Goal: Task Accomplishment & Management: Manage account settings

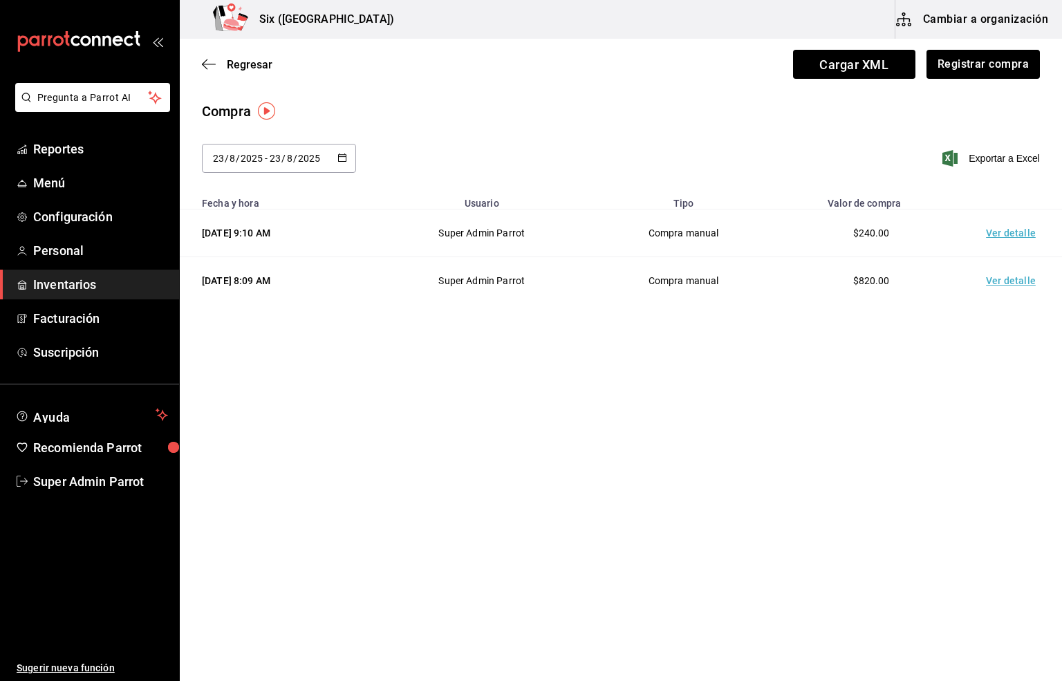
click at [67, 284] on span "Inventarios" at bounding box center [100, 284] width 135 height 19
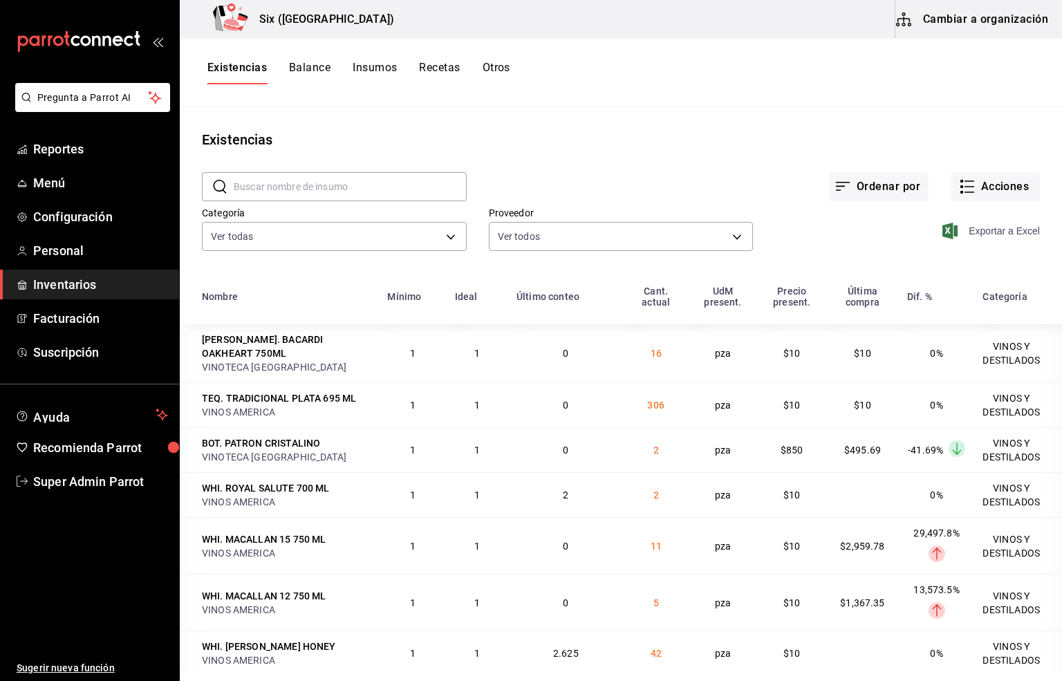
click at [992, 231] on span "Exportar a Excel" at bounding box center [992, 231] width 95 height 17
click at [982, 180] on button "Acciones" at bounding box center [995, 186] width 89 height 29
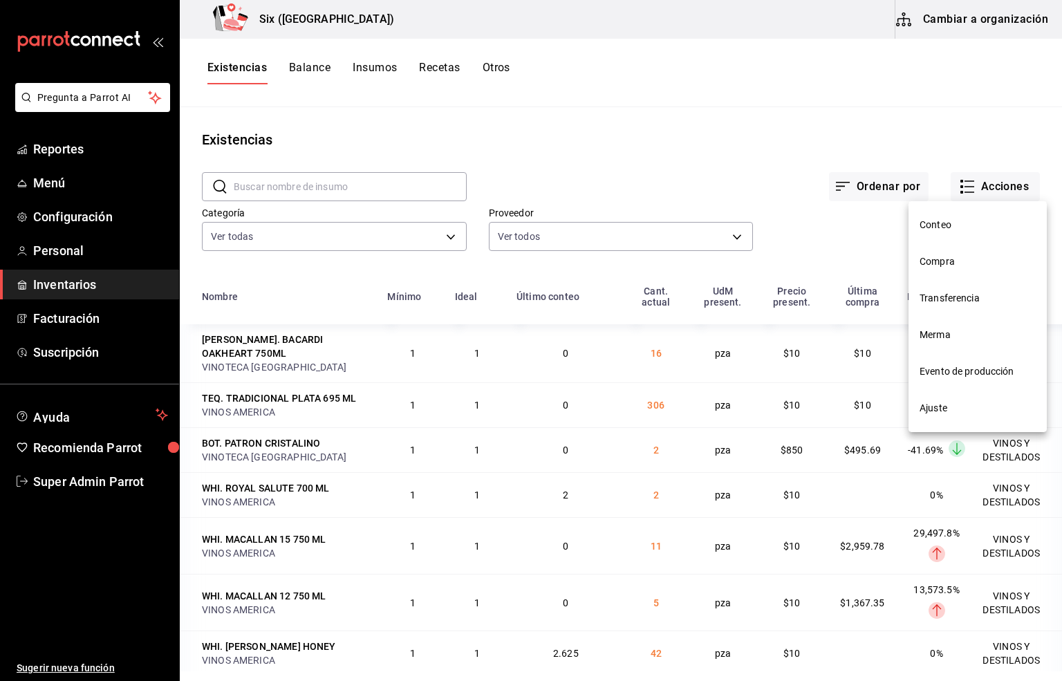
drag, startPoint x: 938, startPoint y: 336, endPoint x: 959, endPoint y: 261, distance: 77.7
click at [938, 336] on span "Merma" at bounding box center [978, 335] width 116 height 15
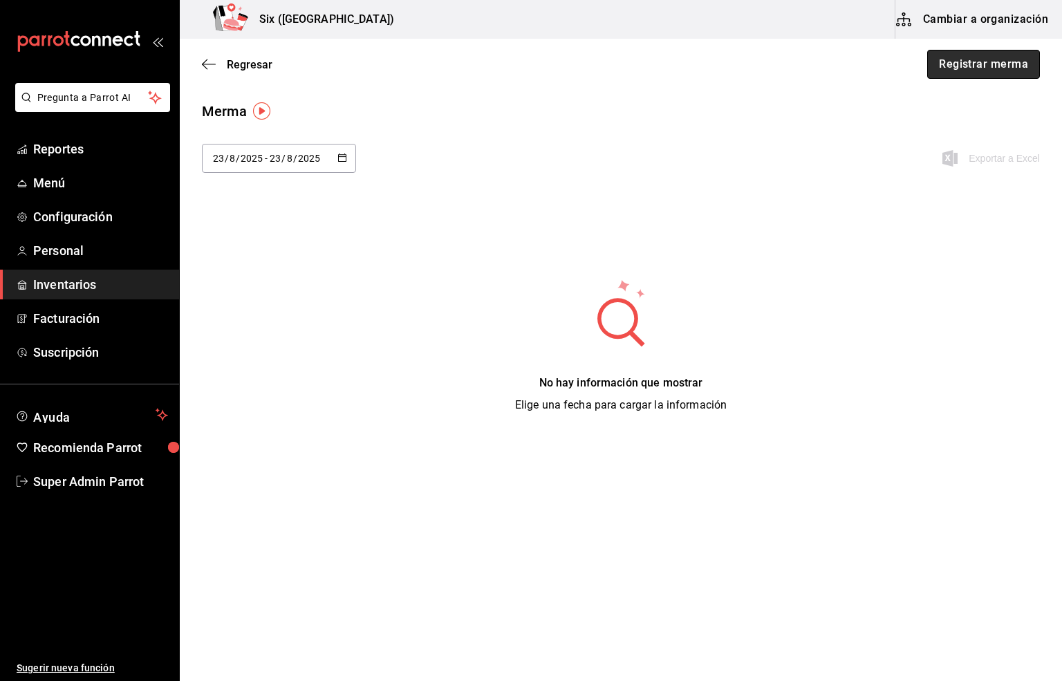
click at [969, 63] on button "Registrar merma" at bounding box center [983, 64] width 113 height 29
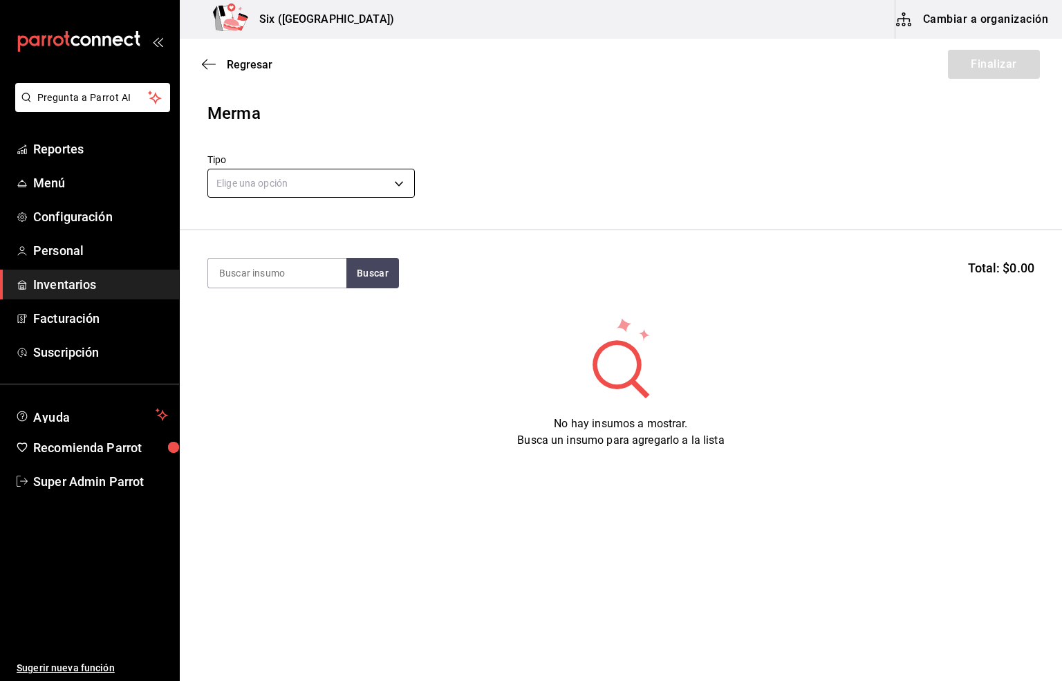
click at [224, 183] on body "Pregunta a Parrot AI Reportes Menú Configuración Personal Inventarios Facturaci…" at bounding box center [531, 301] width 1062 height 603
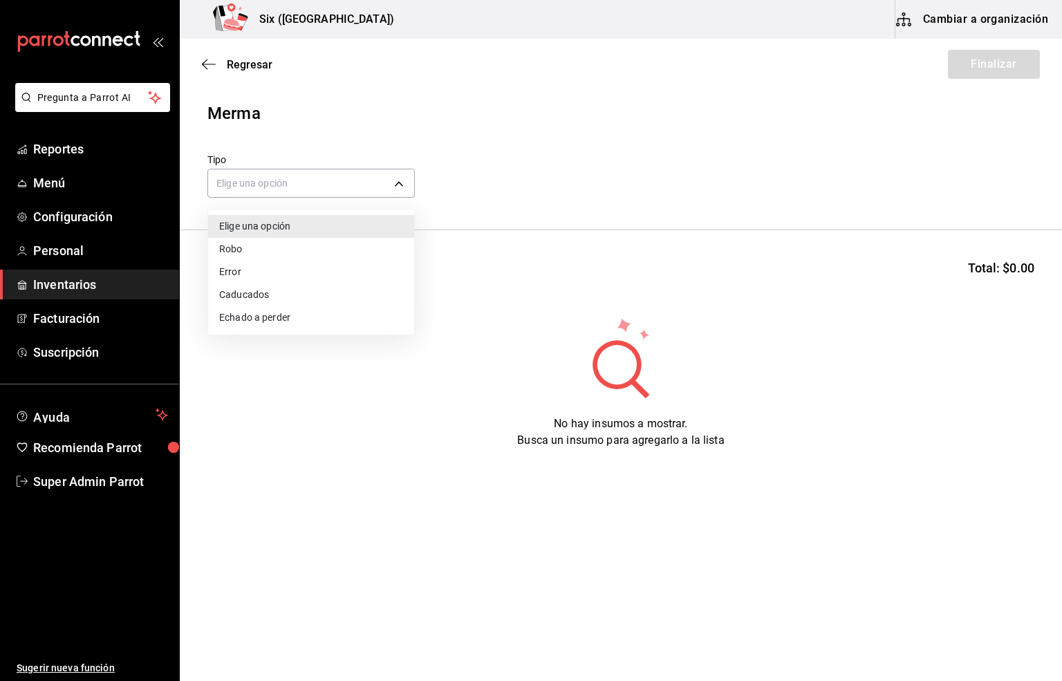
click at [239, 270] on li "Error" at bounding box center [311, 272] width 206 height 23
type input "ERROR"
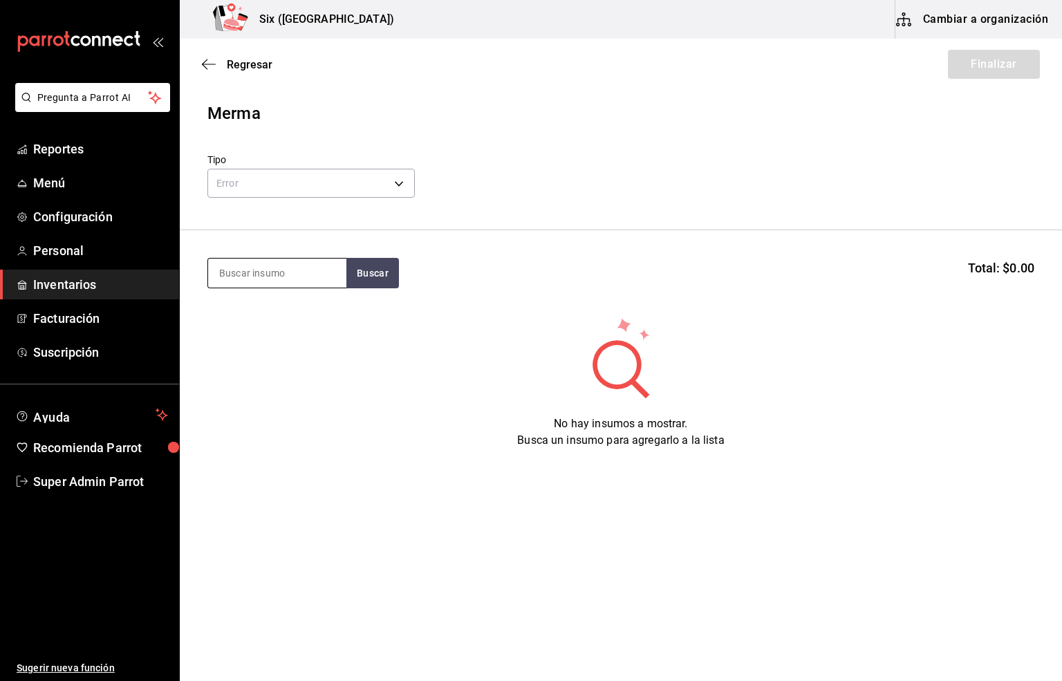
click at [261, 270] on input at bounding box center [277, 273] width 138 height 29
type input "TRADIC"
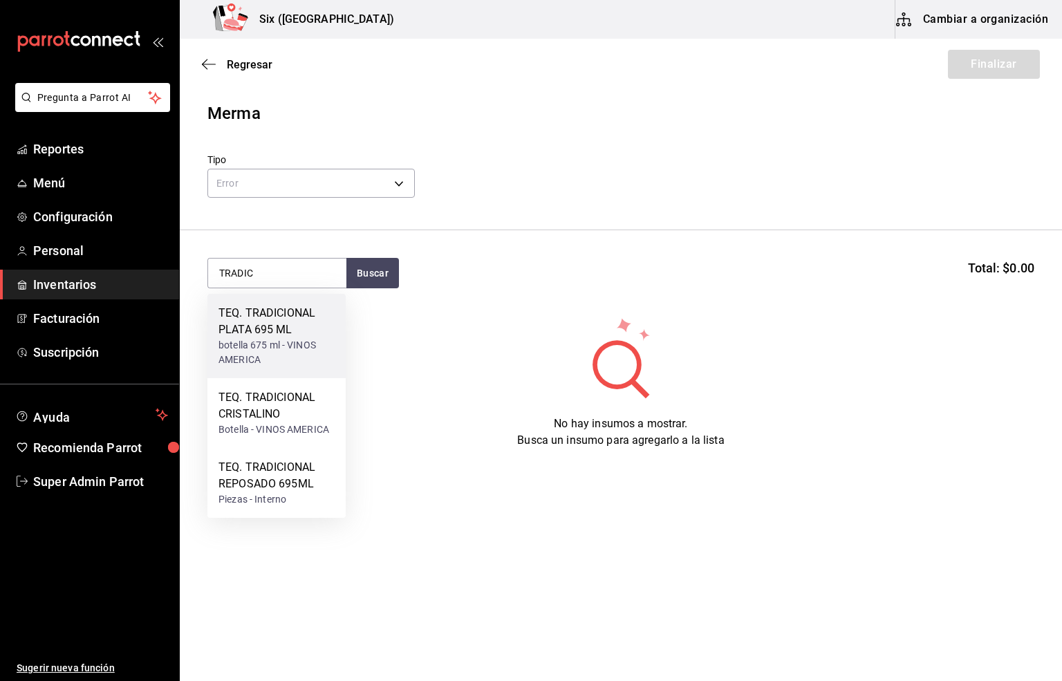
click at [251, 326] on div "TEQ. TRADICIONAL PLATA 695 ML" at bounding box center [276, 321] width 116 height 33
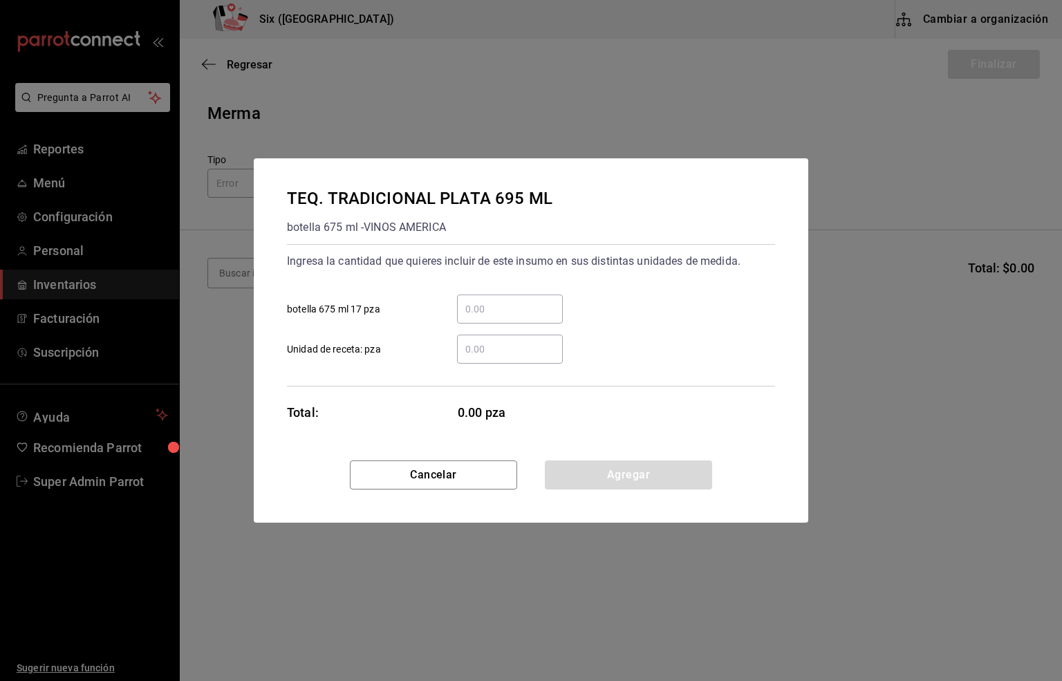
click at [480, 307] on input "​ botella 675 ml 17 pza" at bounding box center [510, 309] width 106 height 17
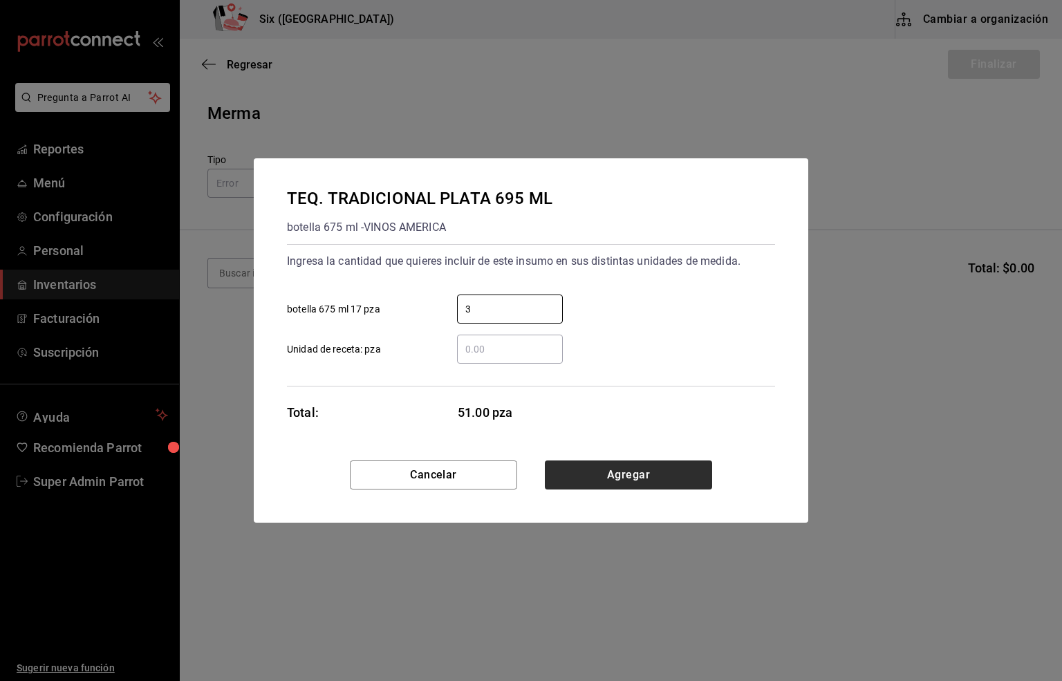
type input "3"
click at [588, 467] on button "Agregar" at bounding box center [628, 474] width 167 height 29
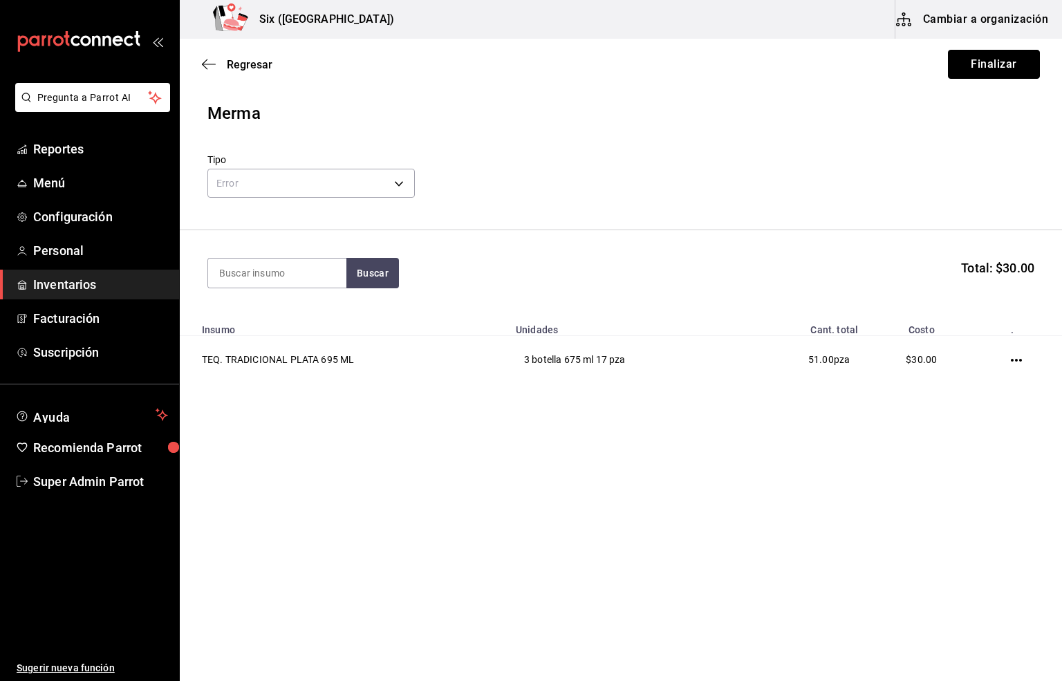
drag, startPoint x: 989, startPoint y: 54, endPoint x: 980, endPoint y: 69, distance: 18.0
click at [989, 54] on button "Finalizar" at bounding box center [994, 64] width 92 height 29
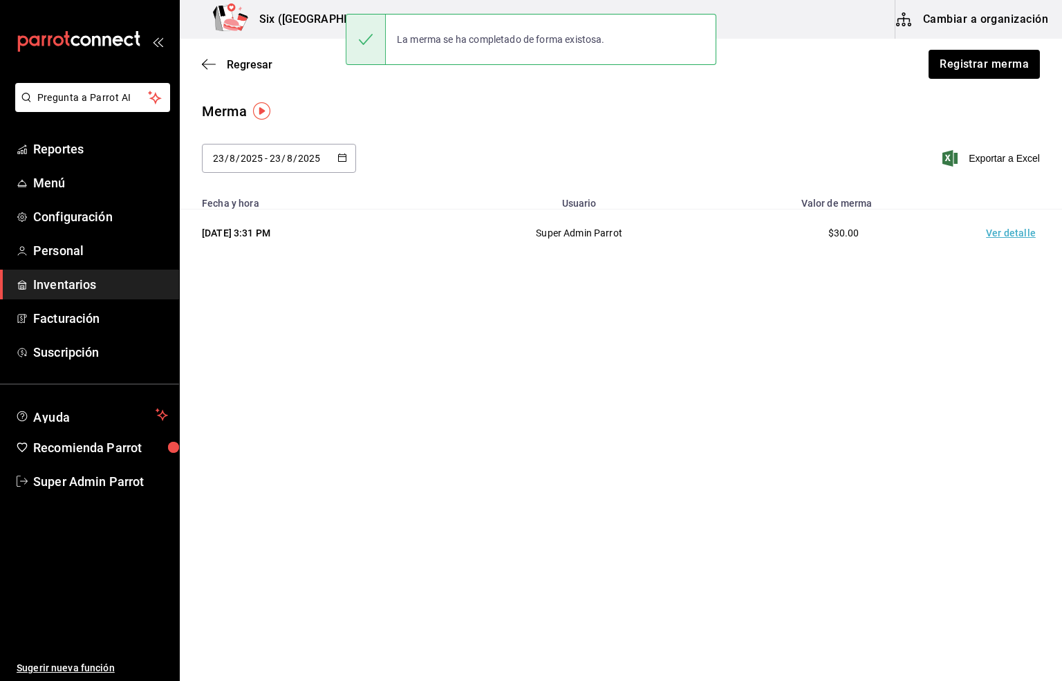
click at [1000, 225] on td "Ver detalle" at bounding box center [1013, 233] width 97 height 48
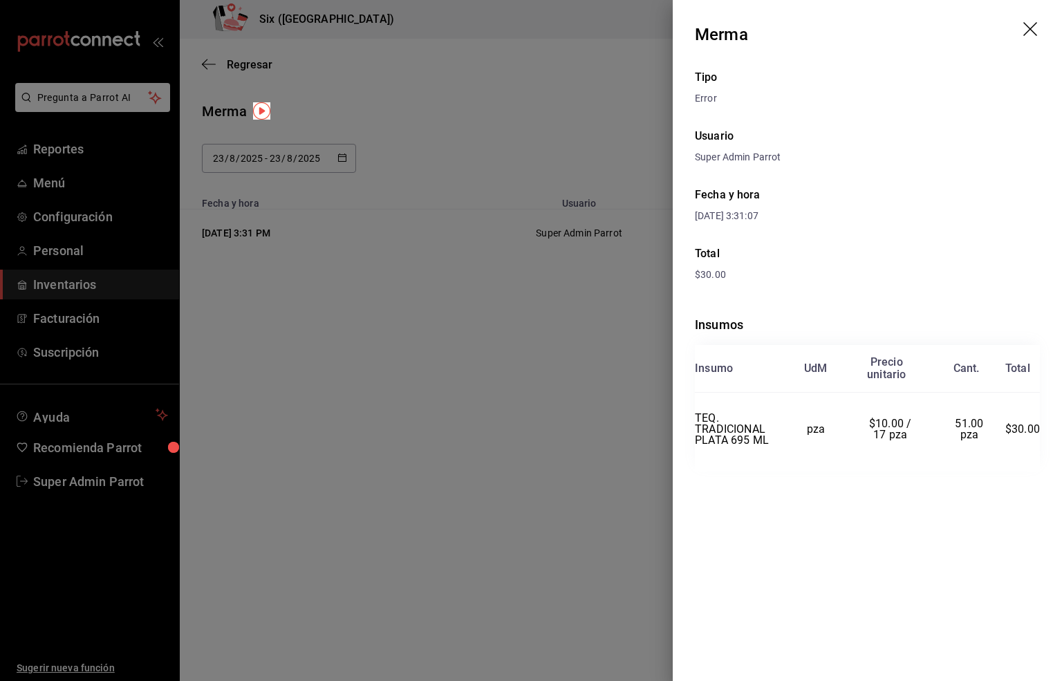
click at [1027, 32] on icon "drag" at bounding box center [1030, 29] width 14 height 14
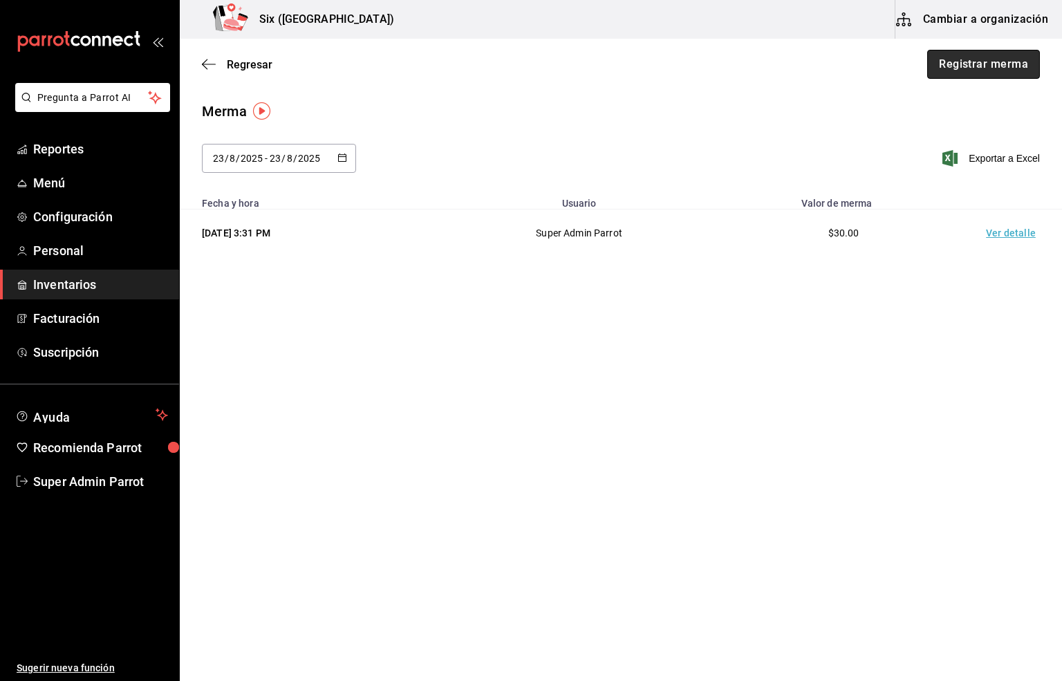
click at [976, 65] on button "Registrar merma" at bounding box center [983, 64] width 113 height 29
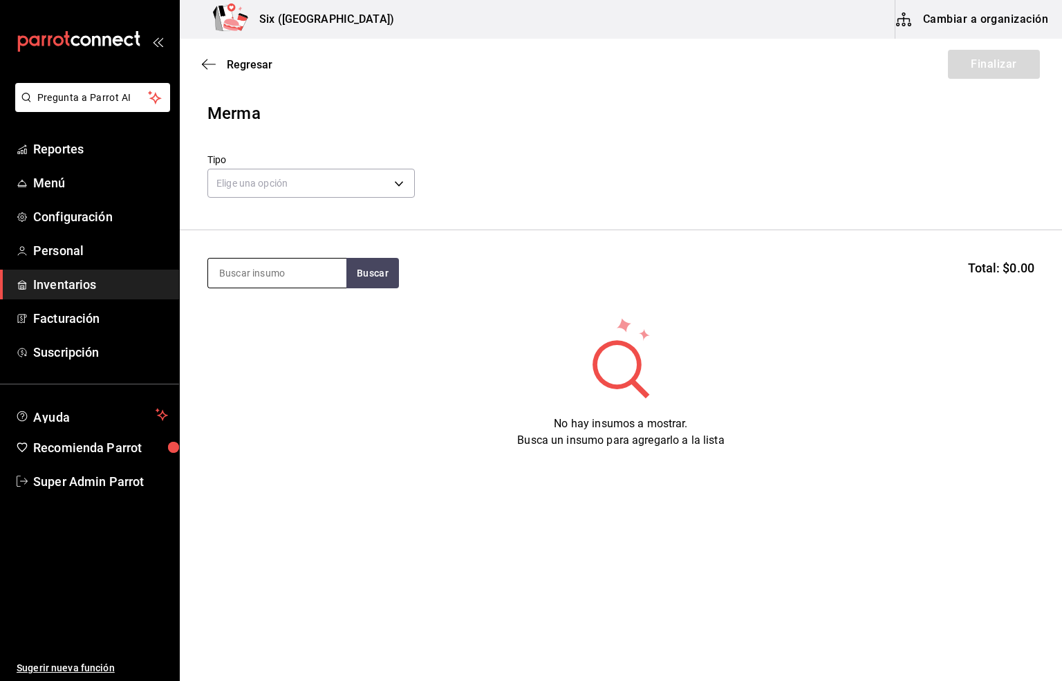
click at [268, 274] on input at bounding box center [277, 273] width 138 height 29
type input "FLAMI"
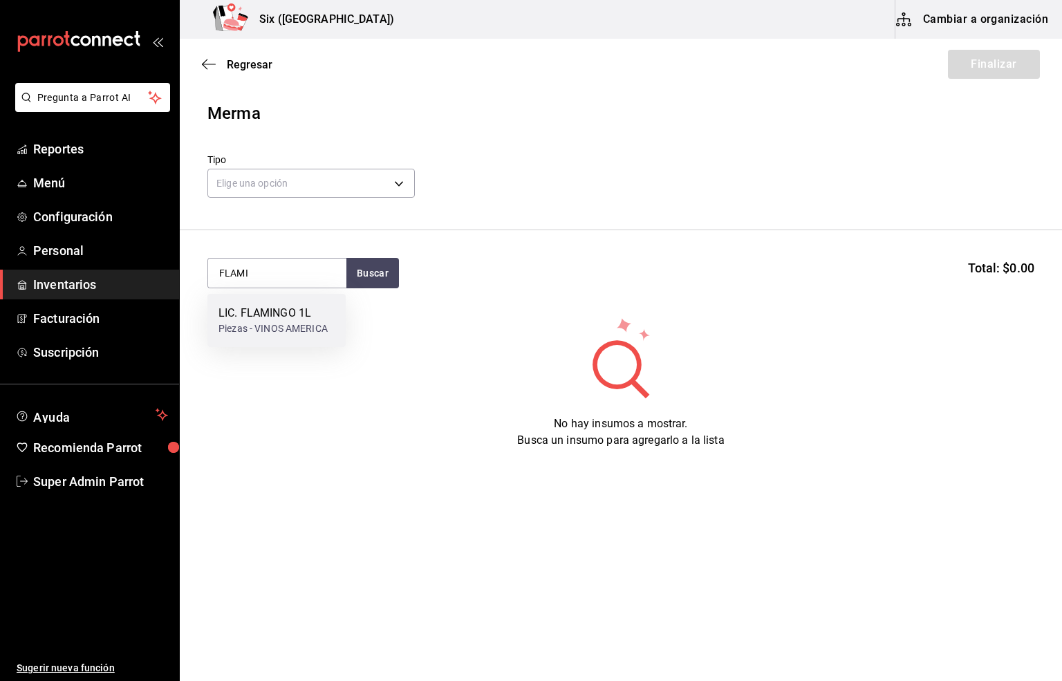
click at [264, 319] on div "LIC. FLAMINGO 1L" at bounding box center [272, 313] width 109 height 17
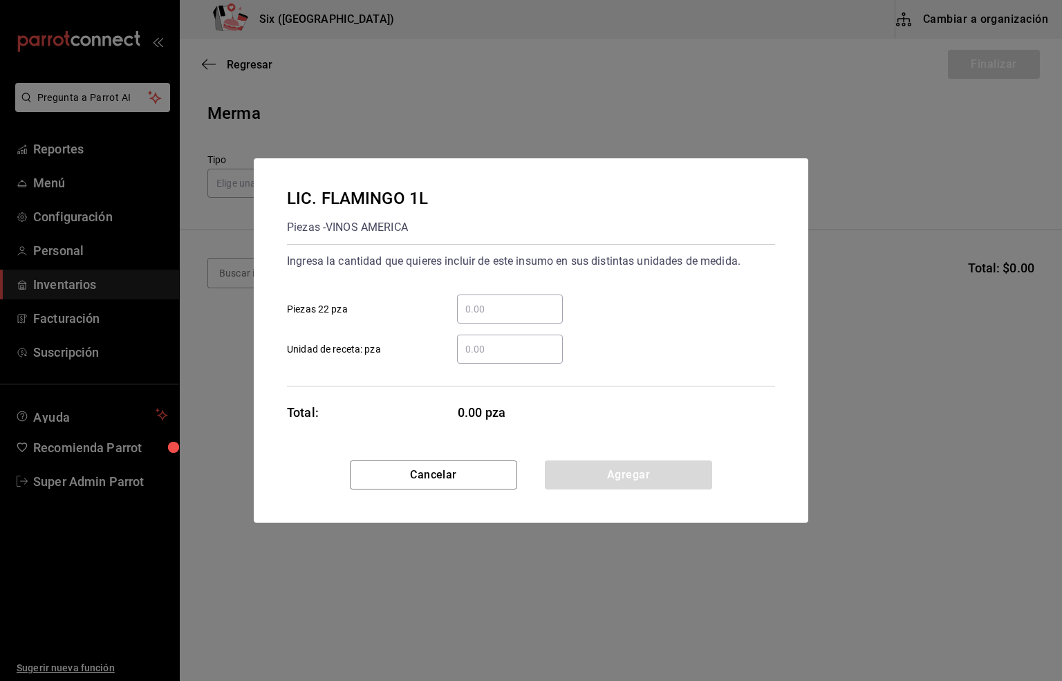
click at [475, 351] on input "​ Unidad de receta: pza" at bounding box center [510, 349] width 106 height 17
type input "3"
click at [640, 479] on button "Agregar" at bounding box center [628, 474] width 167 height 29
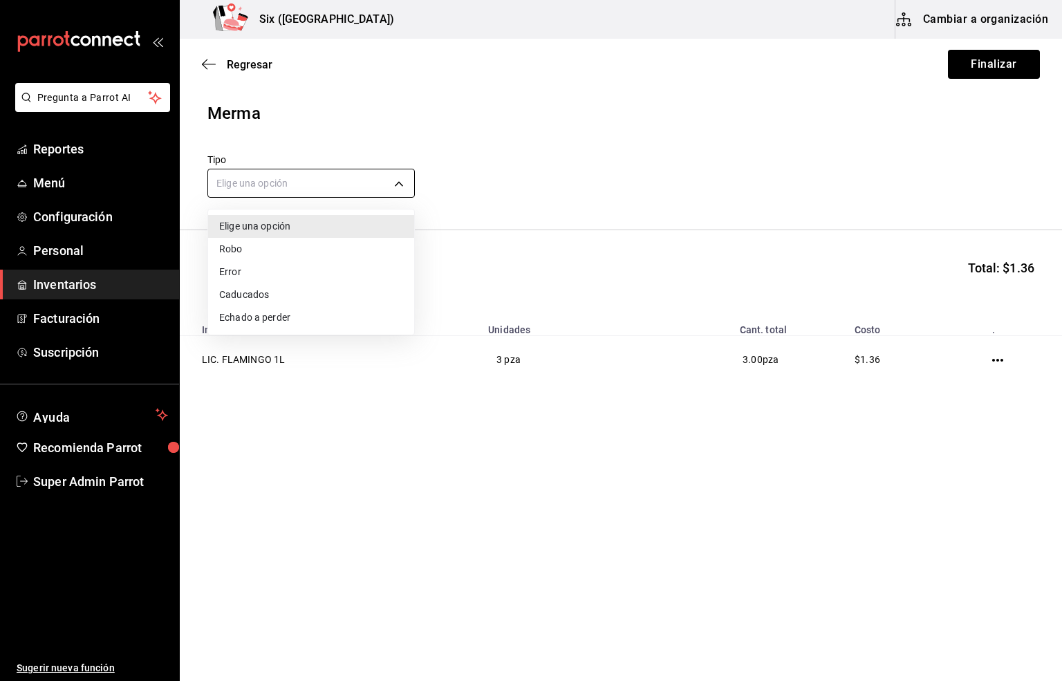
click at [228, 174] on body "Pregunta a Parrot AI Reportes Menú Configuración Personal Inventarios Facturaci…" at bounding box center [531, 301] width 1062 height 603
drag, startPoint x: 255, startPoint y: 272, endPoint x: 382, endPoint y: 272, distance: 127.2
click at [255, 272] on li "Error" at bounding box center [311, 272] width 206 height 23
type input "ERROR"
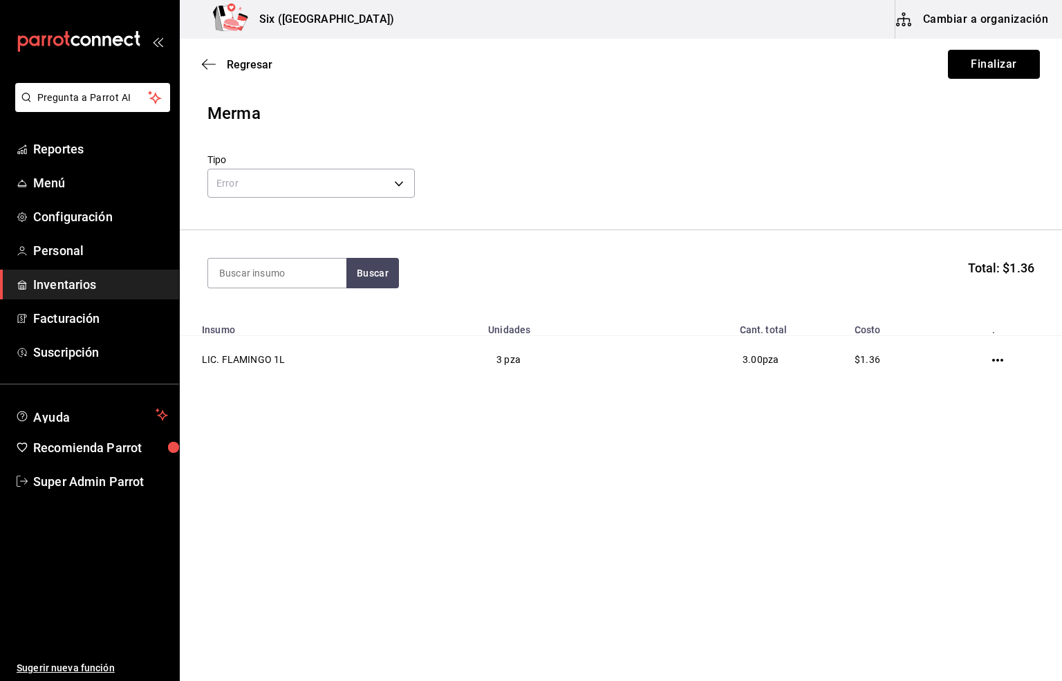
click at [982, 66] on button "Finalizar" at bounding box center [994, 64] width 92 height 29
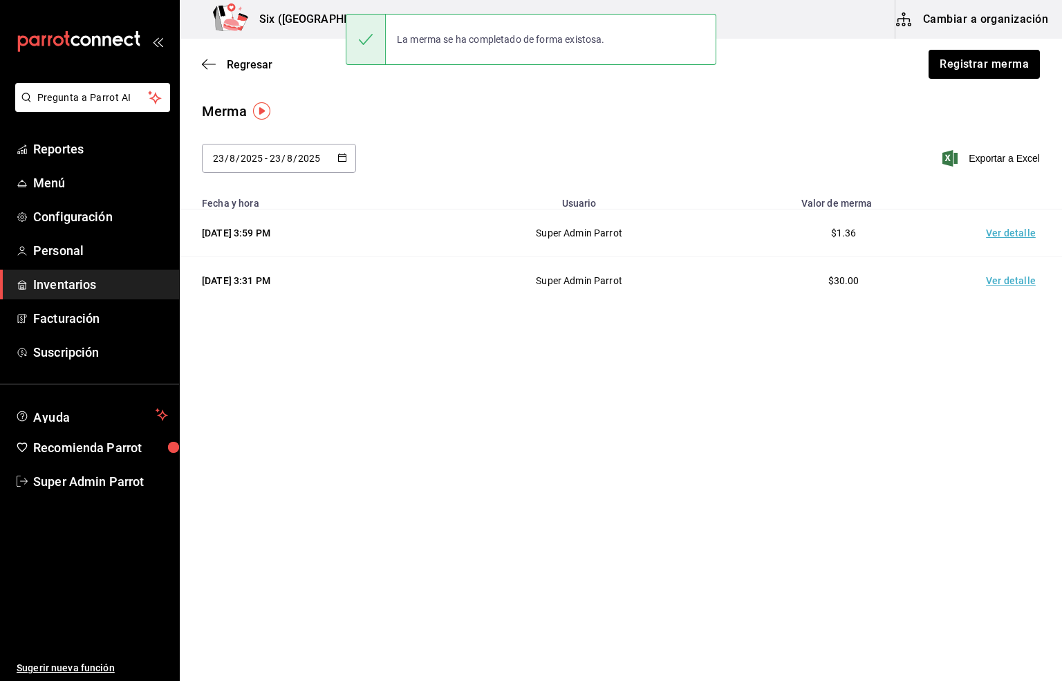
click at [1002, 230] on td "Ver detalle" at bounding box center [1013, 233] width 97 height 48
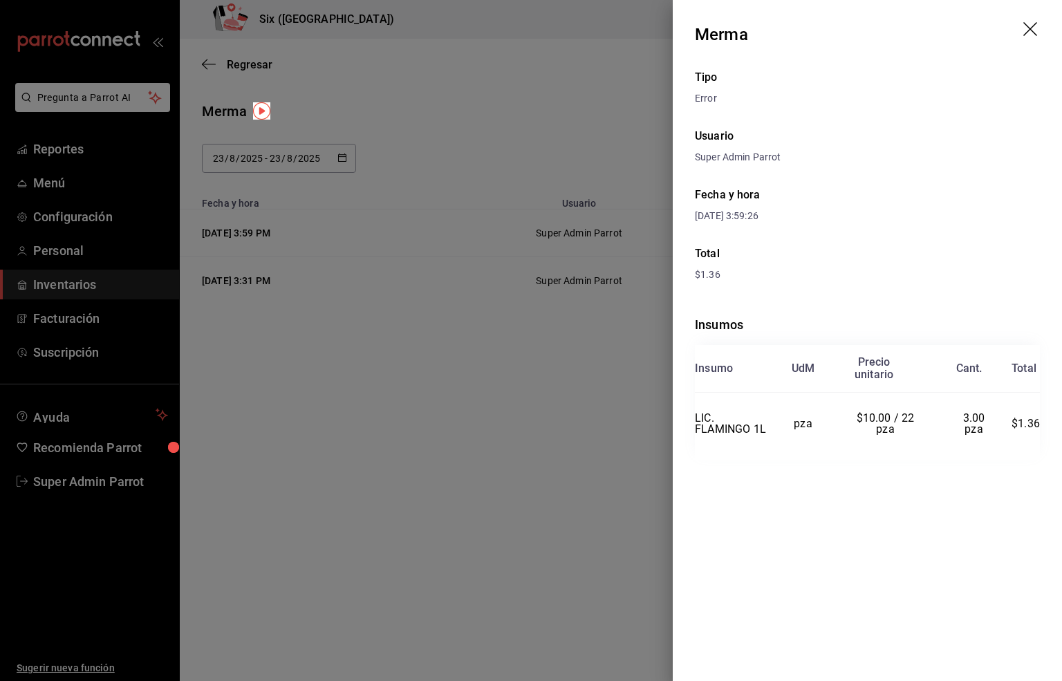
click at [1034, 29] on icon "drag" at bounding box center [1031, 30] width 17 height 17
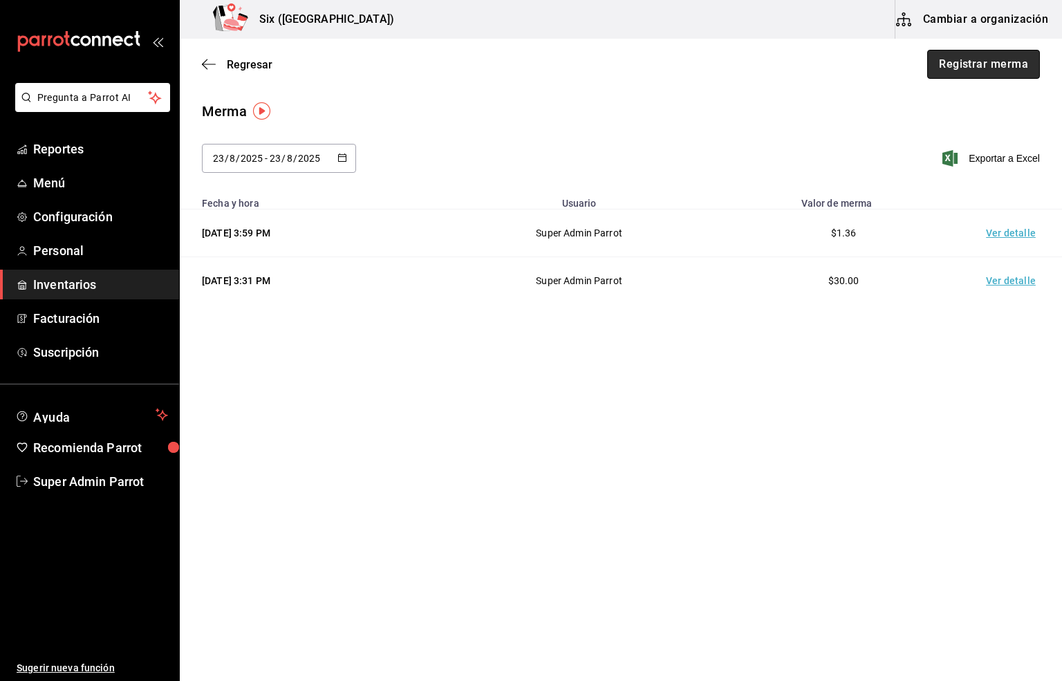
click at [956, 59] on button "Registrar merma" at bounding box center [983, 64] width 113 height 29
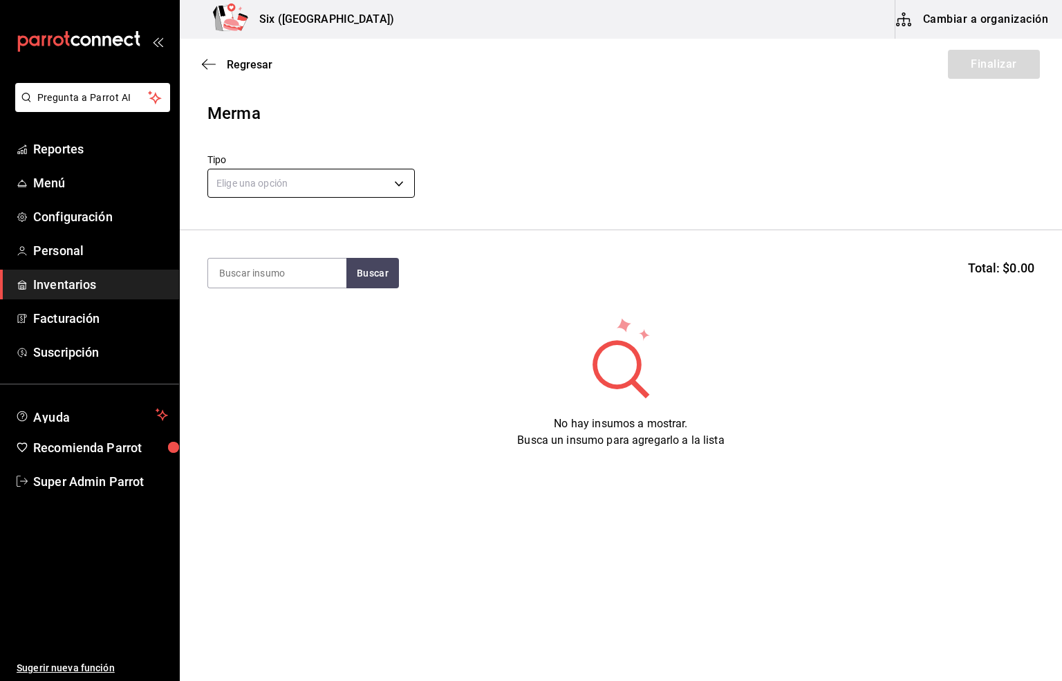
click at [270, 175] on body "Pregunta a Parrot AI Reportes Menú Configuración Personal Inventarios Facturaci…" at bounding box center [531, 301] width 1062 height 603
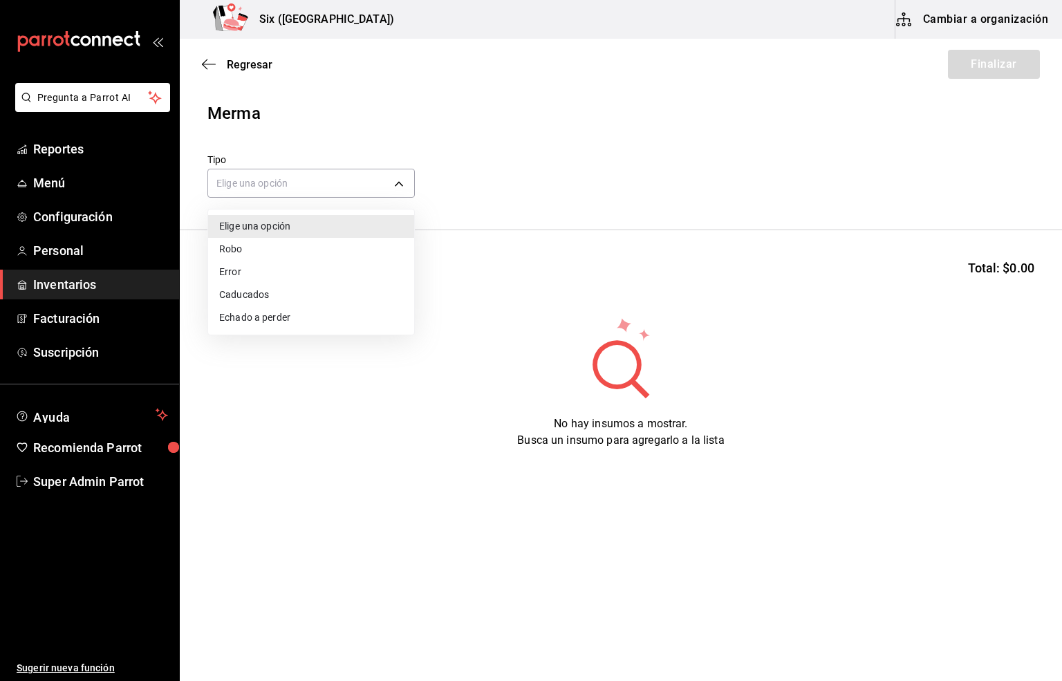
click at [229, 268] on li "Error" at bounding box center [311, 272] width 206 height 23
type input "ERROR"
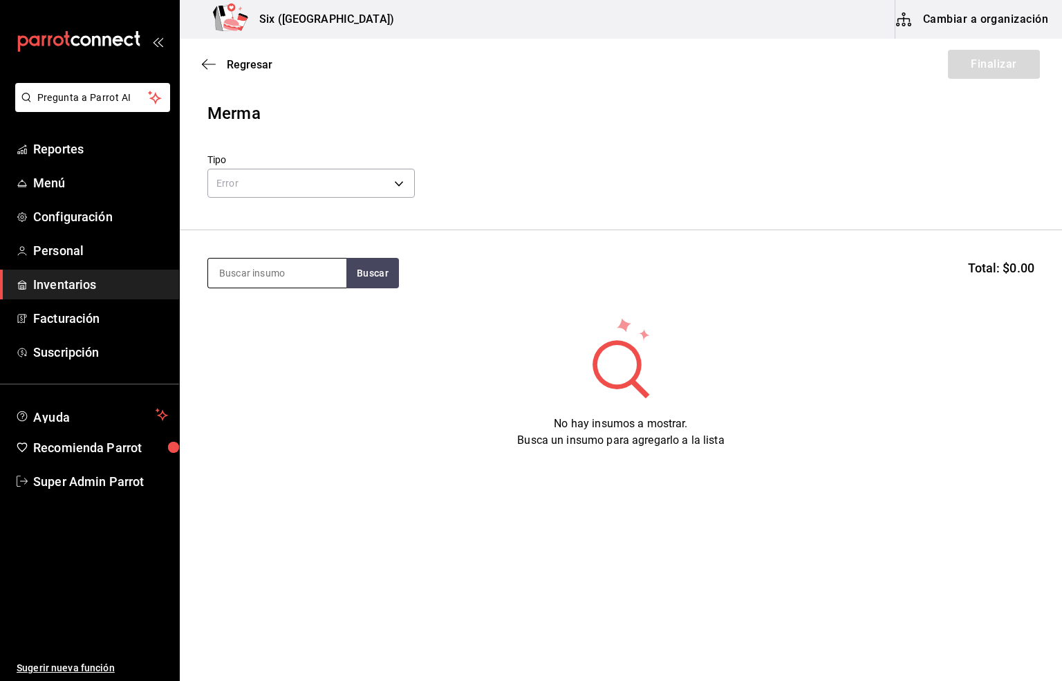
drag, startPoint x: 251, startPoint y: 278, endPoint x: 264, endPoint y: 270, distance: 15.5
click at [252, 277] on input at bounding box center [277, 273] width 138 height 29
type input "CONTR"
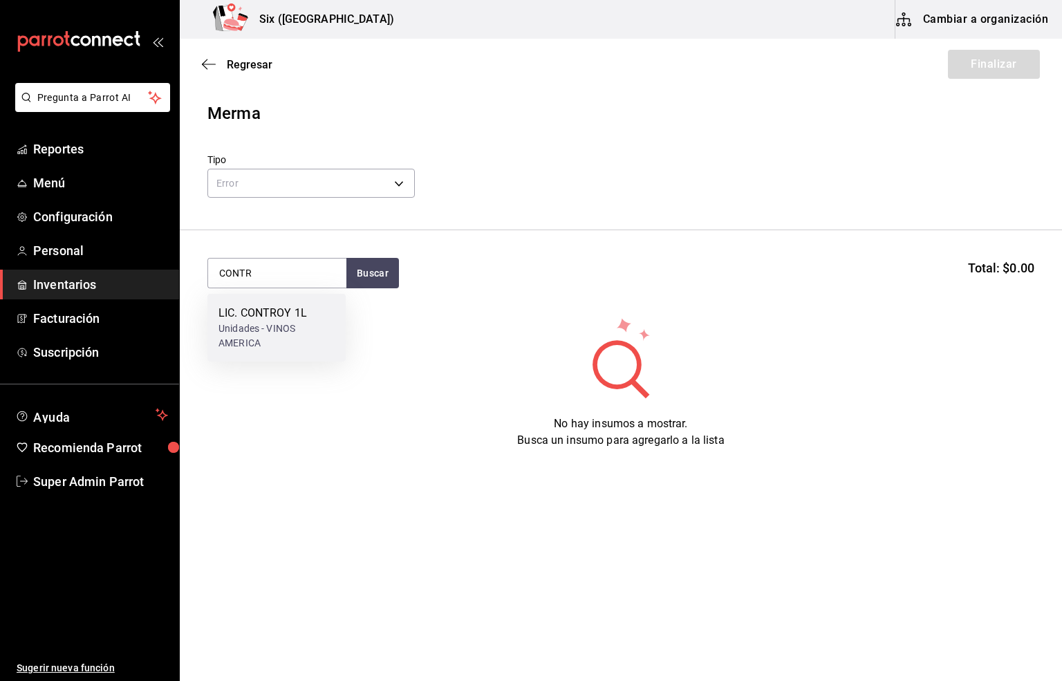
click at [284, 318] on div "LIC. CONTROY 1L" at bounding box center [276, 313] width 116 height 17
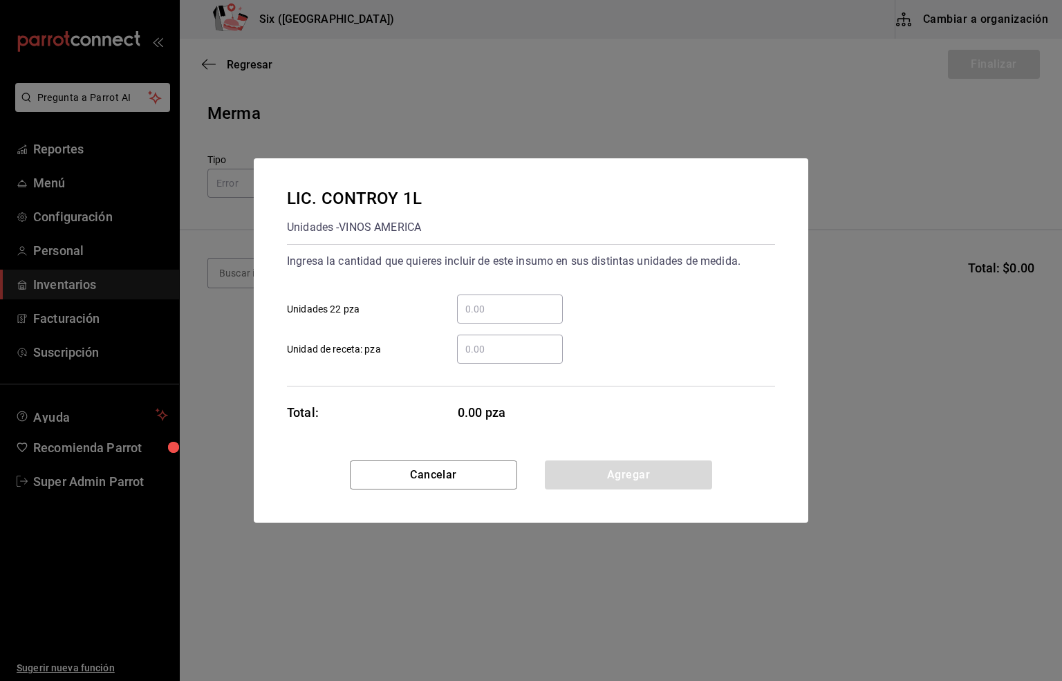
click at [469, 348] on input "​ Unidad de receta: pza" at bounding box center [510, 349] width 106 height 17
type input "2"
type input "3.03"
click at [628, 472] on button "Agregar" at bounding box center [628, 474] width 167 height 29
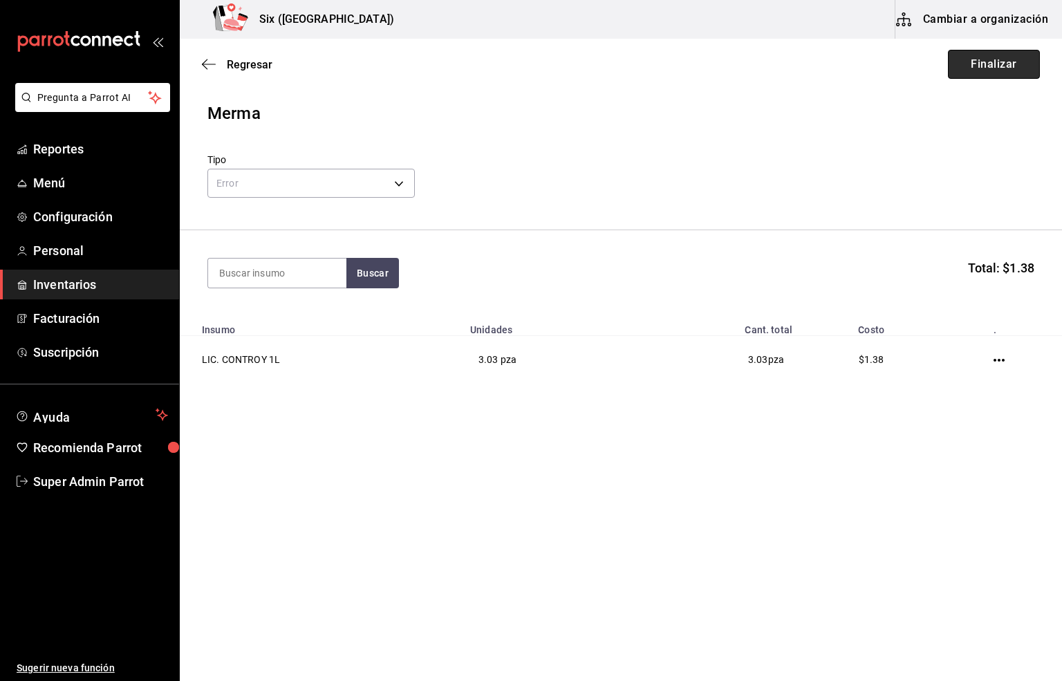
click at [978, 69] on button "Finalizar" at bounding box center [994, 64] width 92 height 29
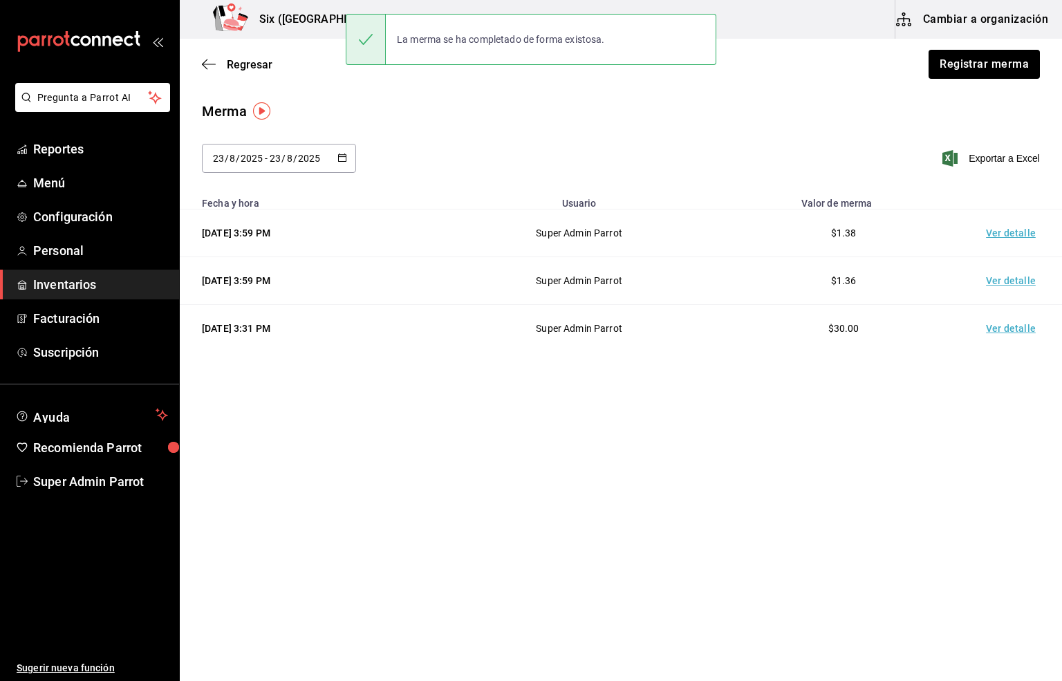
click at [1008, 236] on td "Ver detalle" at bounding box center [1013, 233] width 97 height 48
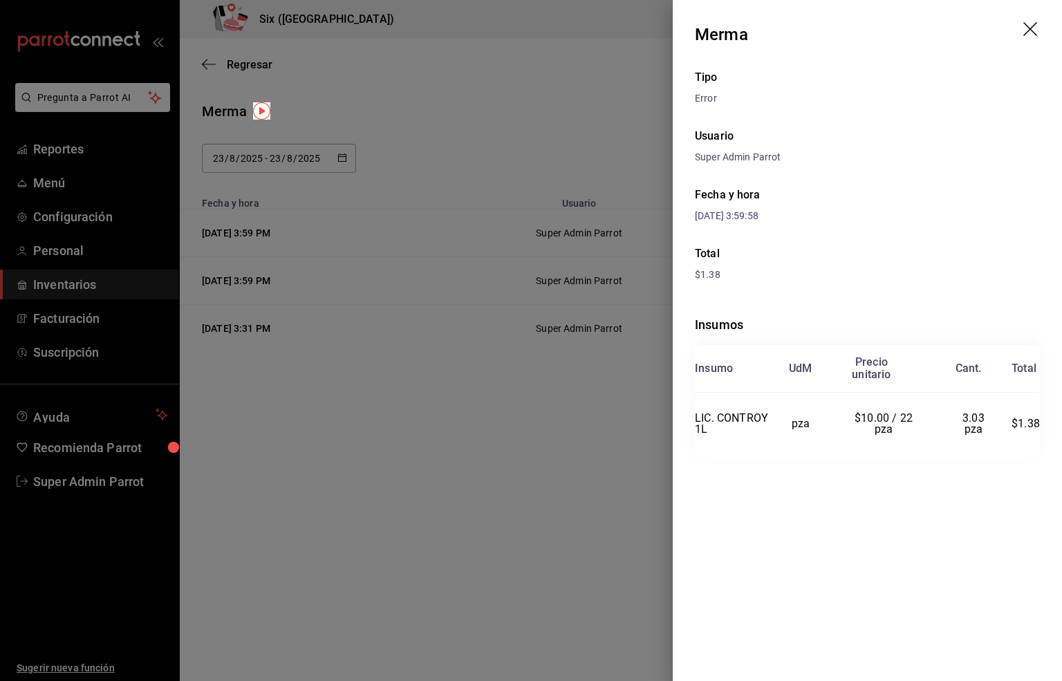
click at [1029, 26] on icon "drag" at bounding box center [1031, 30] width 17 height 17
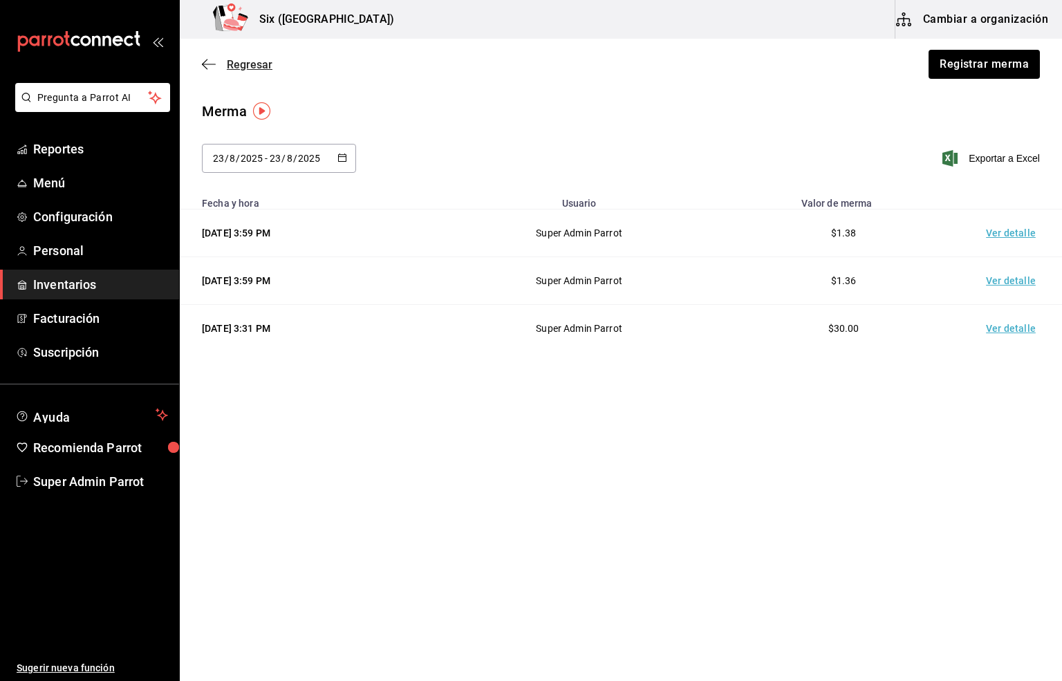
click at [252, 66] on span "Regresar" at bounding box center [250, 64] width 46 height 13
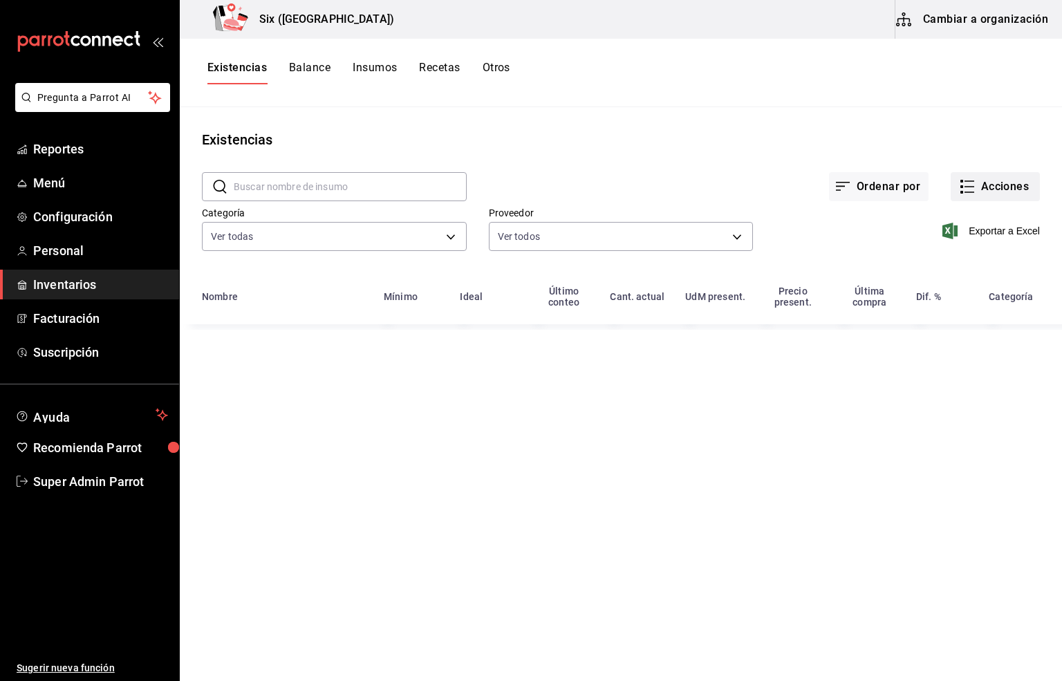
click at [998, 181] on button "Acciones" at bounding box center [995, 186] width 89 height 29
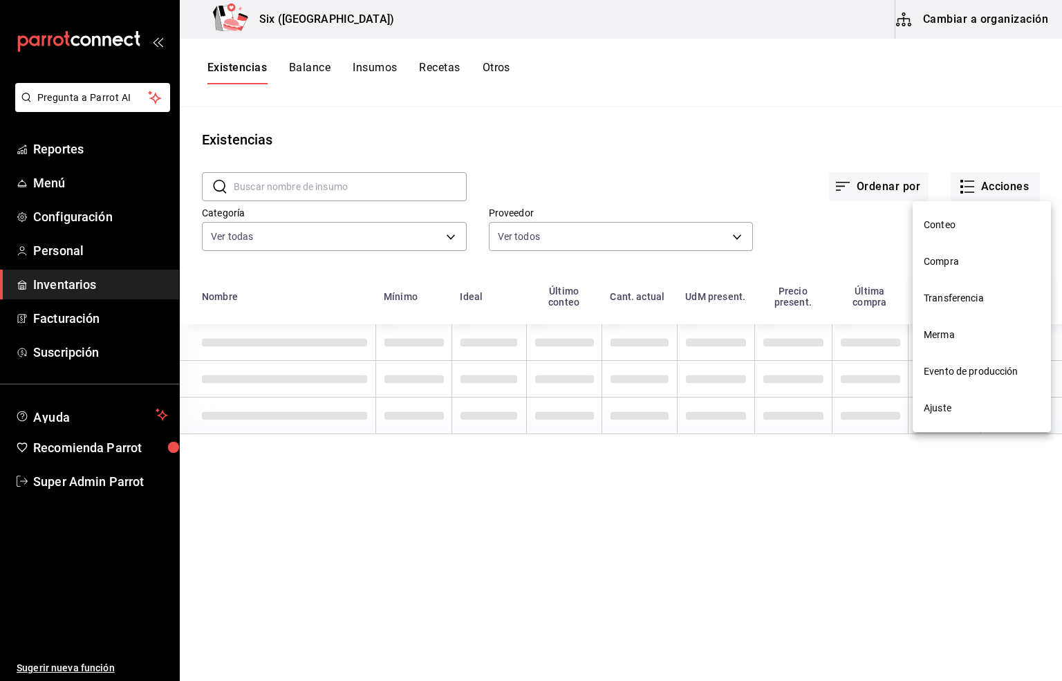
click at [942, 255] on span "Compra" at bounding box center [982, 261] width 116 height 15
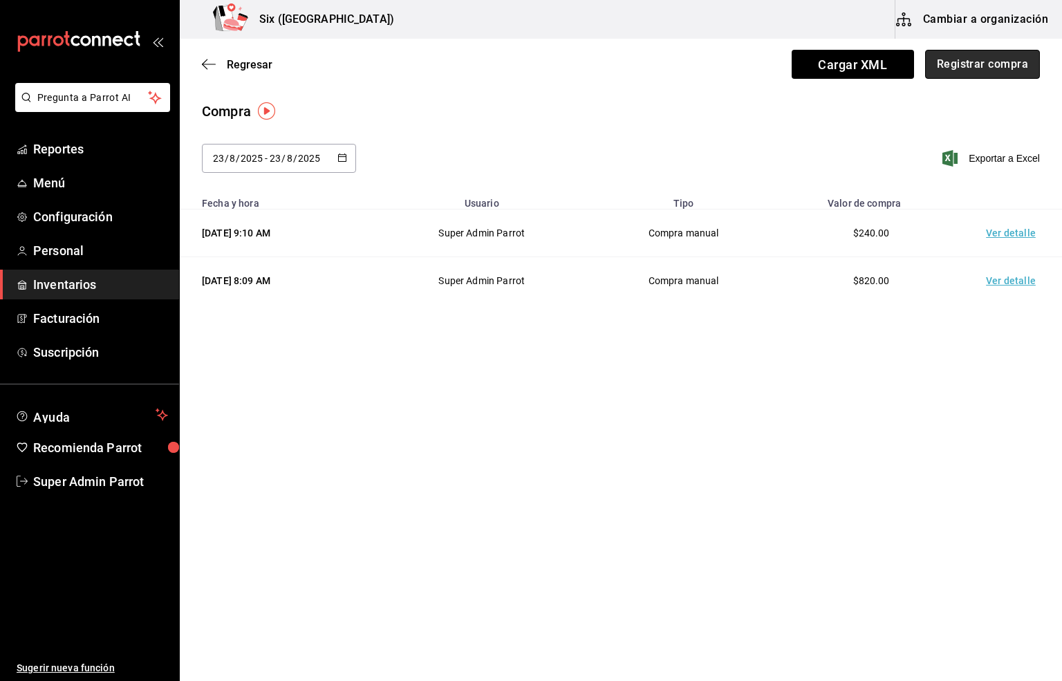
click at [978, 67] on button "Registrar compra" at bounding box center [982, 64] width 115 height 29
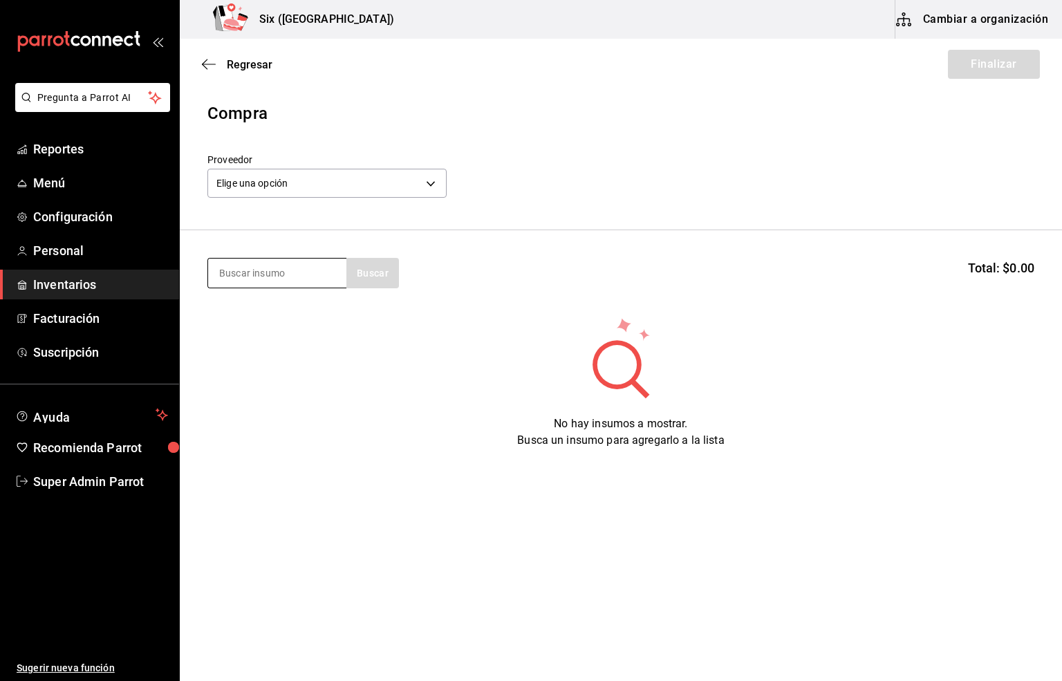
click at [253, 268] on input at bounding box center [277, 273] width 138 height 29
type input "[PERSON_NAME]"
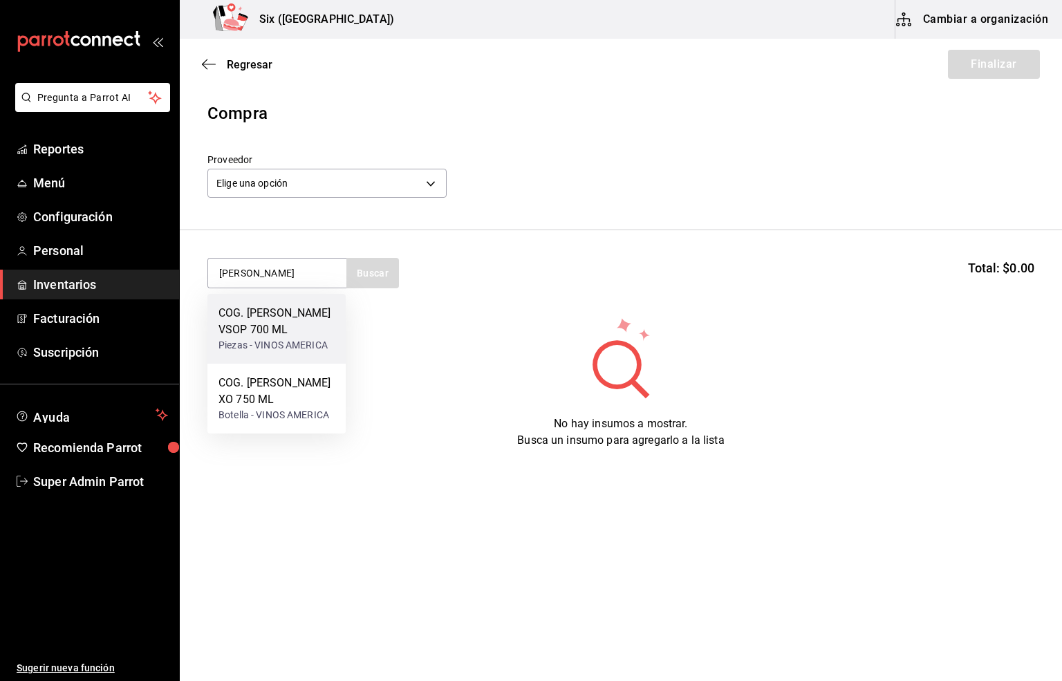
click at [279, 322] on div "COG. [PERSON_NAME] VSOP 700 ML" at bounding box center [276, 321] width 116 height 33
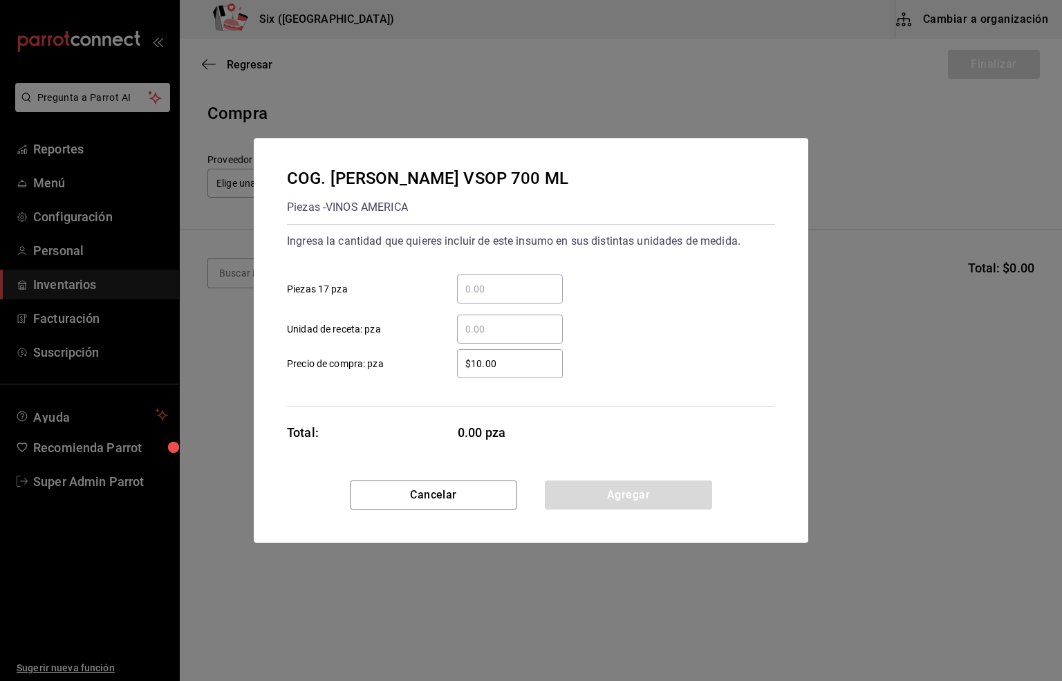
click at [481, 324] on input "​ Unidad de receta: pza" at bounding box center [510, 329] width 106 height 17
type input "3"
drag, startPoint x: 599, startPoint y: 519, endPoint x: 600, endPoint y: 503, distance: 16.6
click at [599, 519] on div "Cancelar Agregar" at bounding box center [531, 512] width 554 height 62
click at [600, 503] on button "Agregar" at bounding box center [628, 495] width 167 height 29
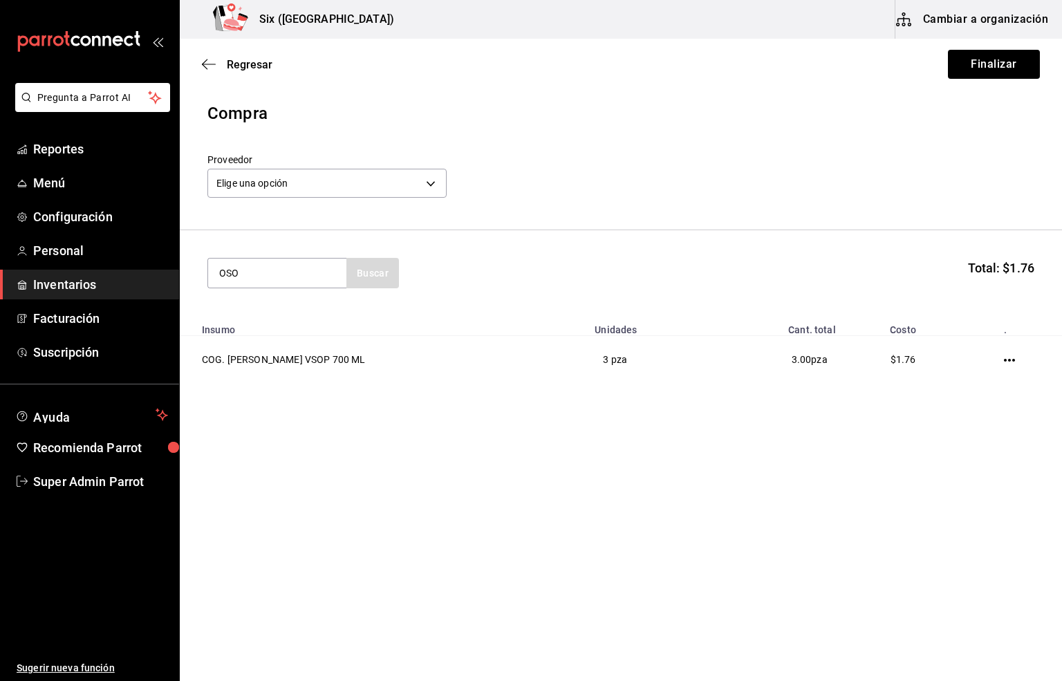
type input "OSO"
click at [289, 321] on div "Piezas - VINOS AMERICA" at bounding box center [273, 328] width 110 height 15
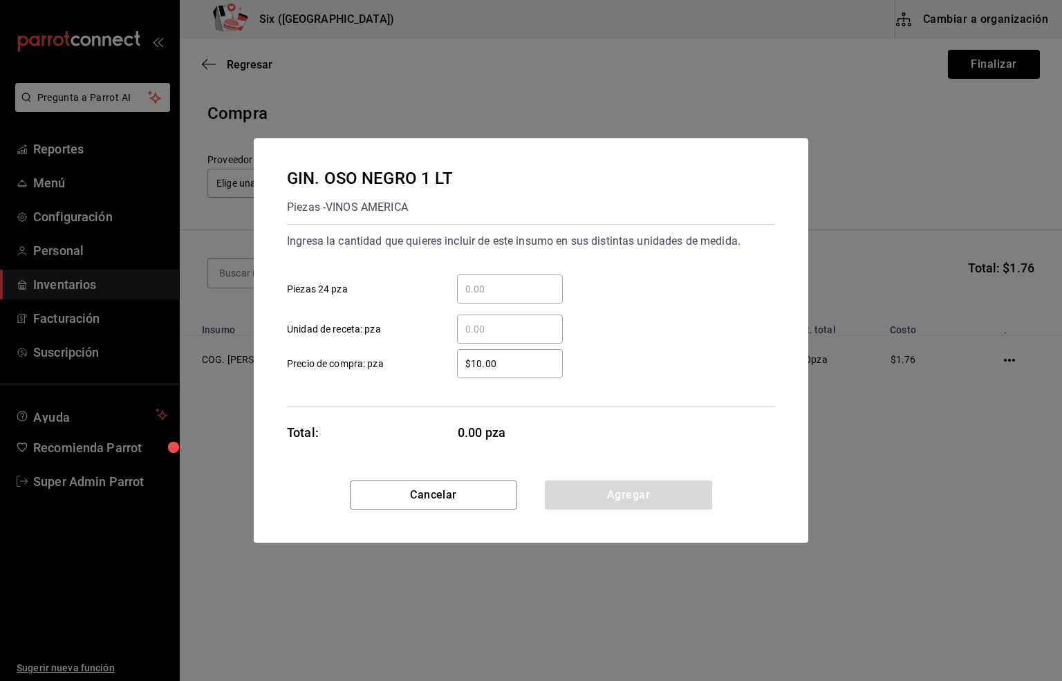
click at [487, 326] on input "​ Unidad de receta: pza" at bounding box center [510, 329] width 106 height 17
type input "1.98"
click at [631, 498] on button "Agregar" at bounding box center [628, 495] width 167 height 29
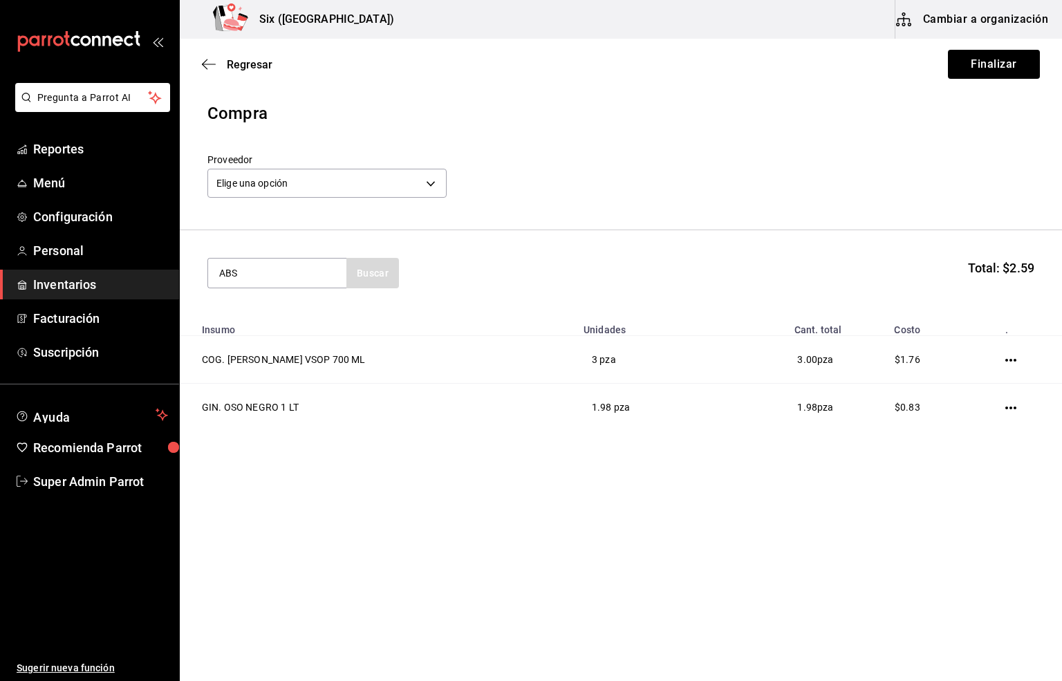
type input "ABS"
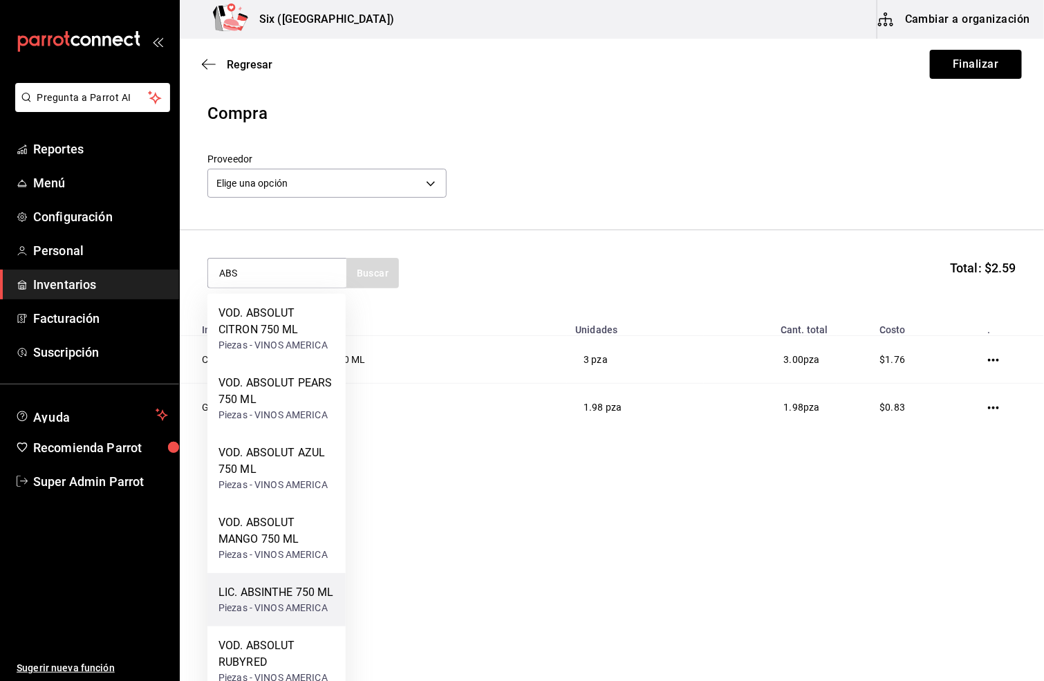
click at [316, 601] on div "Piezas - VINOS AMERICA" at bounding box center [275, 608] width 115 height 15
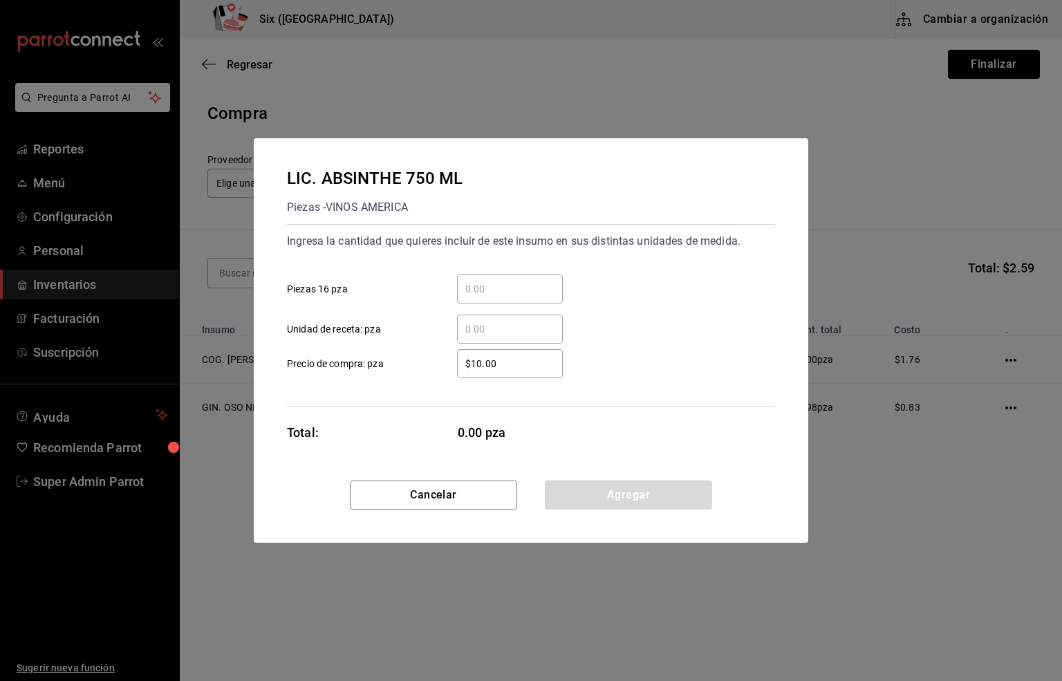
click at [473, 326] on input "​ Unidad de receta: pza" at bounding box center [510, 329] width 106 height 17
type input "1"
click at [653, 494] on button "Agregar" at bounding box center [628, 495] width 167 height 29
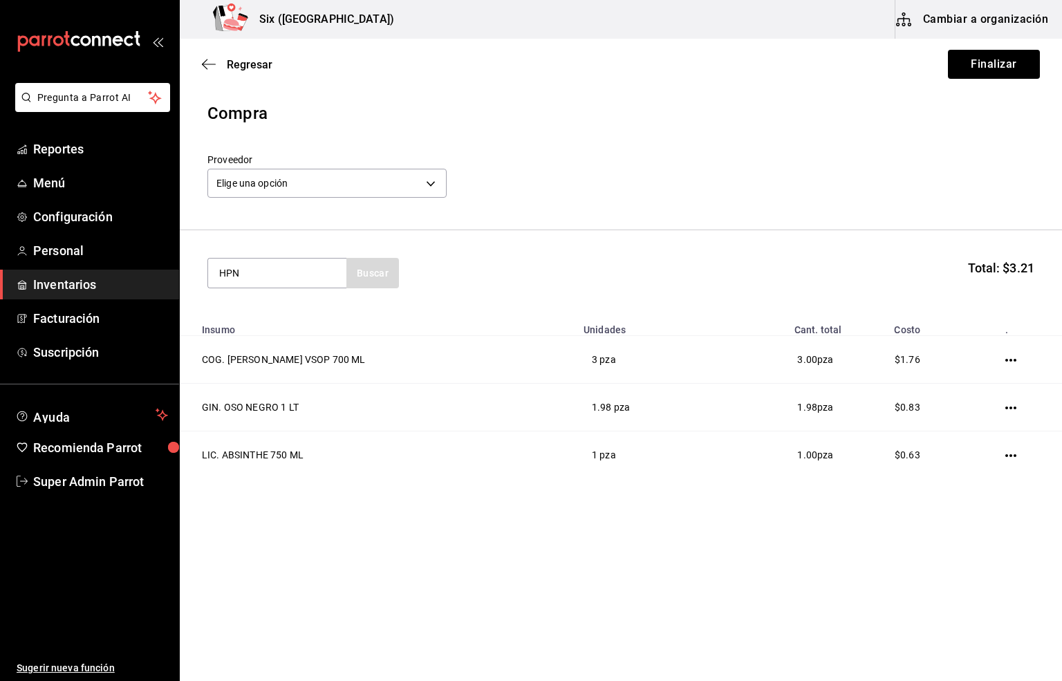
type input "HPN"
click at [259, 319] on div "LIC. HPNOTIQ 750 ML" at bounding box center [273, 313] width 111 height 17
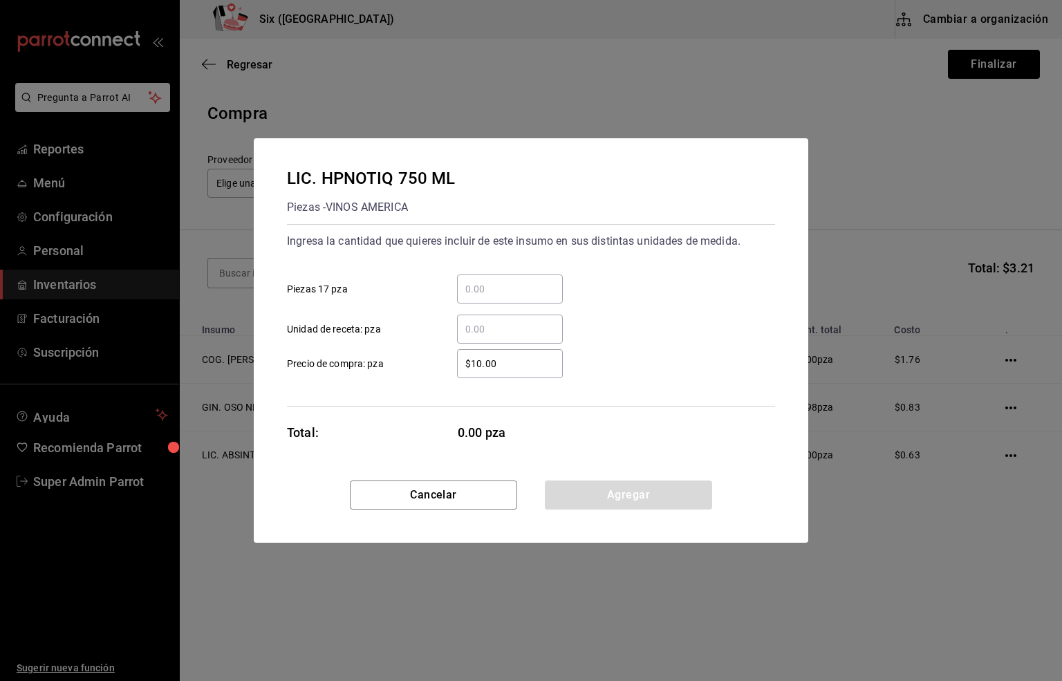
click at [477, 335] on input "​ Unidad de receta: pza" at bounding box center [510, 329] width 106 height 17
type input "5"
click at [612, 502] on button "Agregar" at bounding box center [628, 495] width 167 height 29
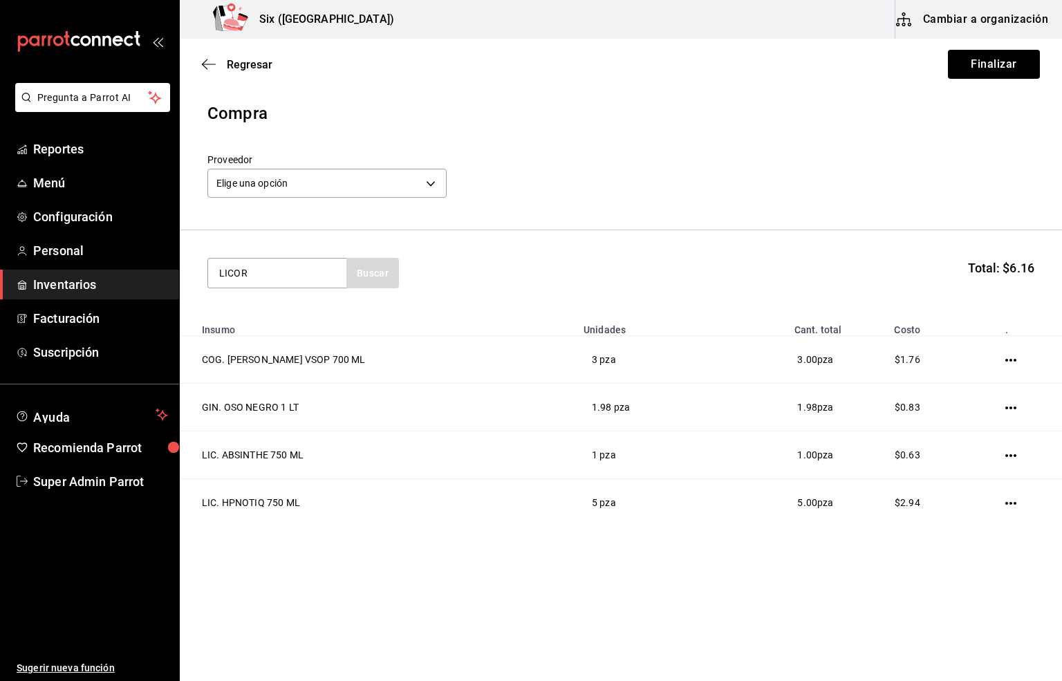
type input "LICOR"
click at [251, 315] on div "LIC. LICOR 43 750 ML" at bounding box center [272, 313] width 109 height 17
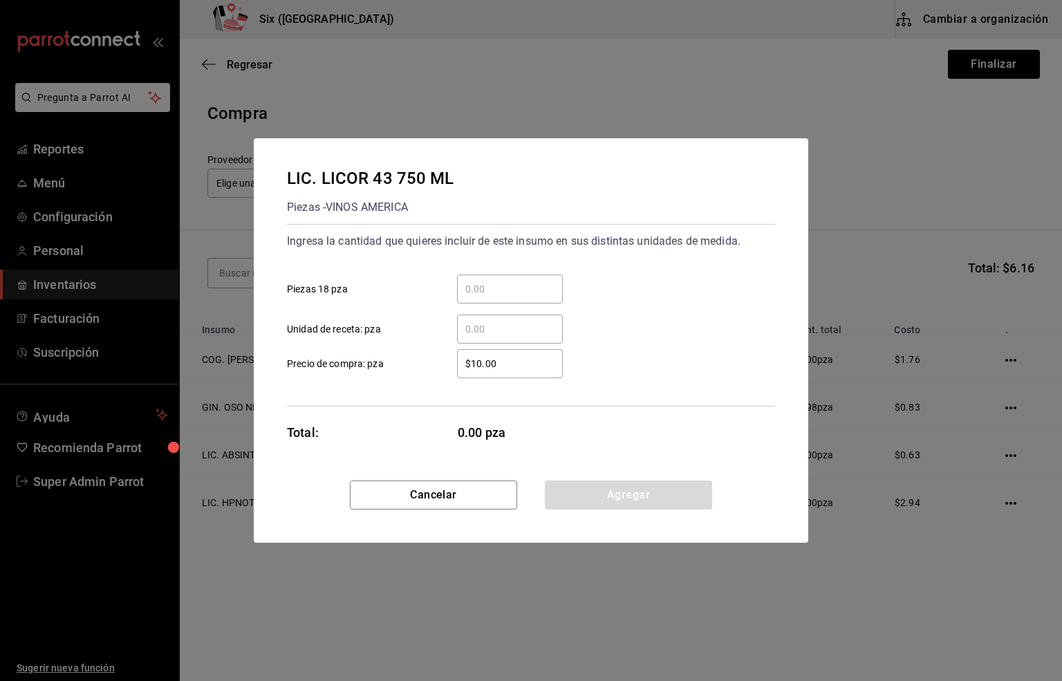
click at [508, 328] on input "​ Unidad de receta: pza" at bounding box center [510, 329] width 106 height 17
type input "2"
click at [606, 507] on button "Agregar" at bounding box center [628, 495] width 167 height 29
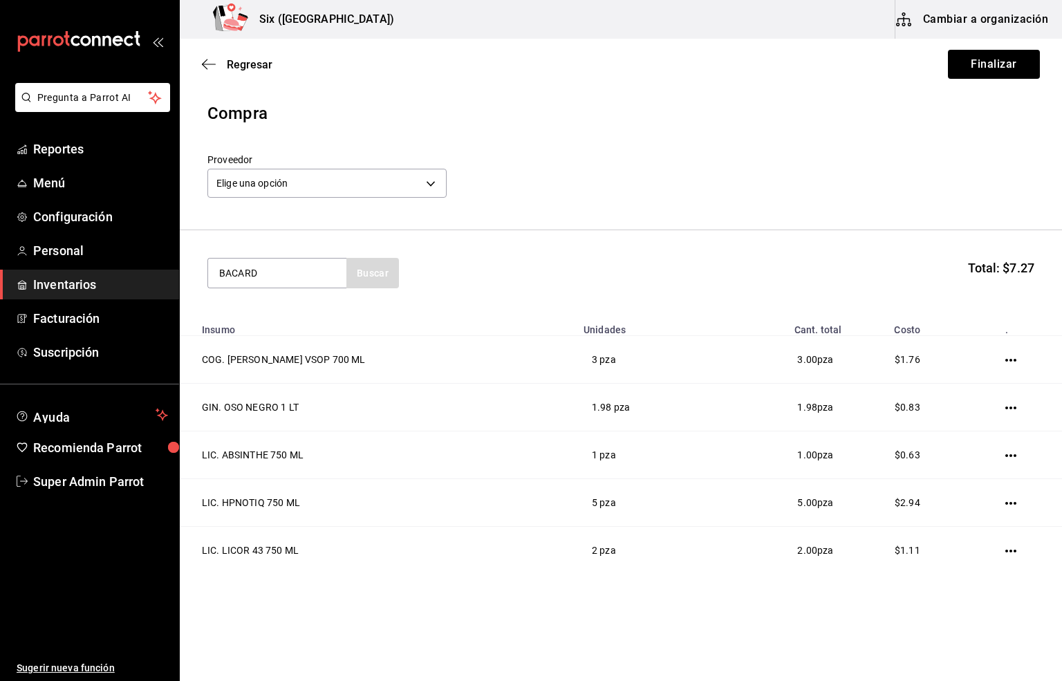
type input "BACARD"
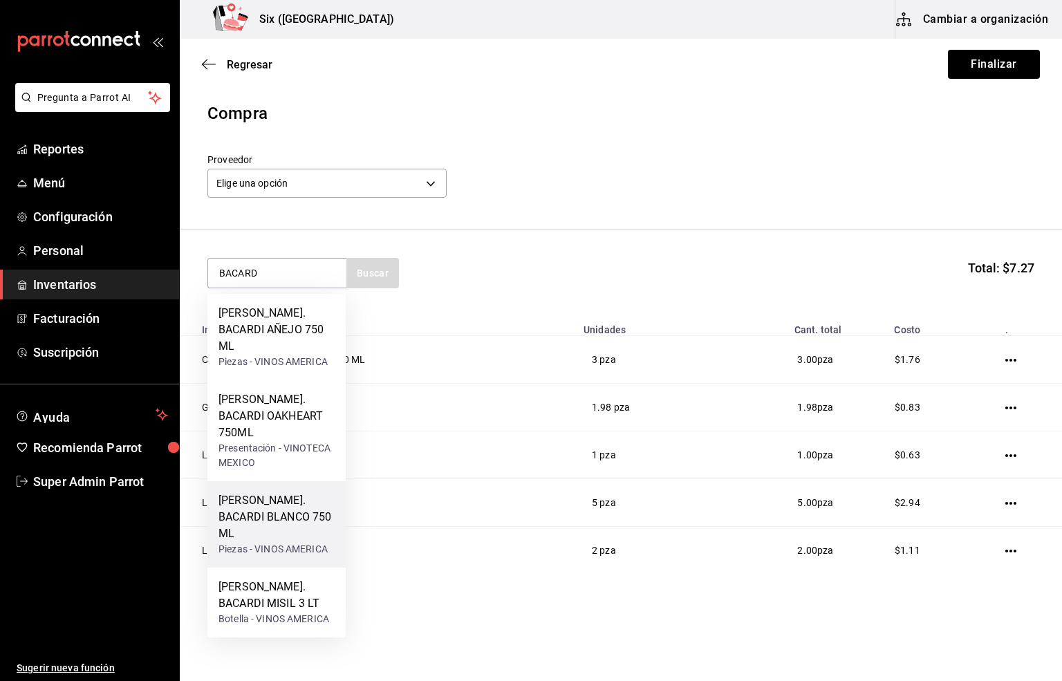
click at [277, 542] on div "Piezas - VINOS AMERICA" at bounding box center [276, 549] width 116 height 15
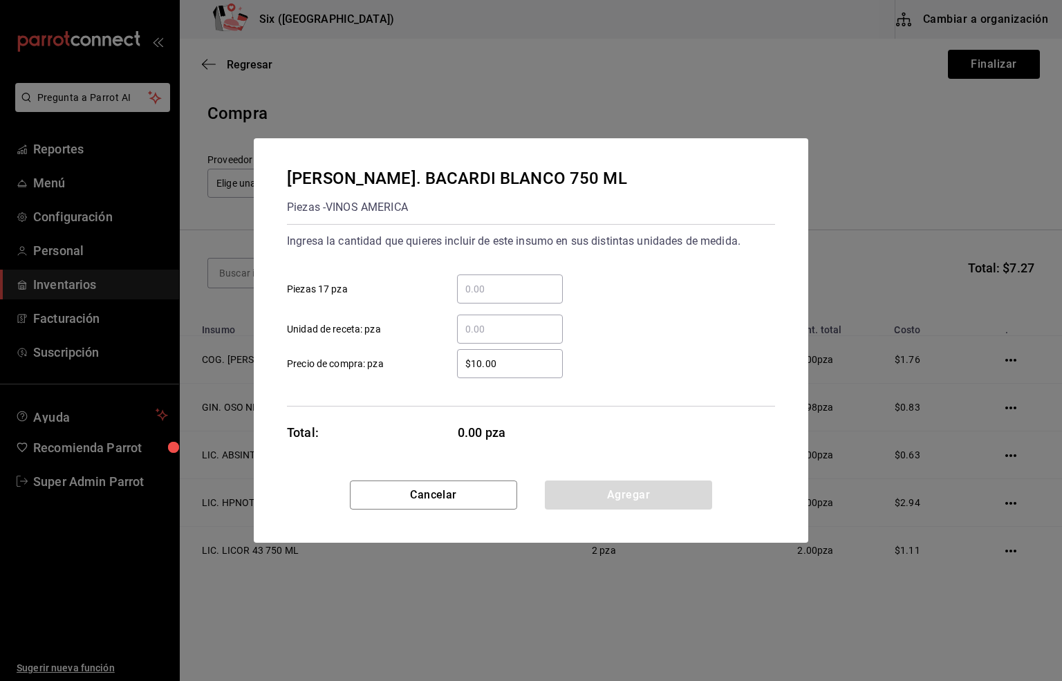
click at [484, 324] on input "​ Unidad de receta: pza" at bounding box center [510, 329] width 106 height 17
type input "6.96"
click at [656, 500] on button "Agregar" at bounding box center [628, 495] width 167 height 29
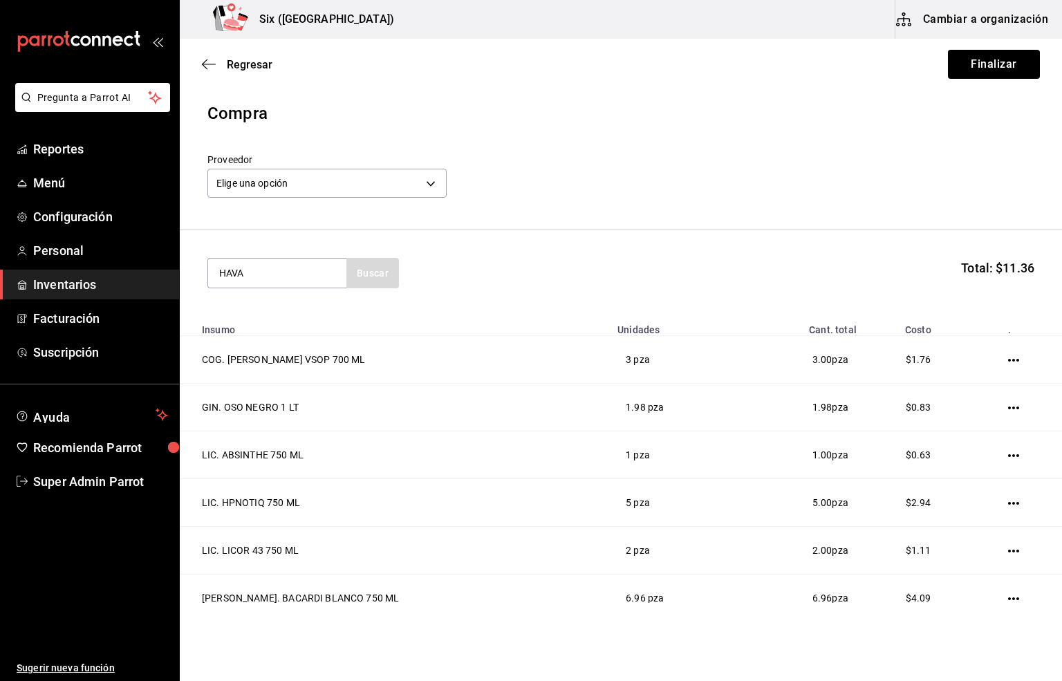
type input "HAVA"
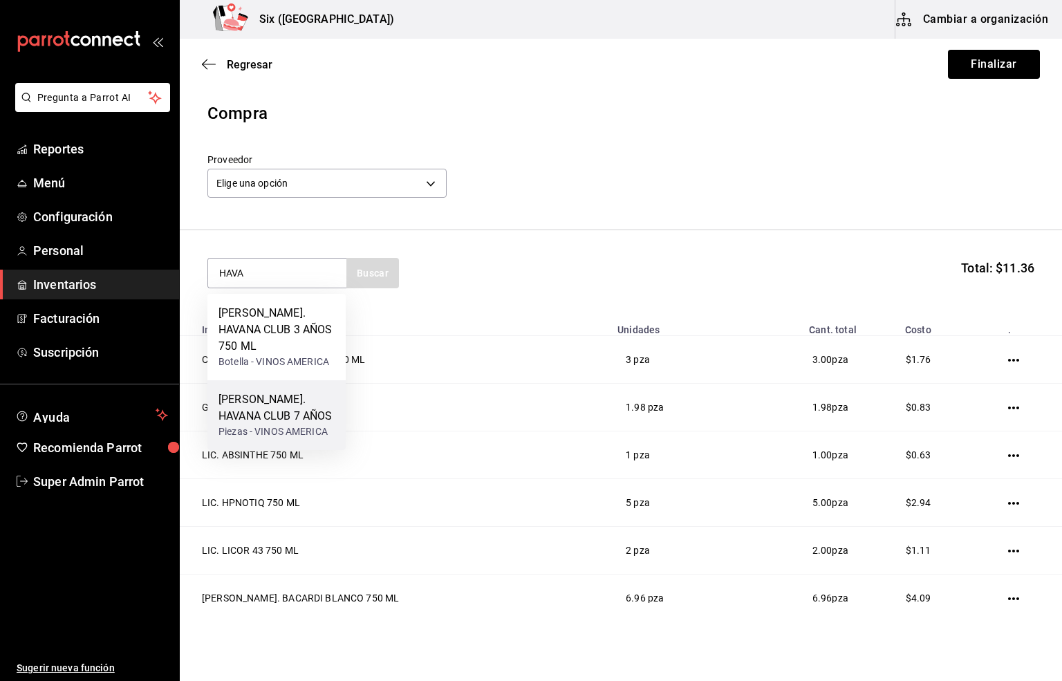
click at [297, 395] on div "[PERSON_NAME]. HAVANA CLUB 7 AÑOS" at bounding box center [276, 407] width 116 height 33
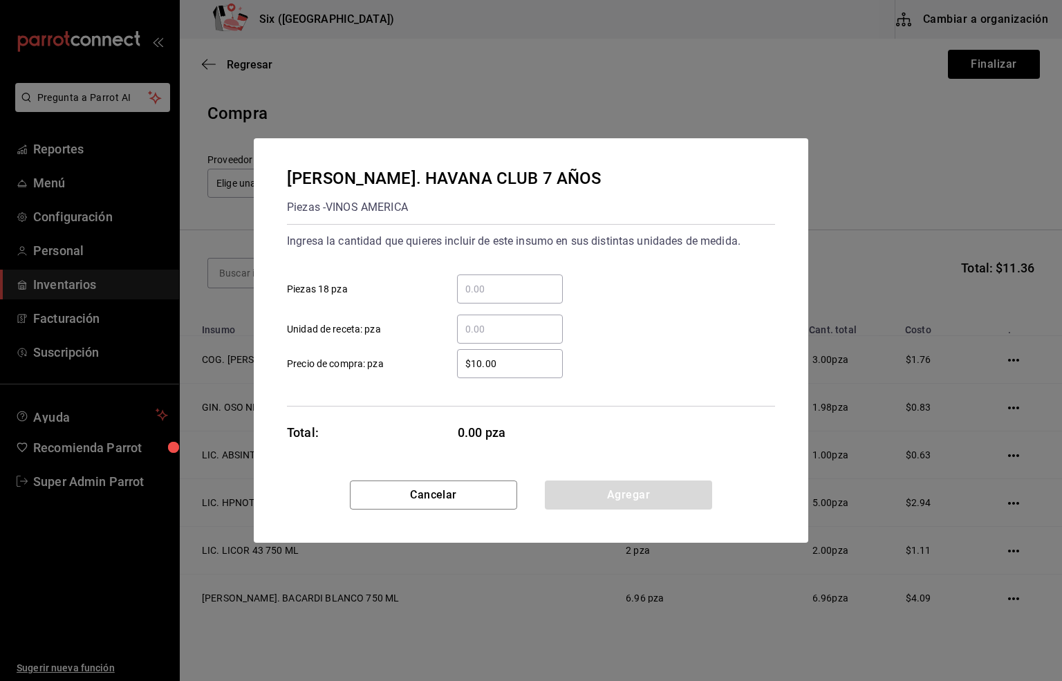
click at [471, 328] on input "​ Unidad de receta: pza" at bounding box center [510, 329] width 106 height 17
type input "1"
click at [626, 492] on button "Agregar" at bounding box center [628, 495] width 167 height 29
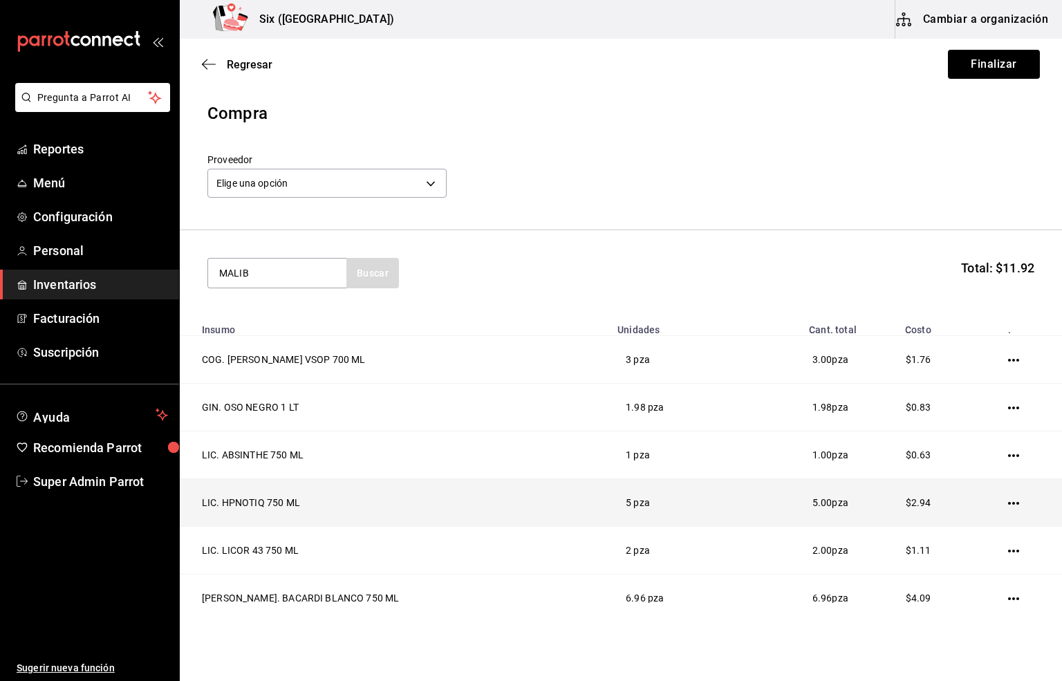
type input "MALIB"
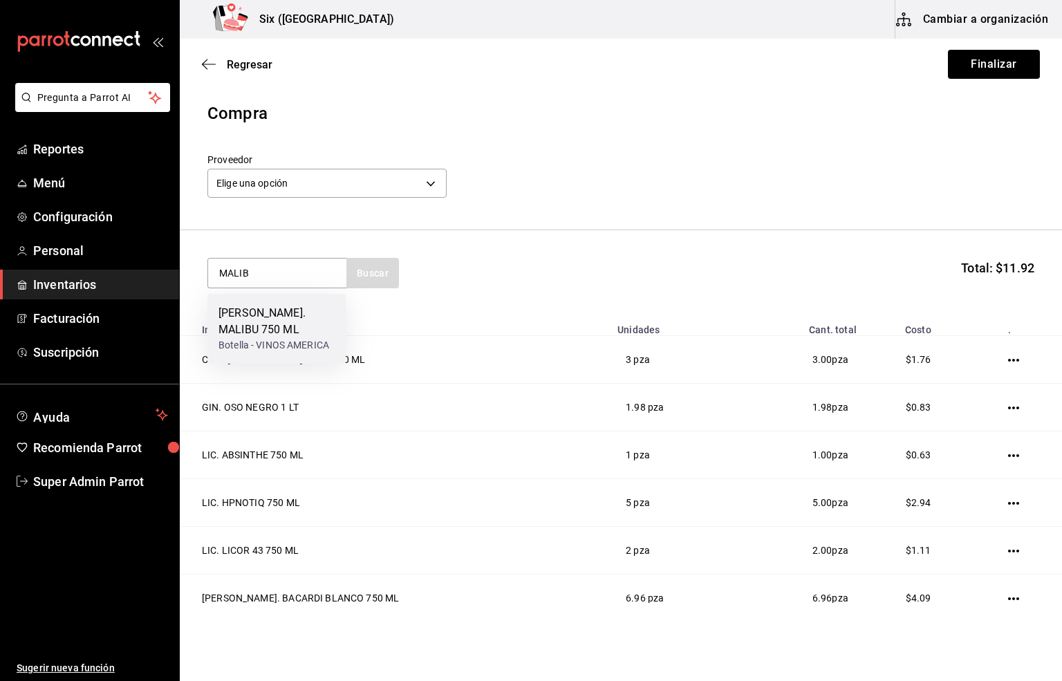
click at [316, 338] on div "Botella - VINOS AMERICA" at bounding box center [276, 345] width 116 height 15
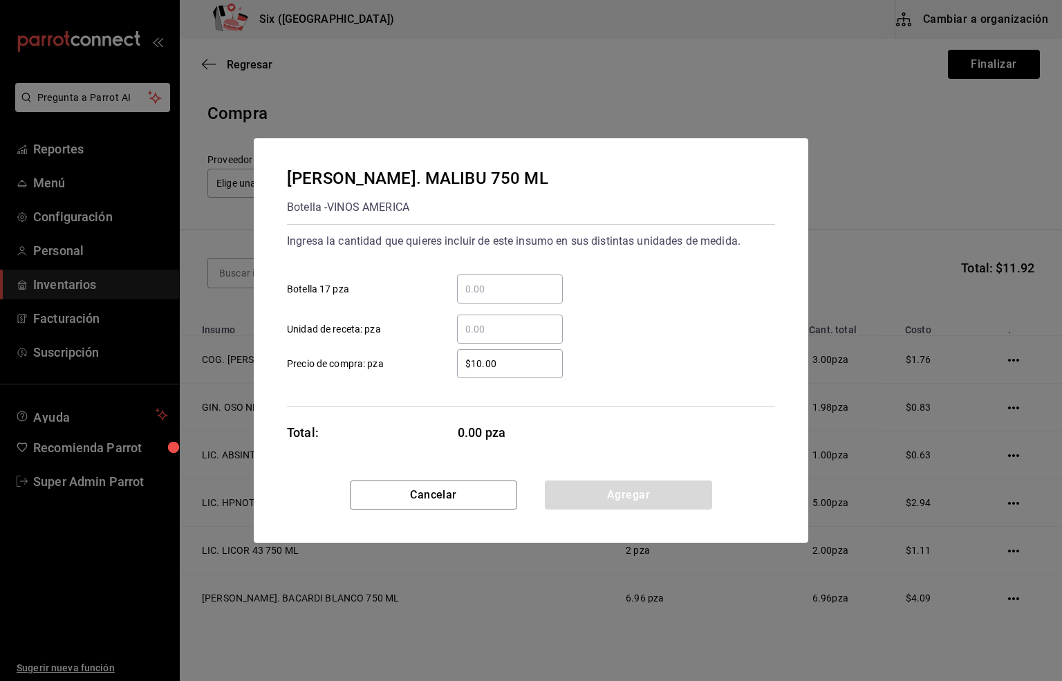
click at [476, 332] on input "​ Unidad de receta: pza" at bounding box center [510, 329] width 106 height 17
type input "2"
click at [584, 503] on button "Agregar" at bounding box center [628, 495] width 167 height 29
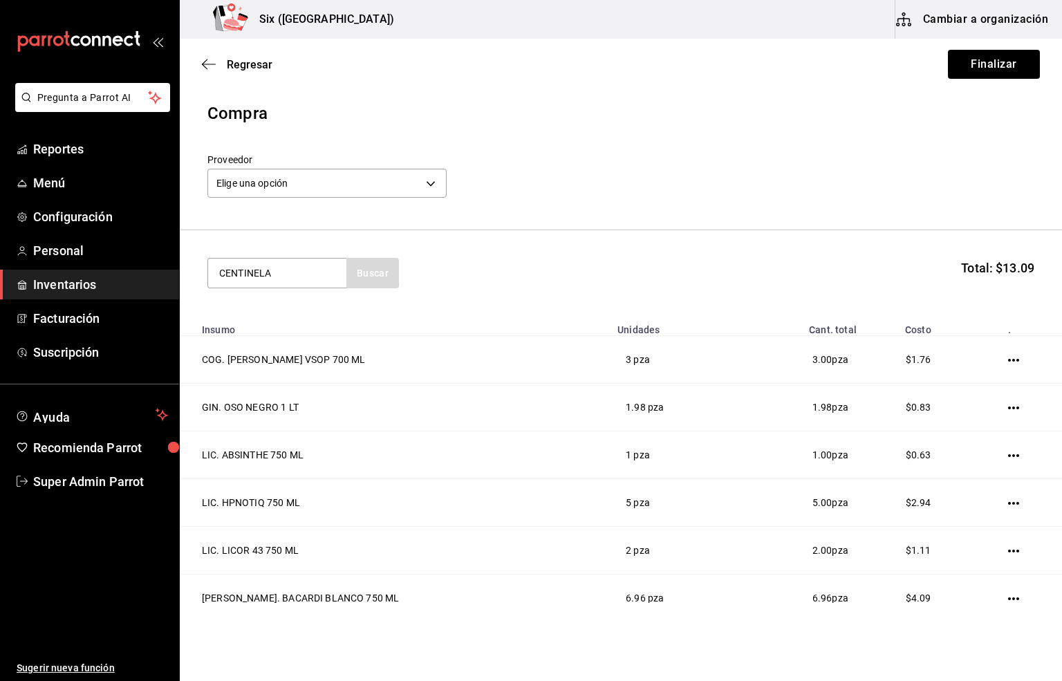
type input "CENTINELA"
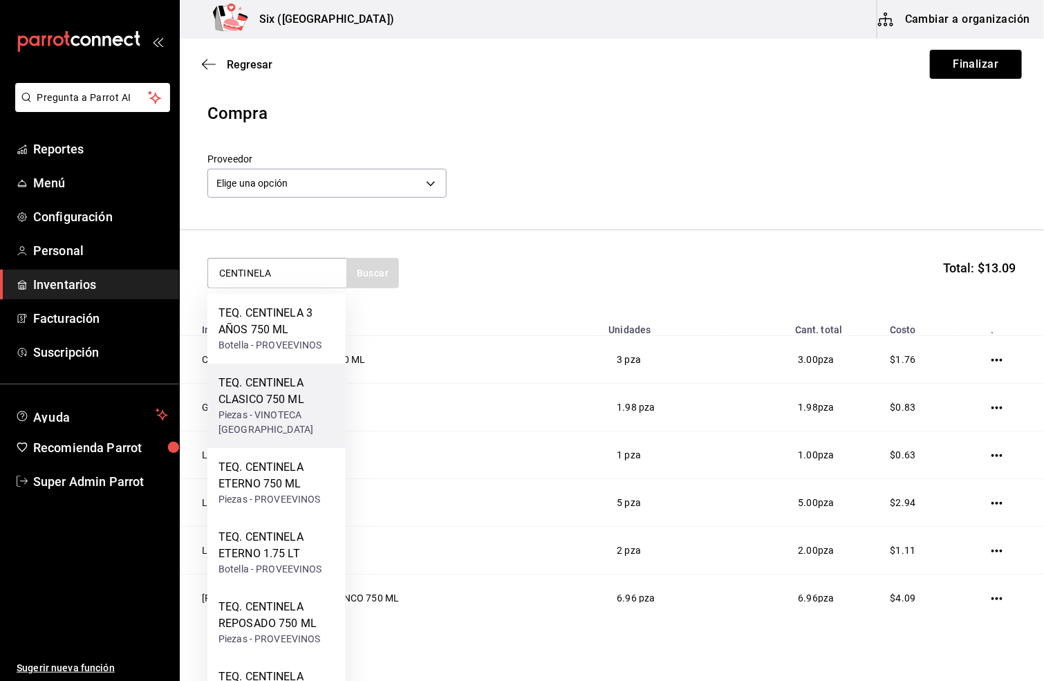
click at [270, 384] on div "TEQ. CENTINELA CLASICO 750 ML" at bounding box center [276, 391] width 116 height 33
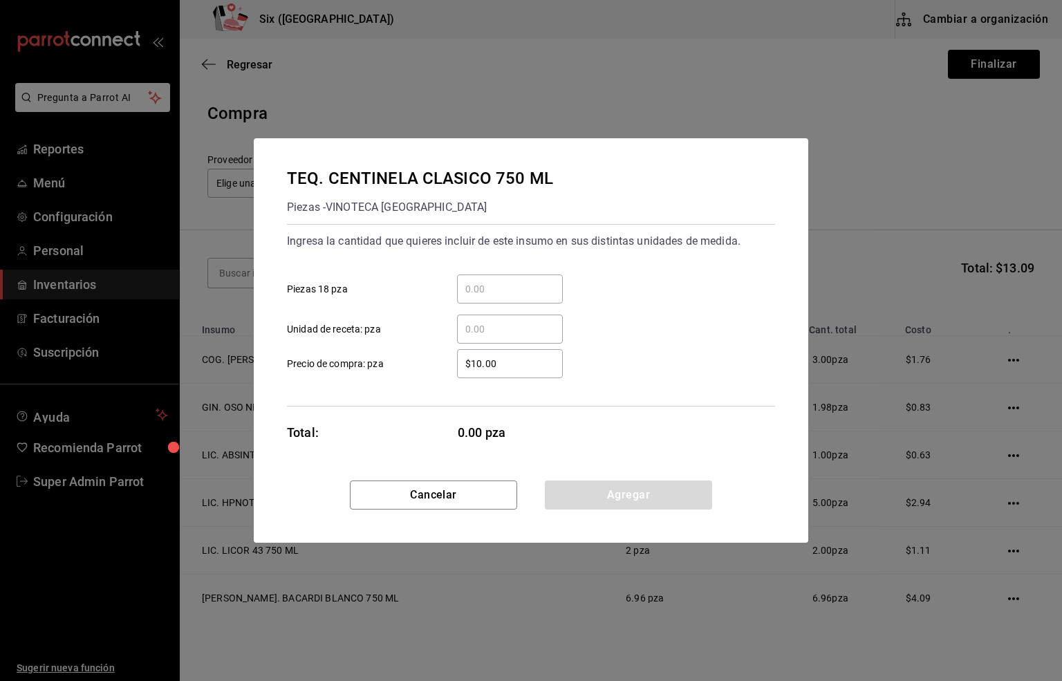
click at [473, 324] on input "​ Unidad de receta: pza" at bounding box center [510, 329] width 106 height 17
type input "2.96"
click at [631, 498] on button "Agregar" at bounding box center [628, 495] width 167 height 29
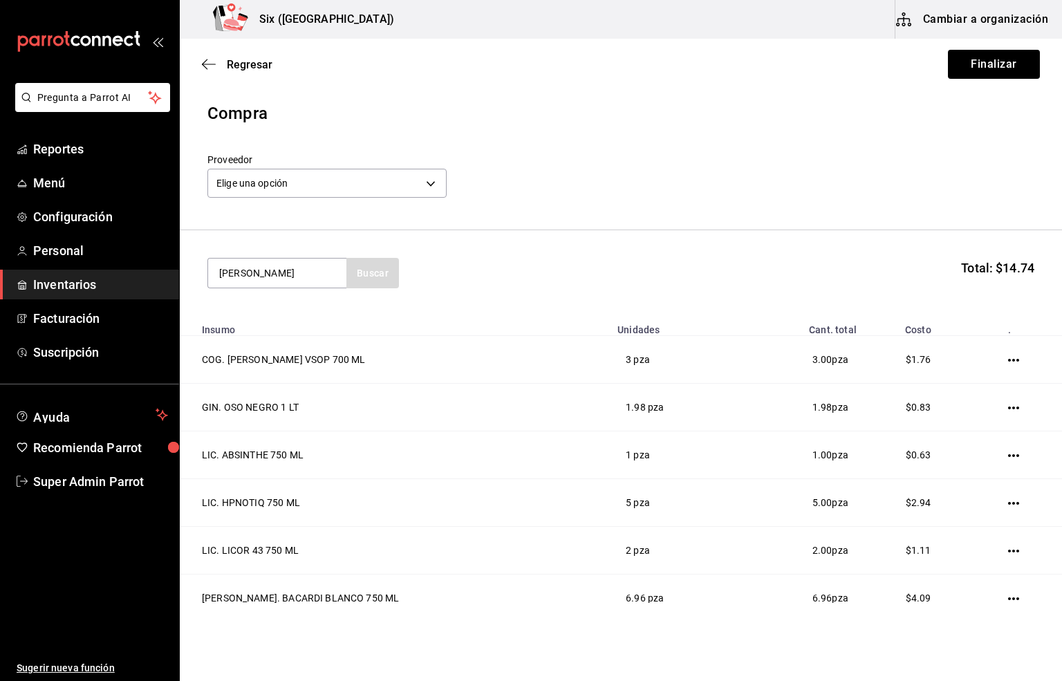
type input "[PERSON_NAME]"
click at [226, 326] on div "TEQ. [PERSON_NAME] 750 ML" at bounding box center [276, 321] width 116 height 33
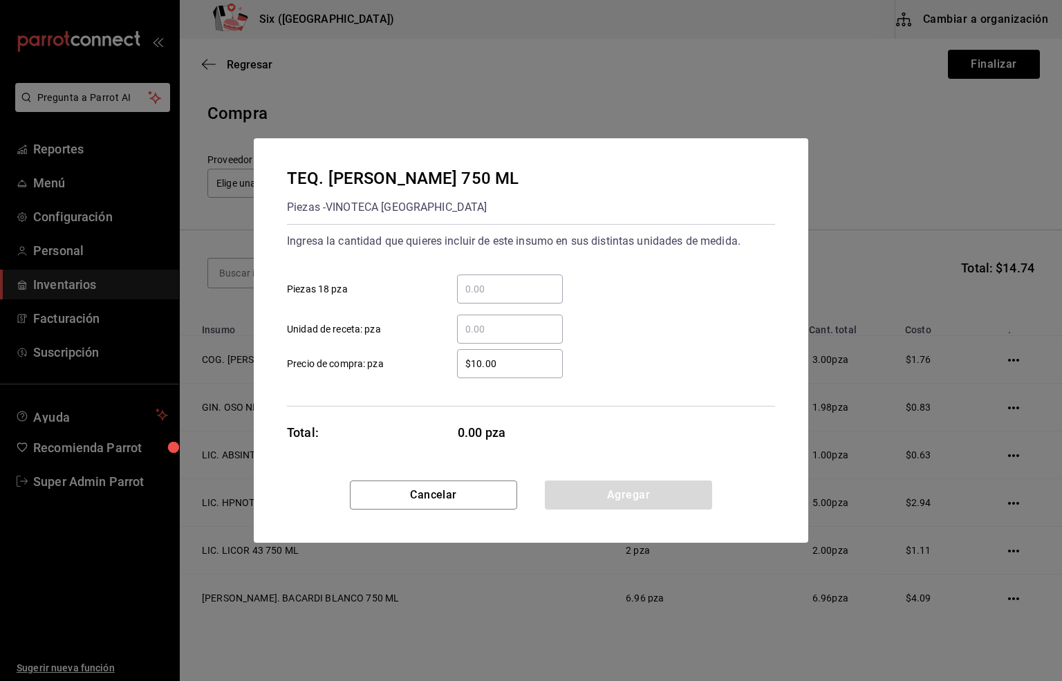
click at [467, 330] on input "​ Unidad de receta: pza" at bounding box center [510, 329] width 106 height 17
type input "1"
click at [620, 496] on button "Agregar" at bounding box center [628, 495] width 167 height 29
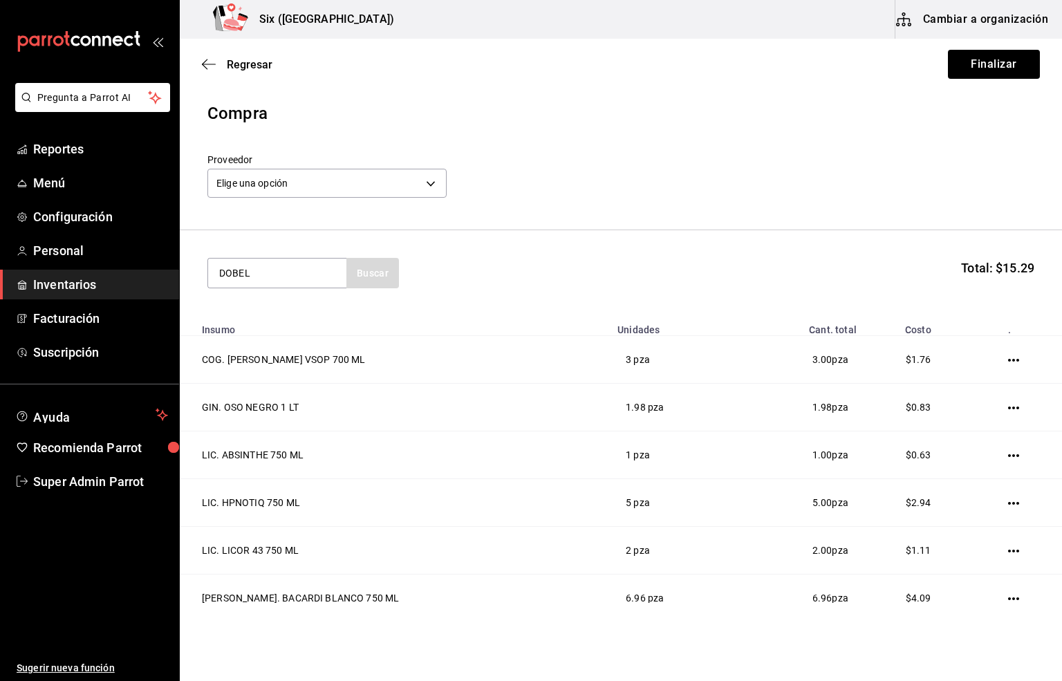
type input "DOBEL"
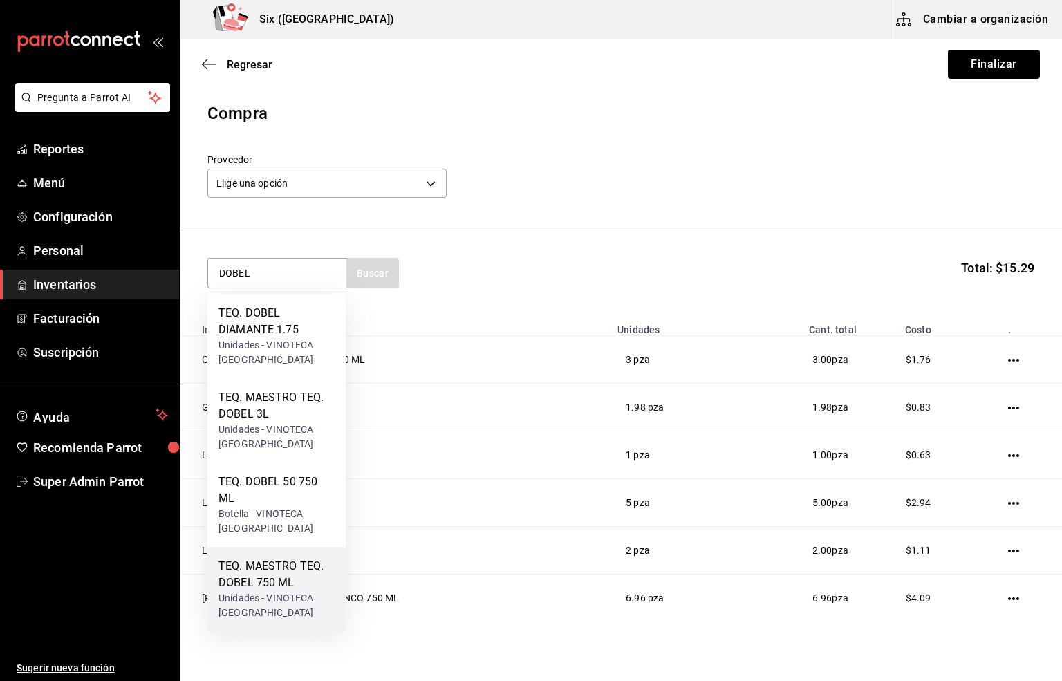
click at [289, 584] on div "TEQ. MAESTRO TEQ. DOBEL 750 ML" at bounding box center [276, 574] width 116 height 33
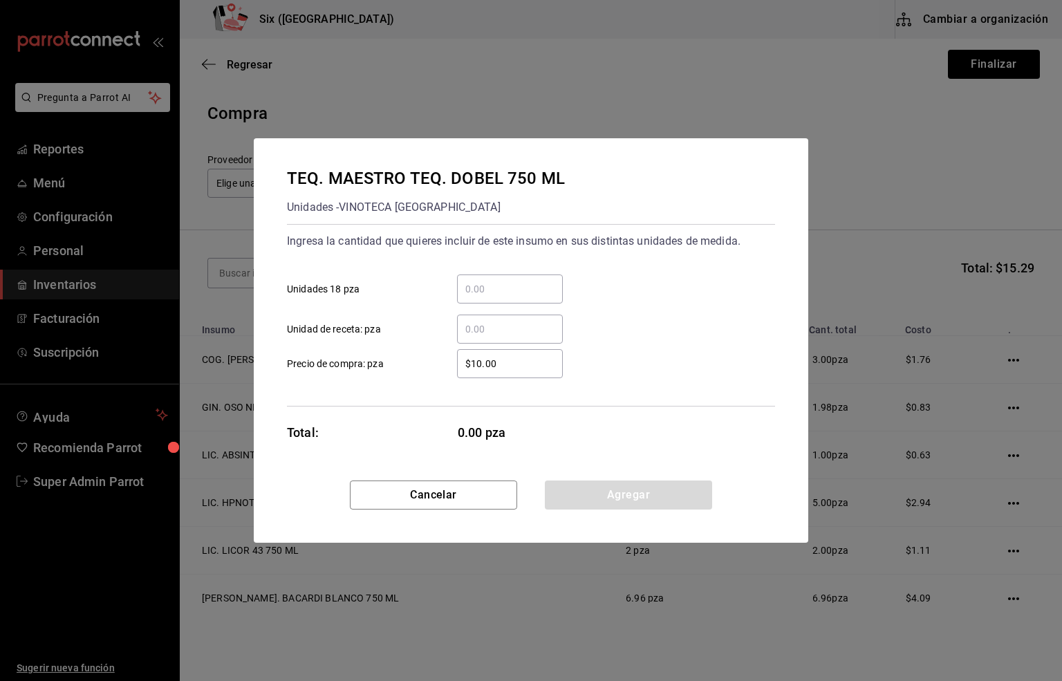
click at [485, 328] on input "​ Unidad de receta: pza" at bounding box center [510, 329] width 106 height 17
type input "1"
click at [627, 489] on button "Agregar" at bounding box center [628, 495] width 167 height 29
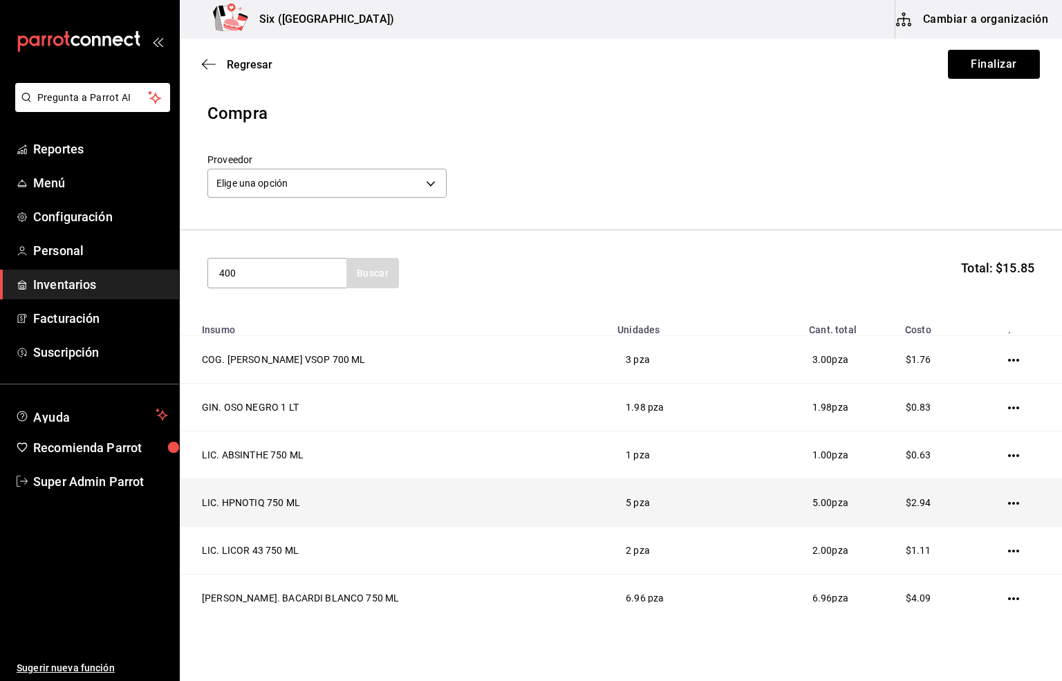
type input "400"
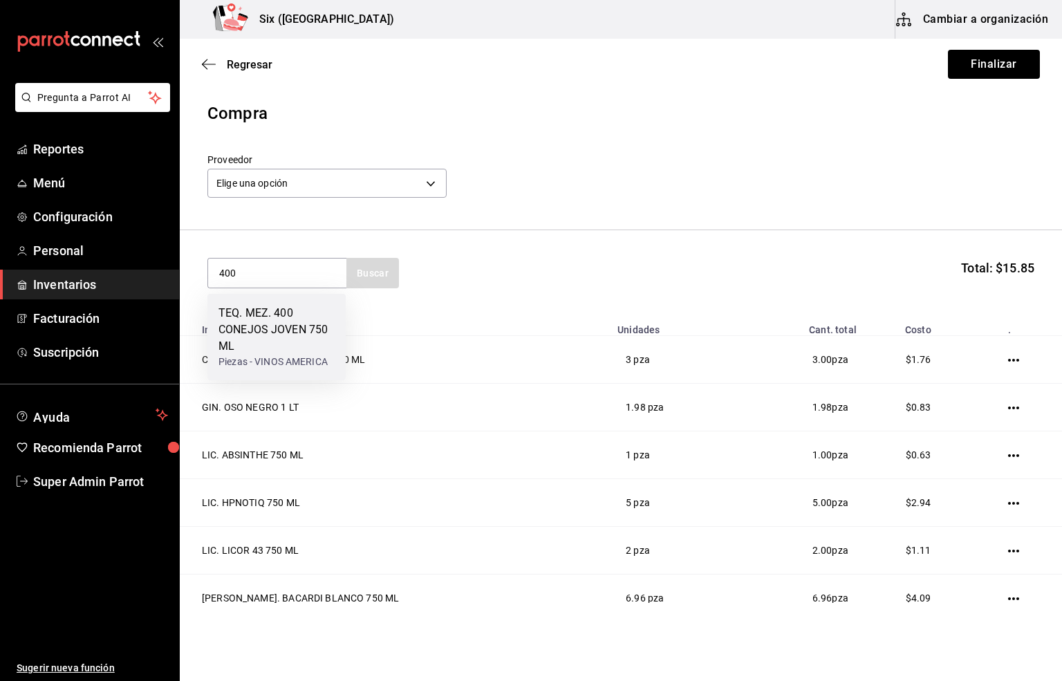
click at [314, 342] on div "TEQ. MEZ. 400 CONEJOS JOVEN 750 ML" at bounding box center [276, 330] width 116 height 50
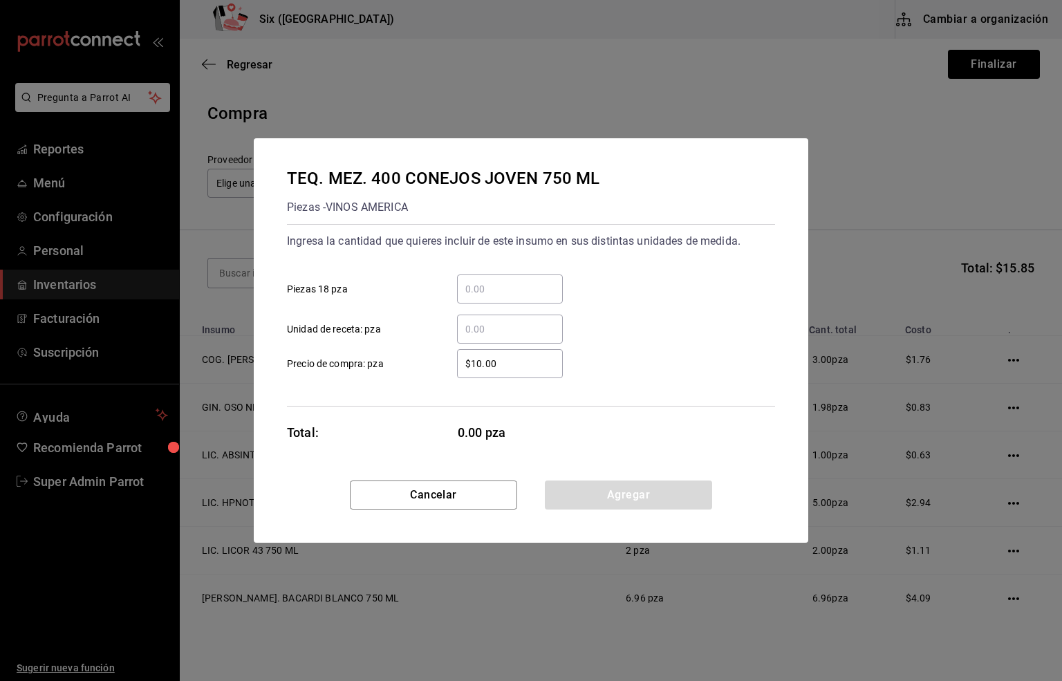
click at [521, 326] on input "​ Unidad de receta: pza" at bounding box center [510, 329] width 106 height 17
type input "1"
click at [643, 500] on button "Agregar" at bounding box center [628, 495] width 167 height 29
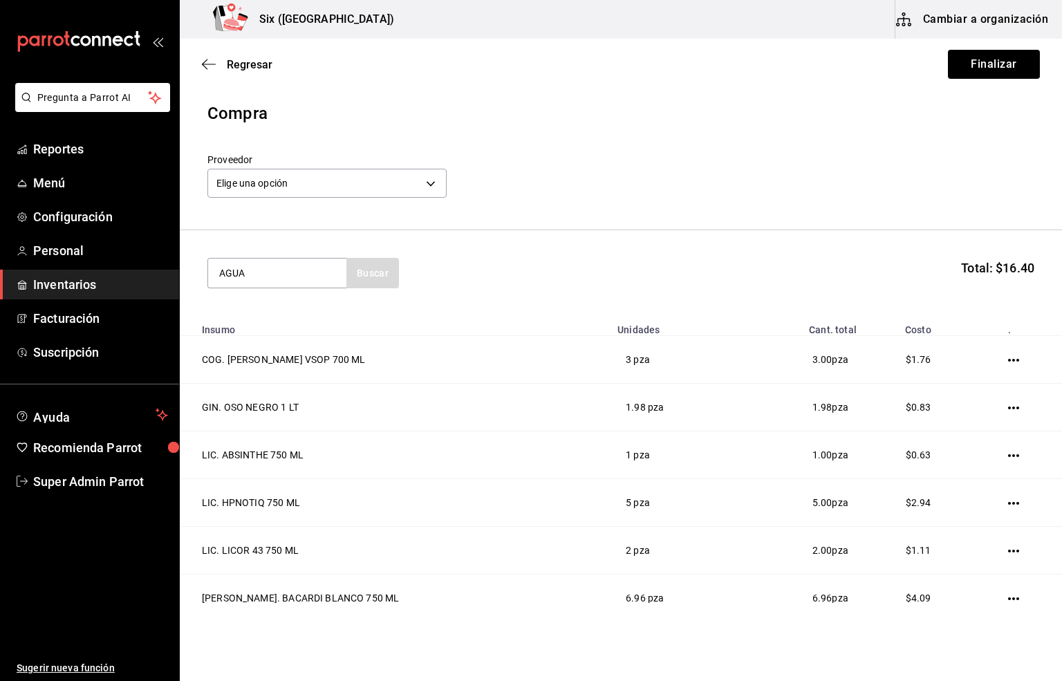
type input "AGUA"
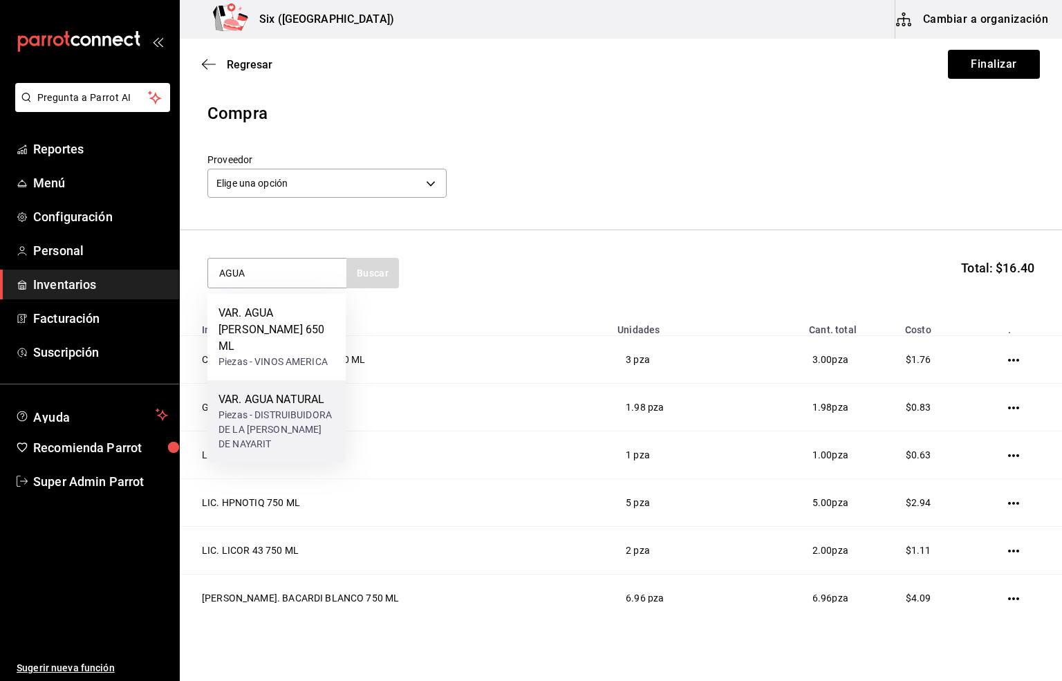
click at [284, 391] on div "VAR. AGUA NATURAL" at bounding box center [276, 399] width 116 height 17
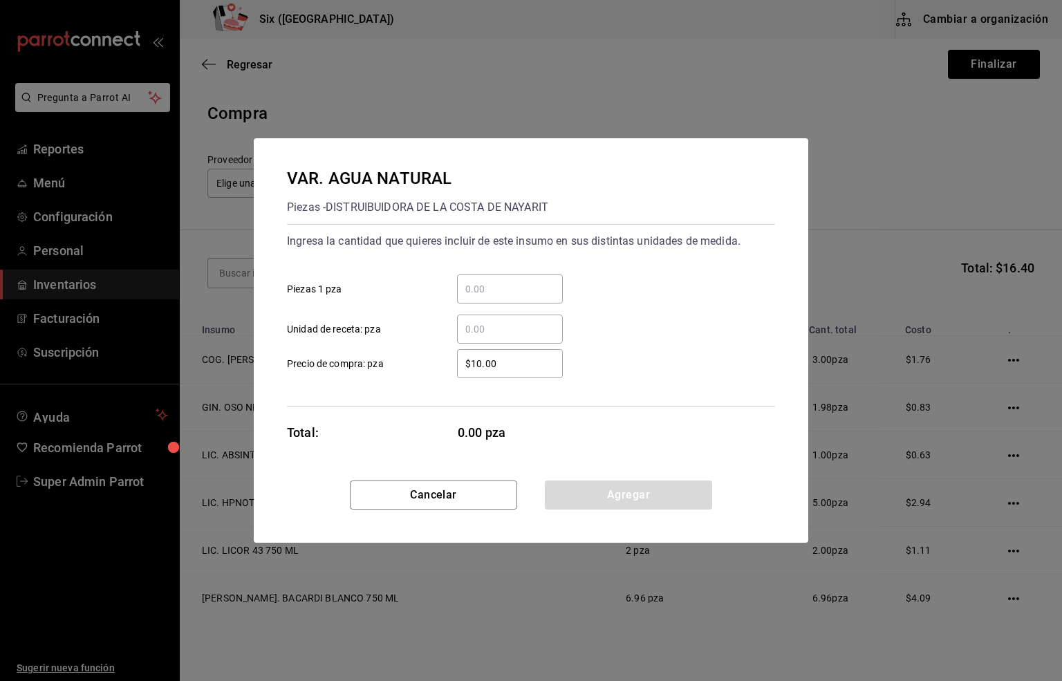
click at [494, 326] on input "​ Unidad de receta: pza" at bounding box center [510, 329] width 106 height 17
type input "9"
click at [591, 498] on button "Agregar" at bounding box center [628, 495] width 167 height 29
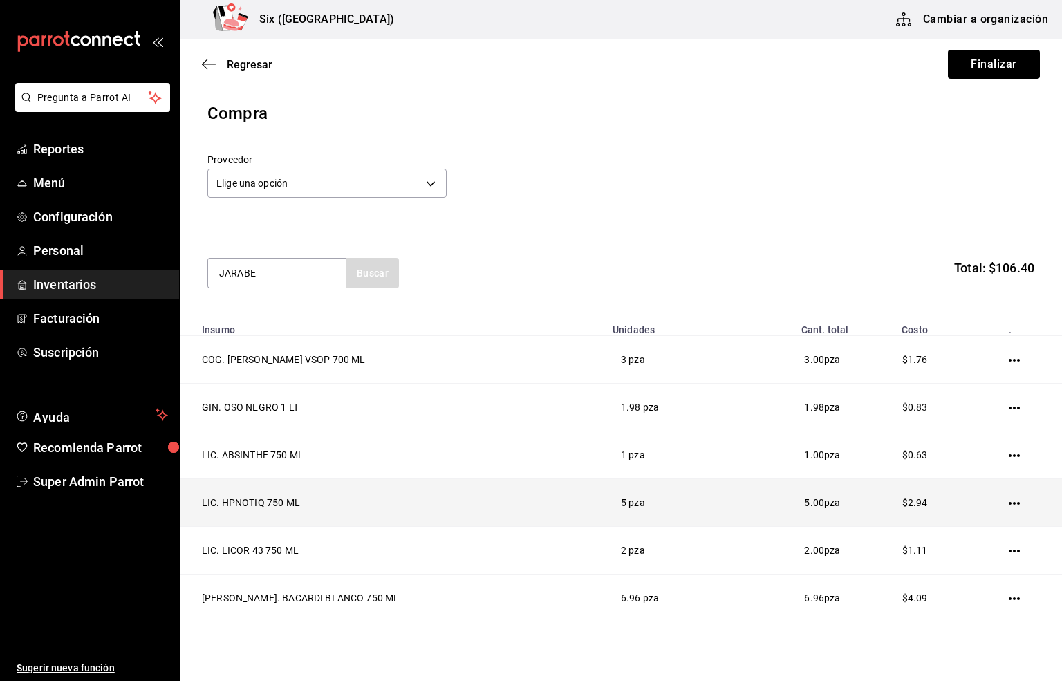
type input "JARABE"
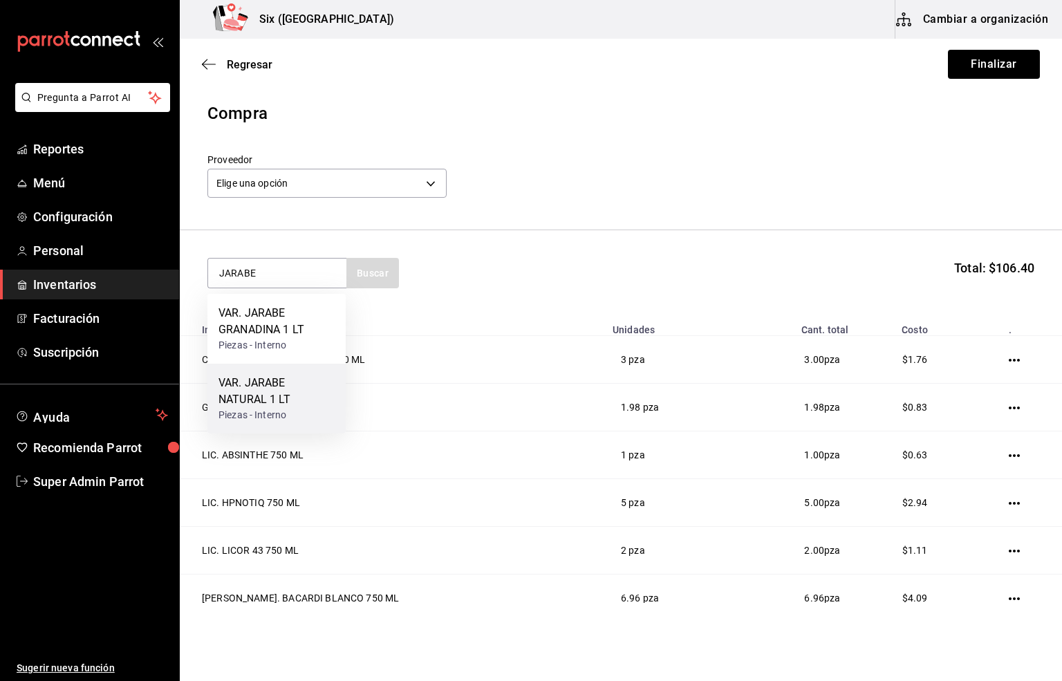
click at [265, 391] on div "VAR. JARABE NATURAL 1 LT" at bounding box center [276, 391] width 116 height 33
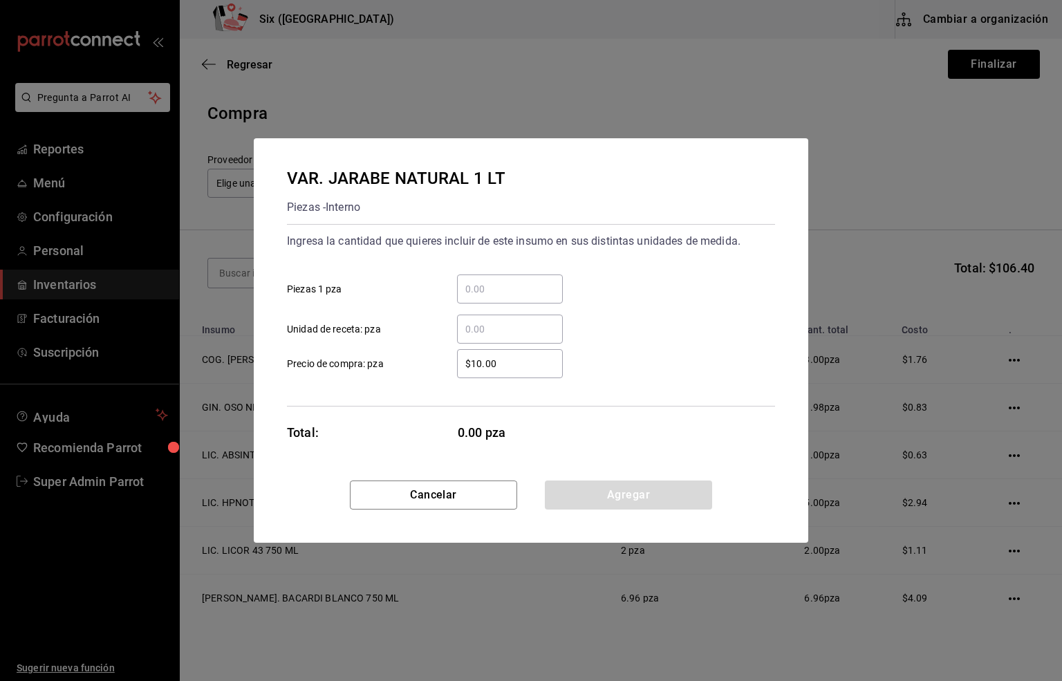
click at [469, 328] on input "​ Unidad de receta: pza" at bounding box center [510, 329] width 106 height 17
type input "0.18"
click at [606, 492] on button "Agregar" at bounding box center [628, 495] width 167 height 29
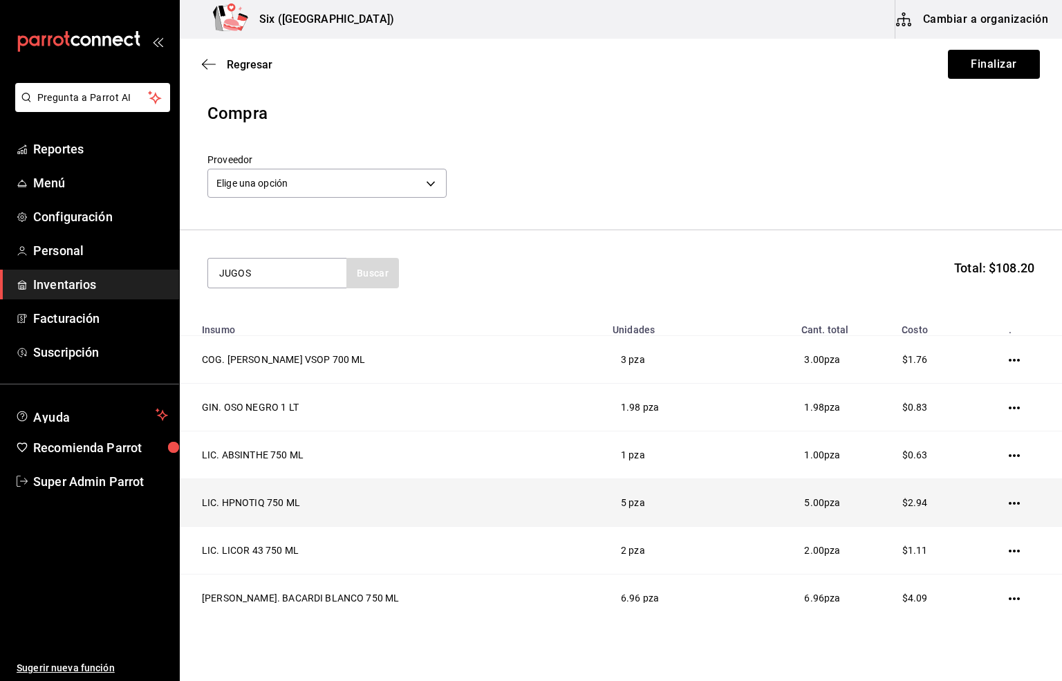
type input "JUGOS"
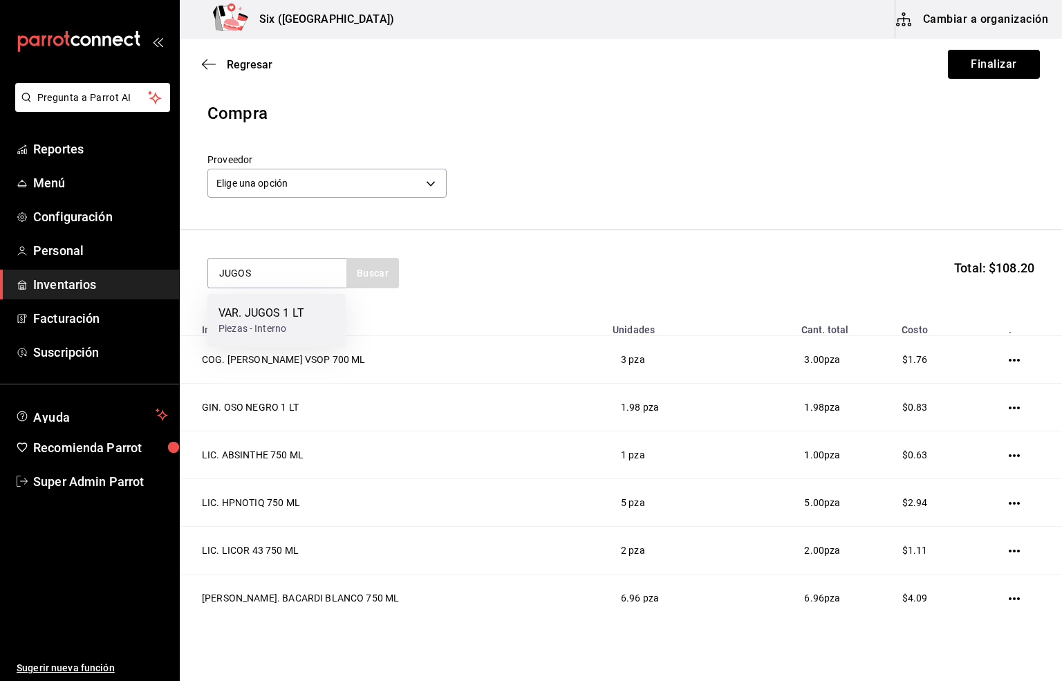
click at [272, 324] on div "Piezas - Interno" at bounding box center [261, 328] width 86 height 15
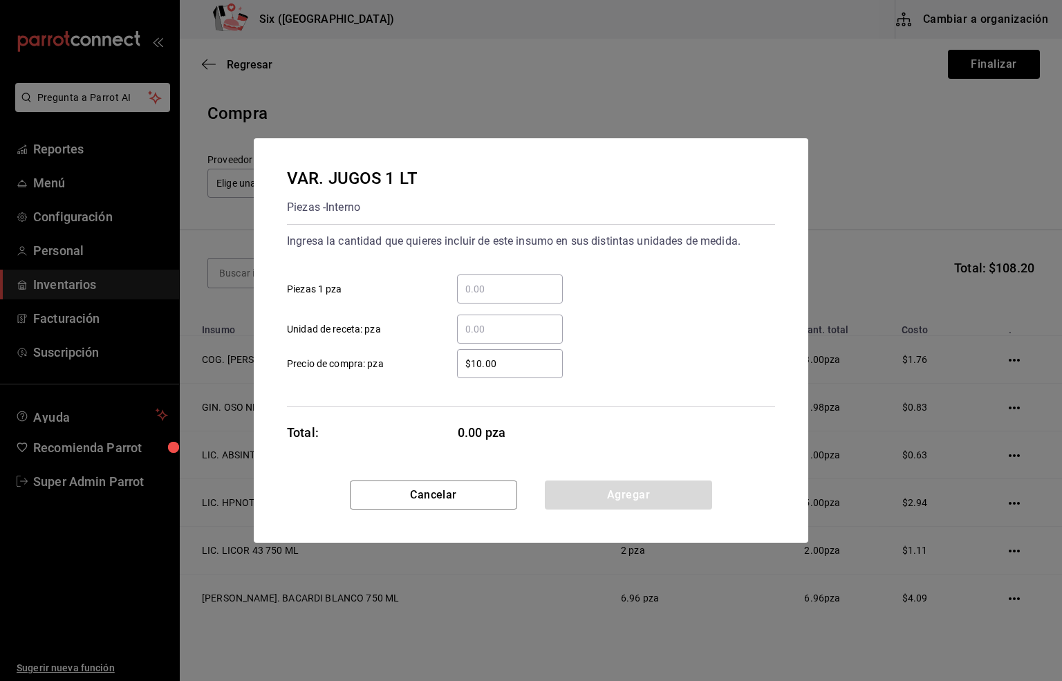
click at [476, 324] on input "​ Unidad de receta: pza" at bounding box center [510, 329] width 106 height 17
type input "9.25"
click at [627, 489] on button "Agregar" at bounding box center [628, 495] width 167 height 29
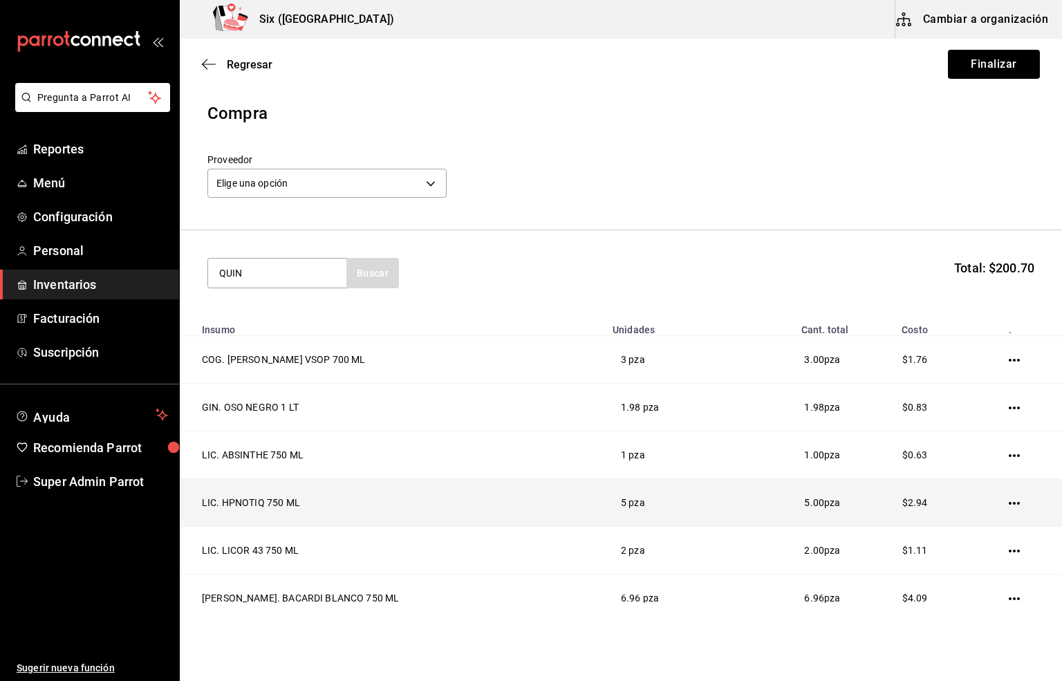
type input "QUIN"
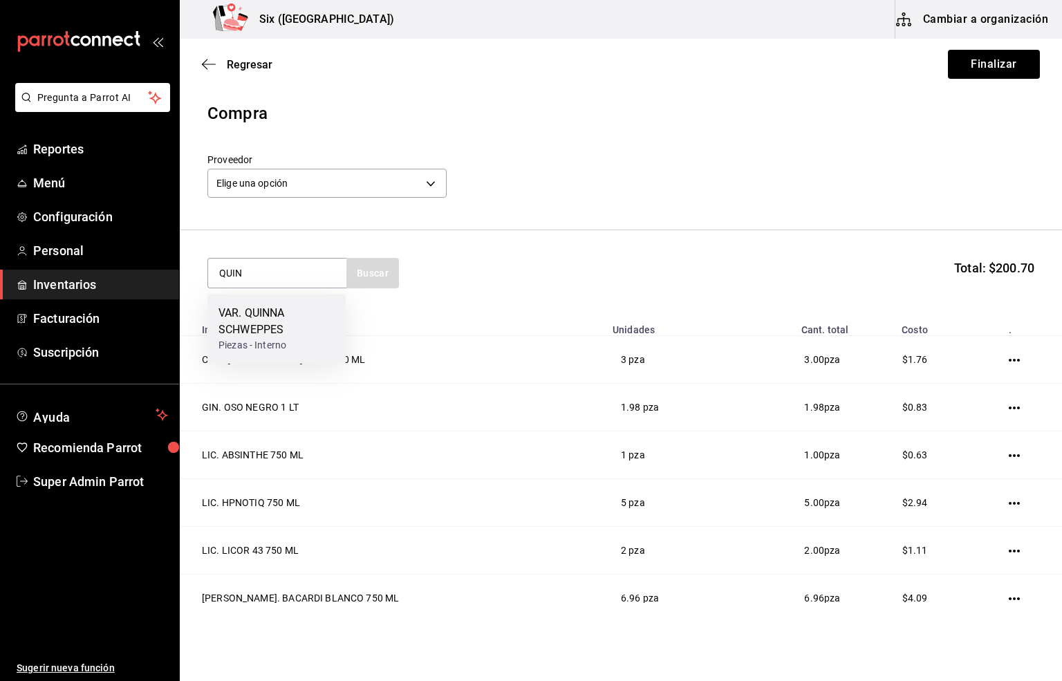
click at [277, 316] on div "VAR. QUINNA SCHWEPPES" at bounding box center [276, 321] width 116 height 33
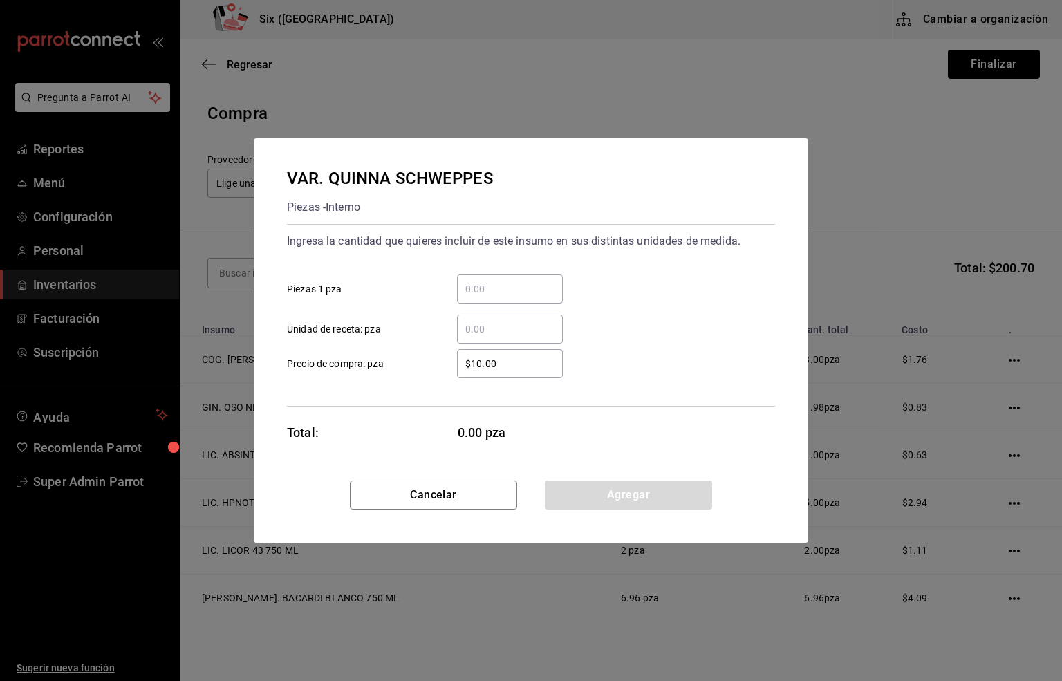
click at [490, 328] on input "​ Unidad de receta: pza" at bounding box center [510, 329] width 106 height 17
type input "7"
click at [620, 500] on button "Agregar" at bounding box center [628, 495] width 167 height 29
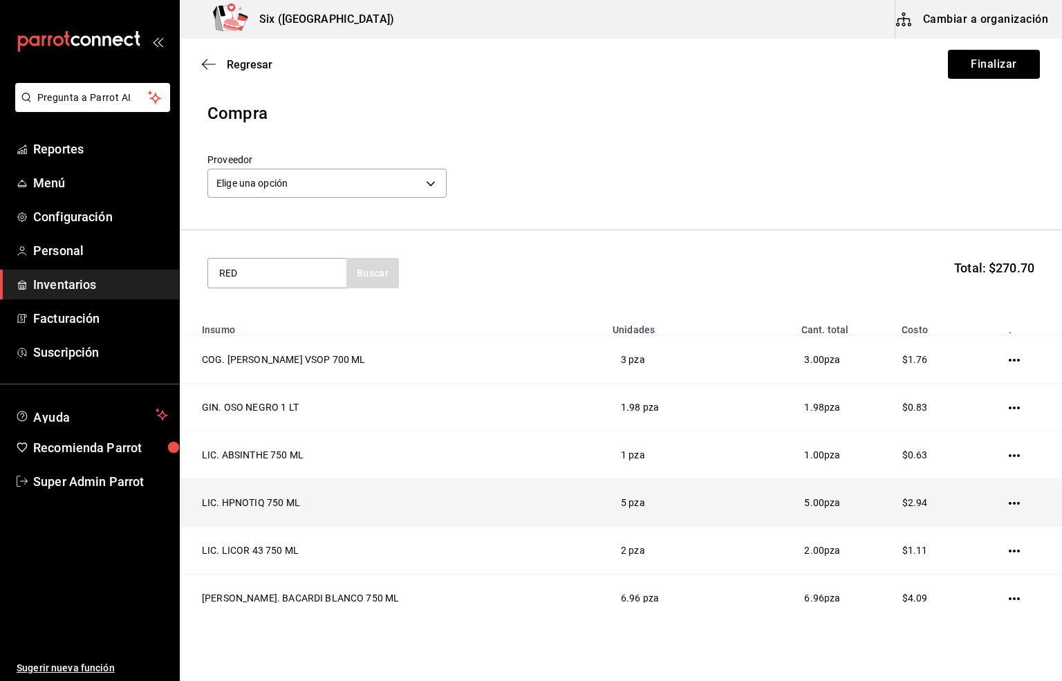
type input "RED"
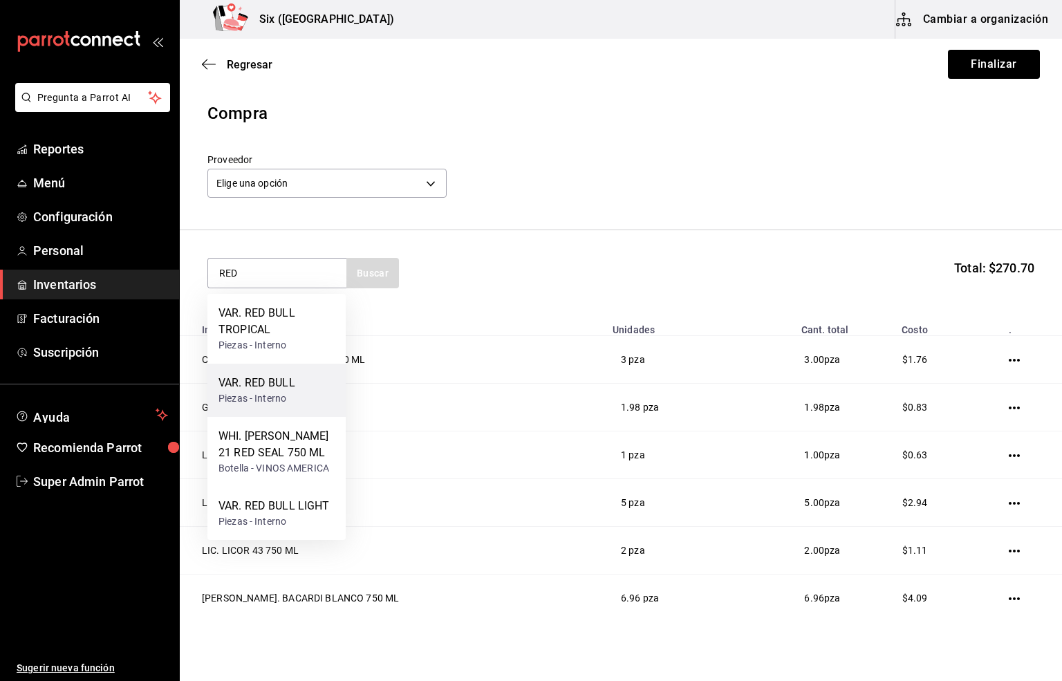
click at [257, 389] on div "VAR. RED BULL" at bounding box center [256, 383] width 77 height 17
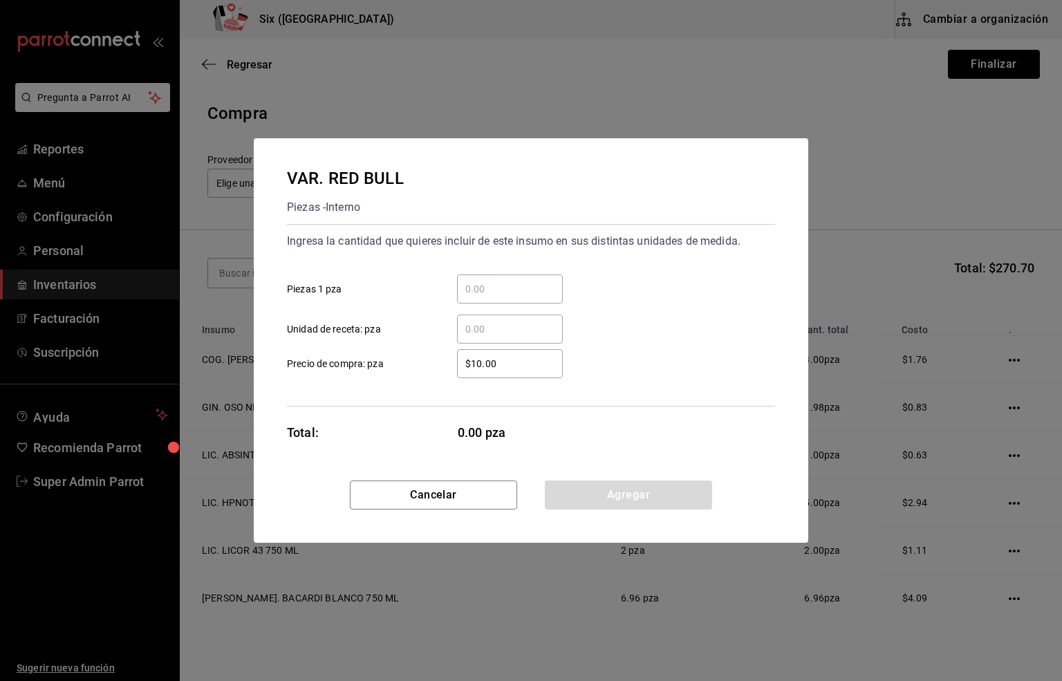
click at [472, 326] on input "​ Unidad de receta: pza" at bounding box center [510, 329] width 106 height 17
type input "74"
click at [601, 494] on button "Agregar" at bounding box center [628, 495] width 167 height 29
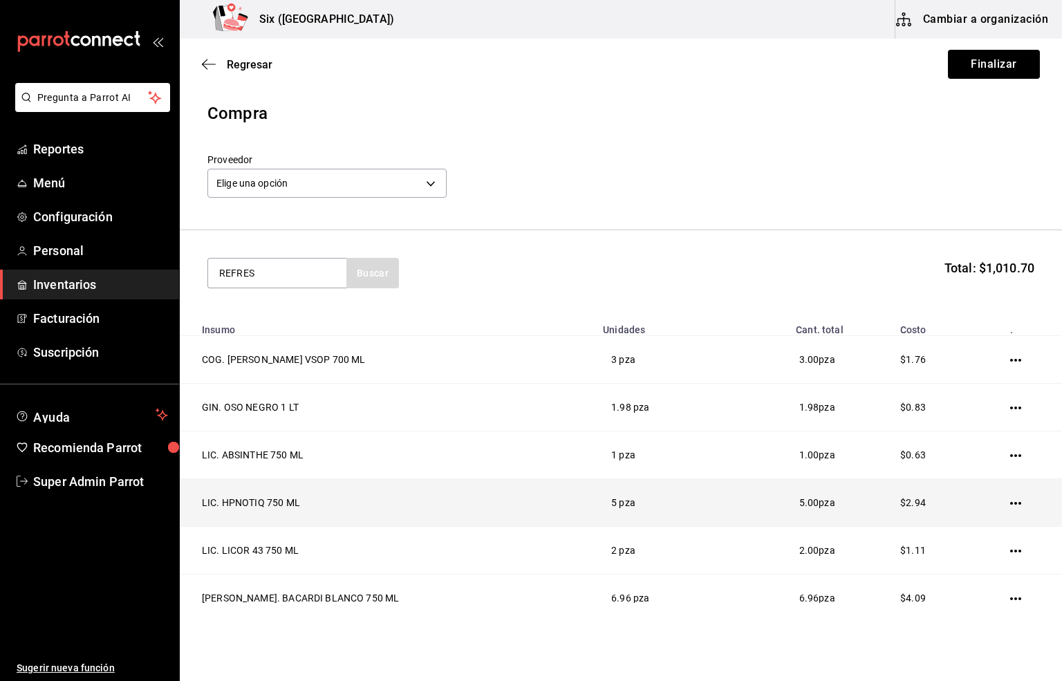
type input "REFRES"
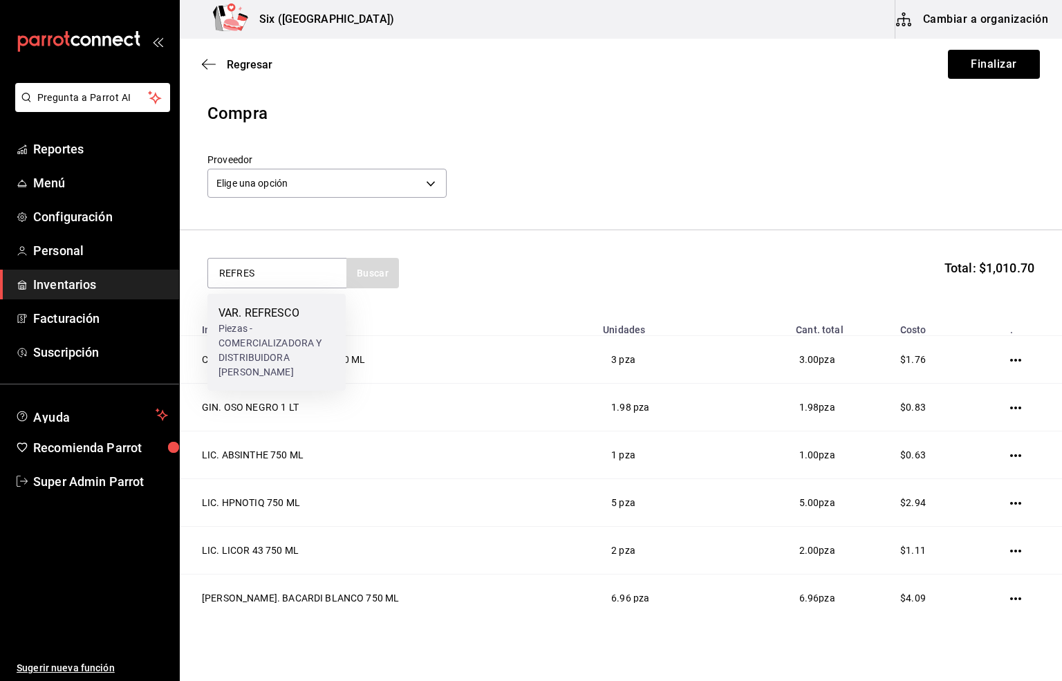
click at [263, 345] on div "Piezas - COMERCIALIZADORA Y DISTRIBUIDORA [PERSON_NAME]" at bounding box center [276, 350] width 116 height 58
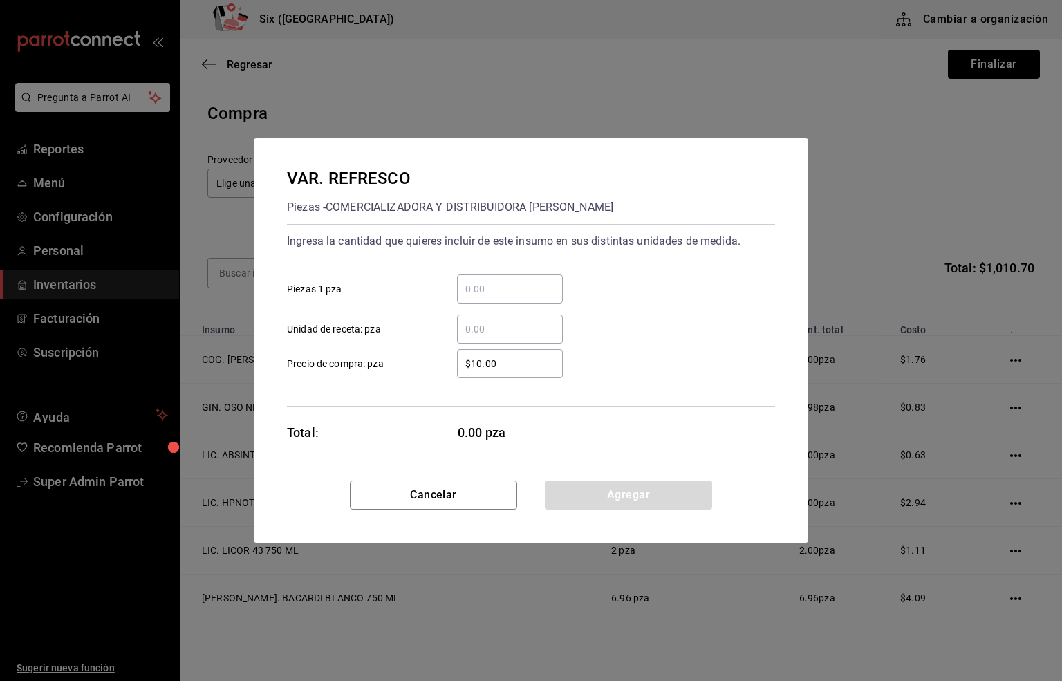
click at [480, 334] on input "​ Unidad de receta: pza" at bounding box center [510, 329] width 106 height 17
type input "53"
click at [610, 498] on button "Agregar" at bounding box center [628, 495] width 167 height 29
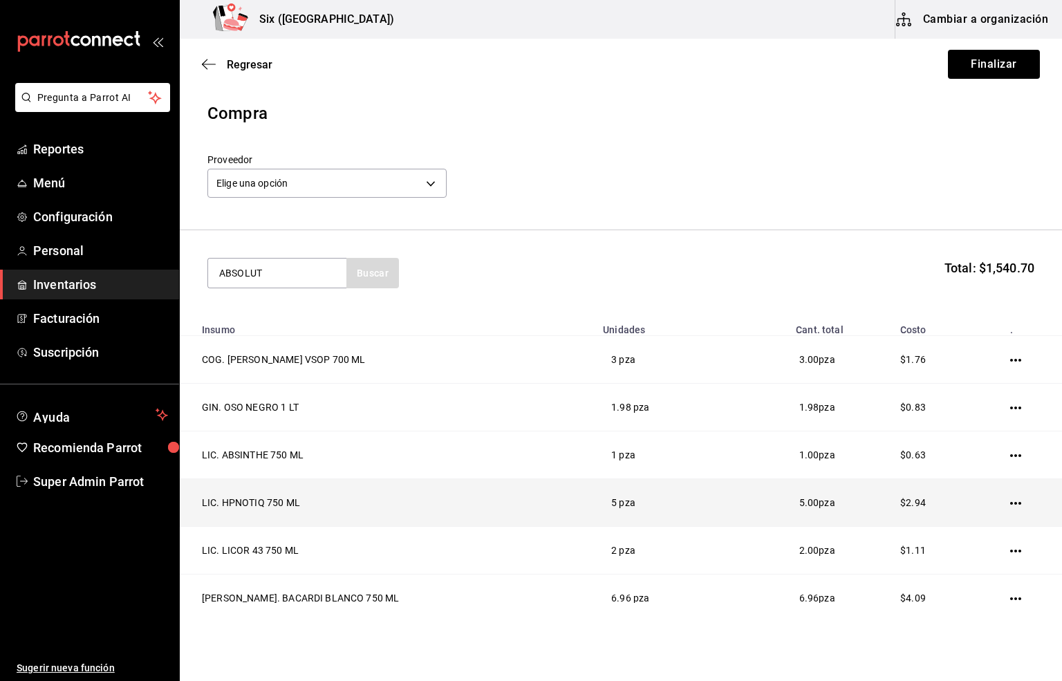
type input "ABSOLUT"
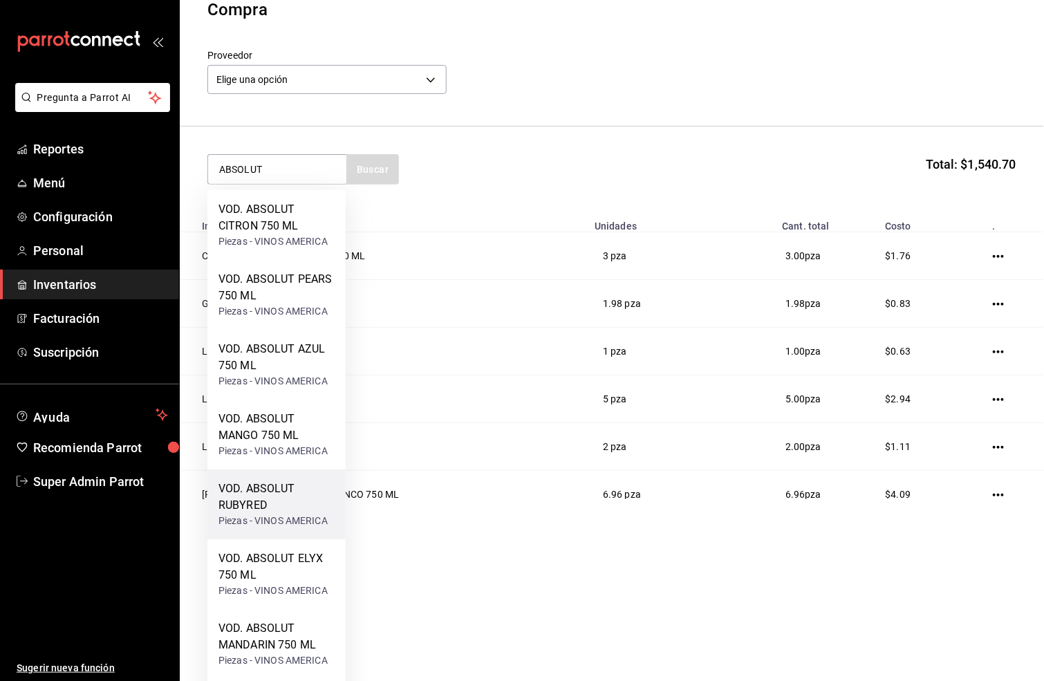
scroll to position [176, 0]
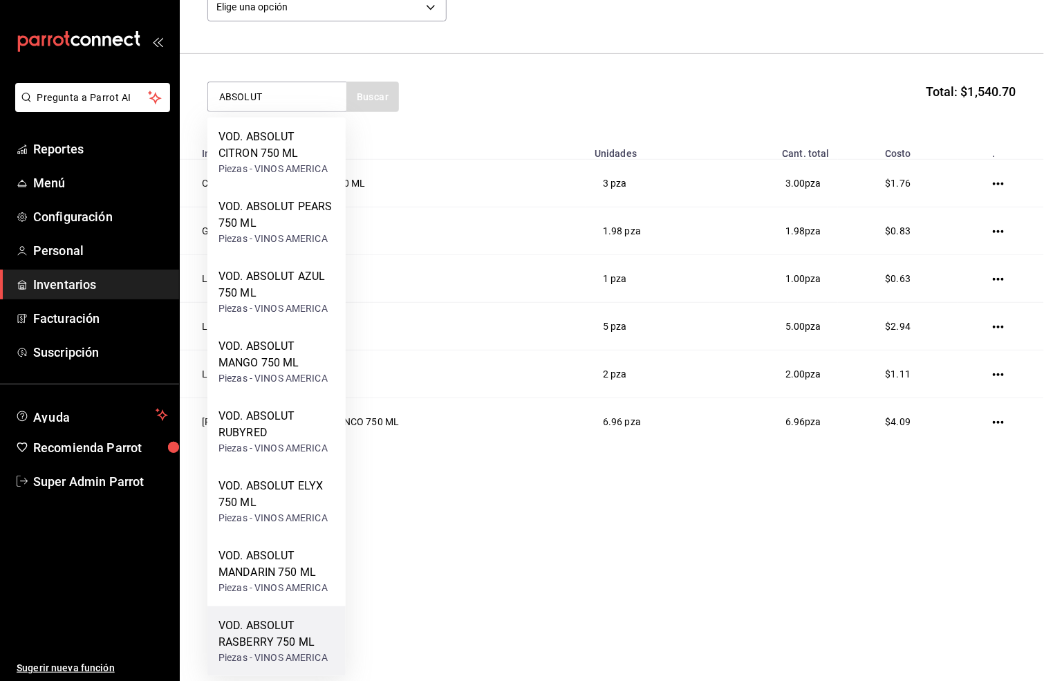
click at [265, 637] on div "VOD. ABSOLUT RASBERRY 750 ML" at bounding box center [276, 633] width 116 height 33
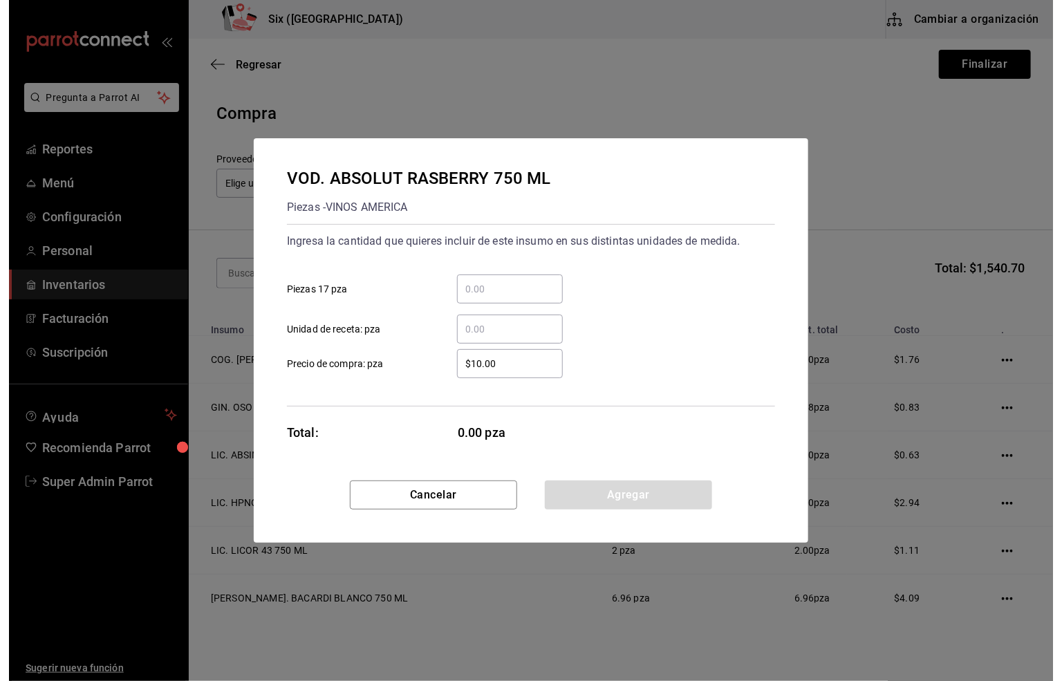
scroll to position [0, 0]
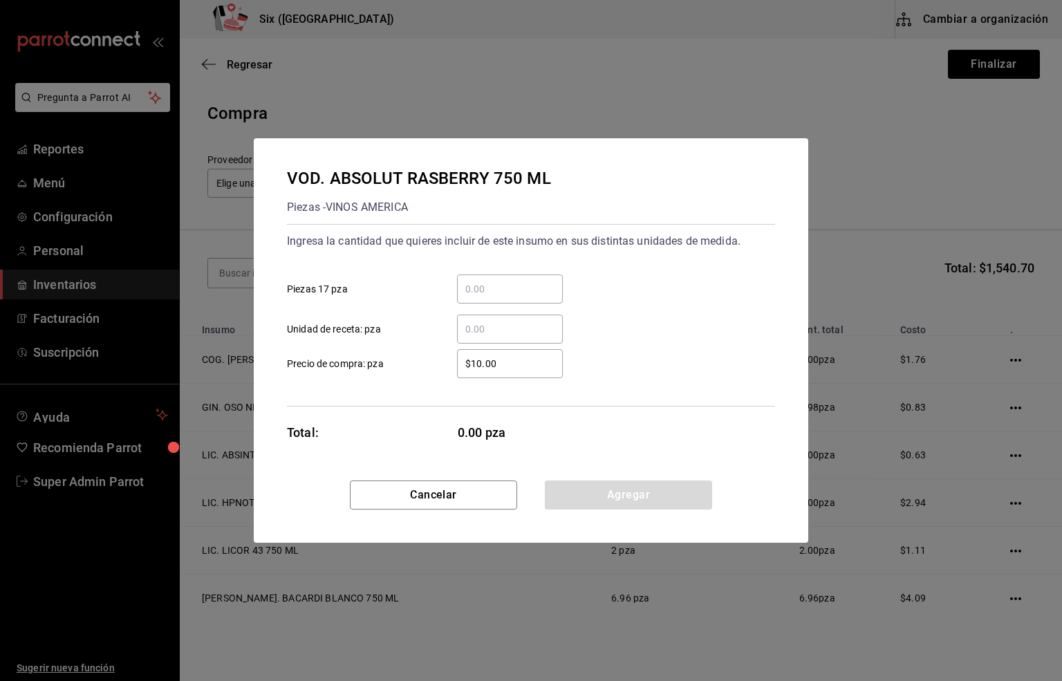
click at [469, 326] on input "​ Unidad de receta: pza" at bounding box center [510, 329] width 106 height 17
type input "2"
click at [668, 498] on button "Agregar" at bounding box center [628, 495] width 167 height 29
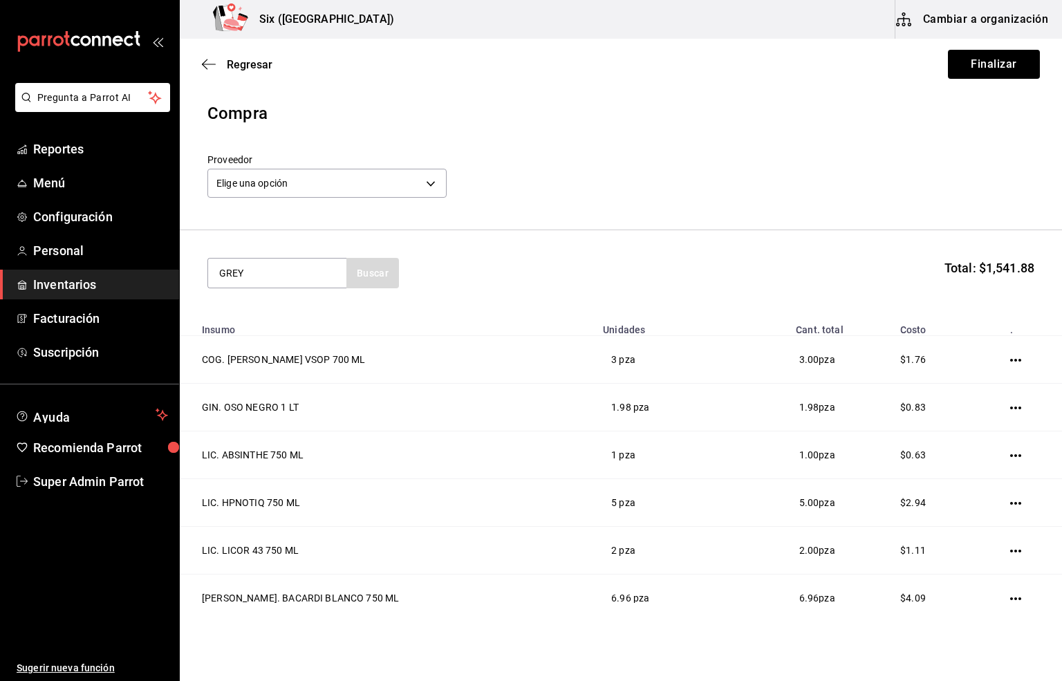
type input "GREY"
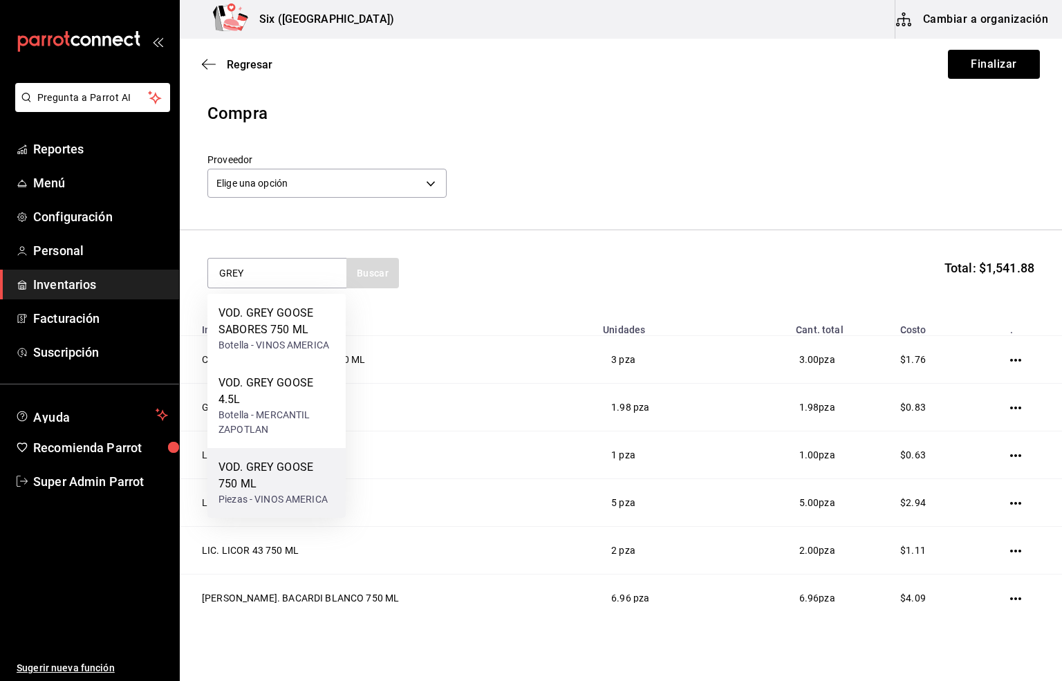
click at [262, 484] on div "VOD. GREY GOOSE 750 ML" at bounding box center [276, 475] width 116 height 33
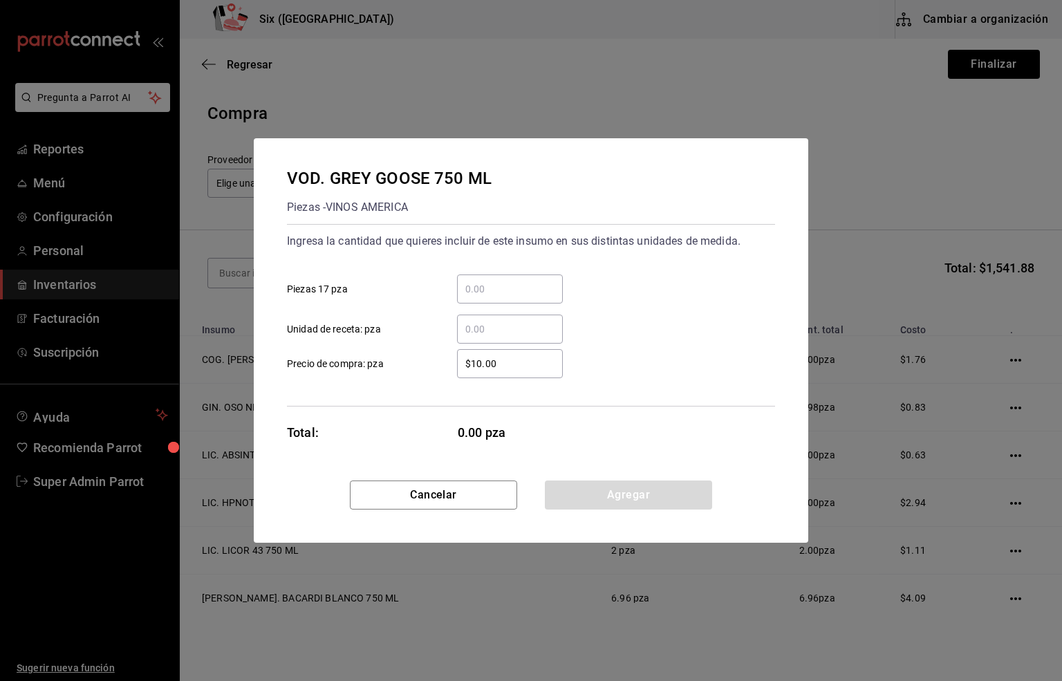
click at [498, 330] on input "​ Unidad de receta: pza" at bounding box center [510, 329] width 106 height 17
type input "1"
click at [625, 498] on button "Agregar" at bounding box center [628, 495] width 167 height 29
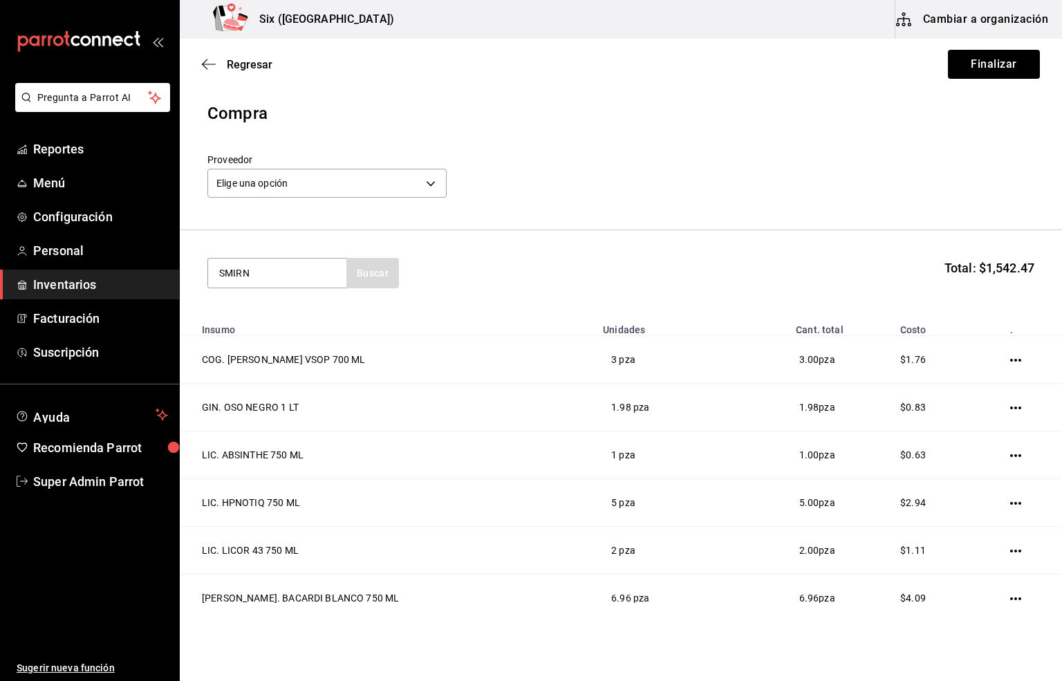
type input "SMIRN"
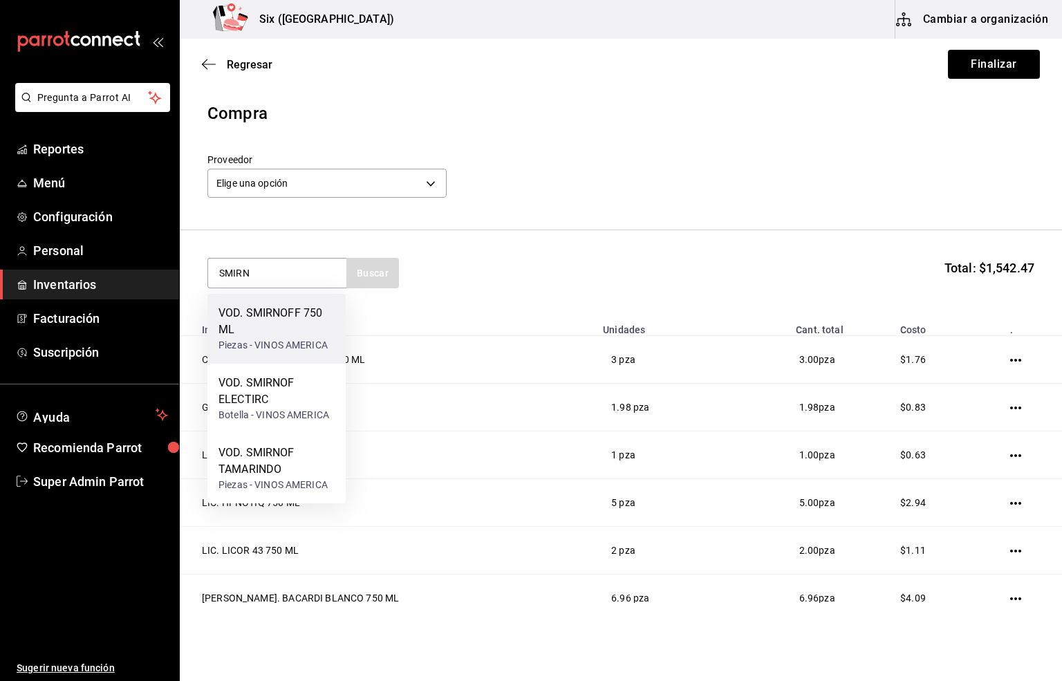
click at [281, 324] on div "VOD. SMIRNOFF 750 ML" at bounding box center [276, 321] width 116 height 33
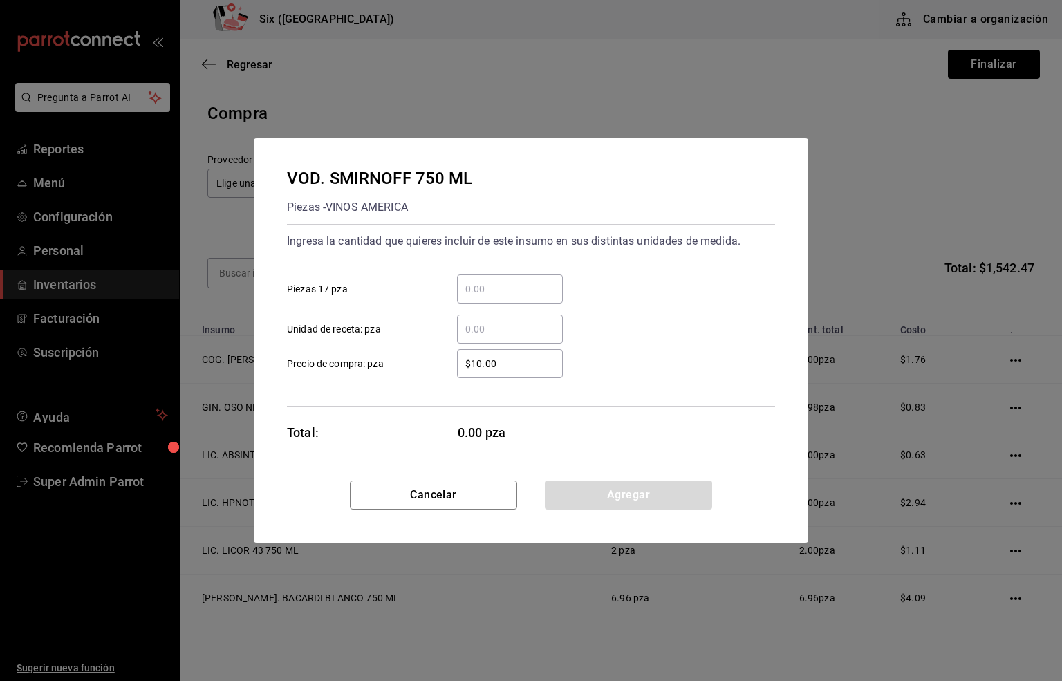
click at [498, 328] on input "​ Unidad de receta: pza" at bounding box center [510, 329] width 106 height 17
type input "1.96"
click at [590, 488] on button "Agregar" at bounding box center [628, 495] width 167 height 29
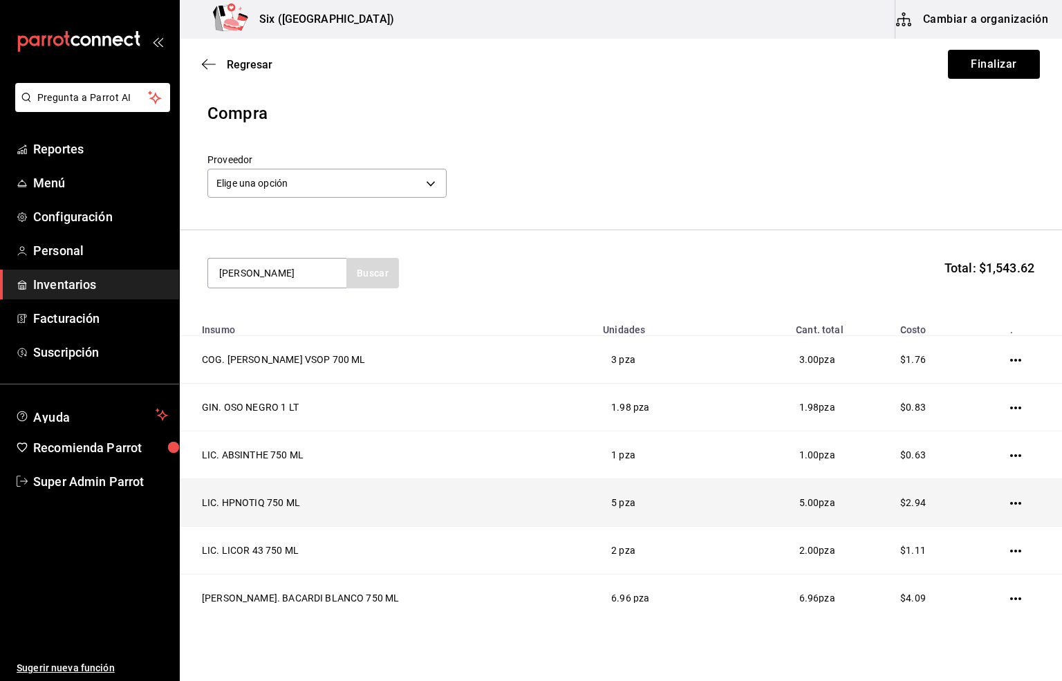
type input "[PERSON_NAME]"
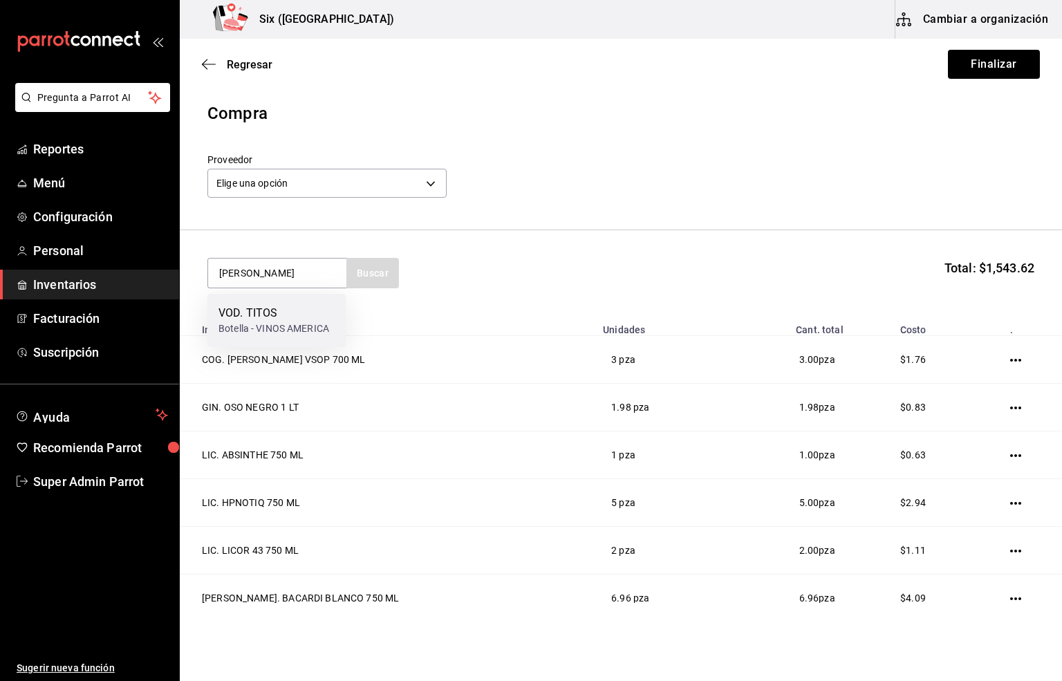
click at [274, 314] on div "VOD. TITOS" at bounding box center [273, 313] width 111 height 17
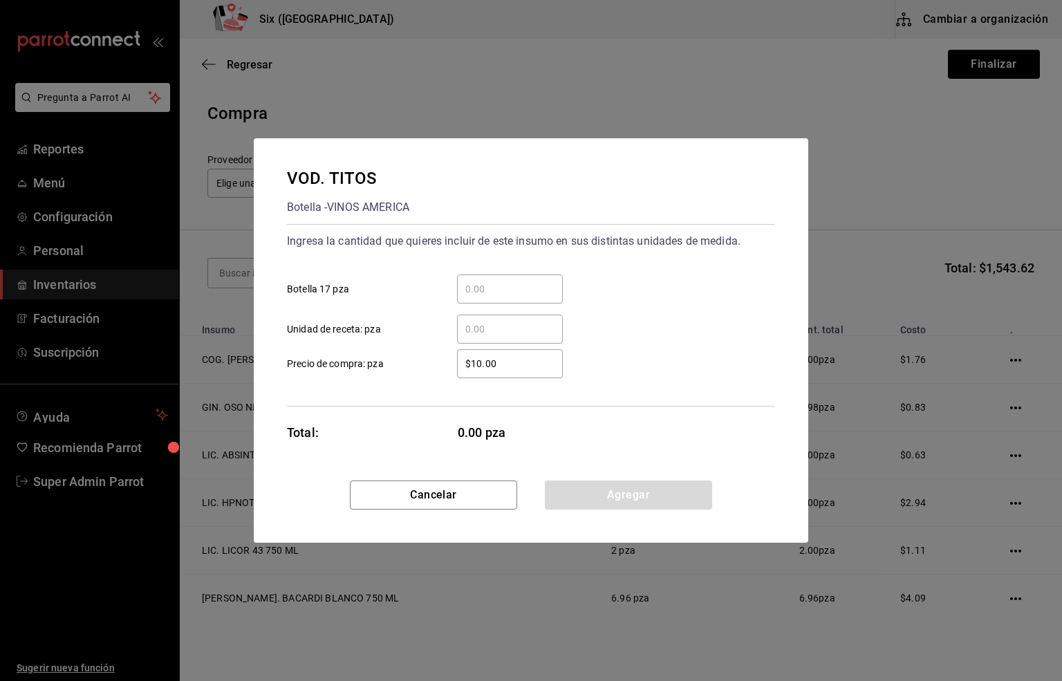
click at [484, 328] on input "​ Unidad de receta: pza" at bounding box center [510, 329] width 106 height 17
type input "1"
click at [608, 494] on button "Agregar" at bounding box center [628, 495] width 167 height 29
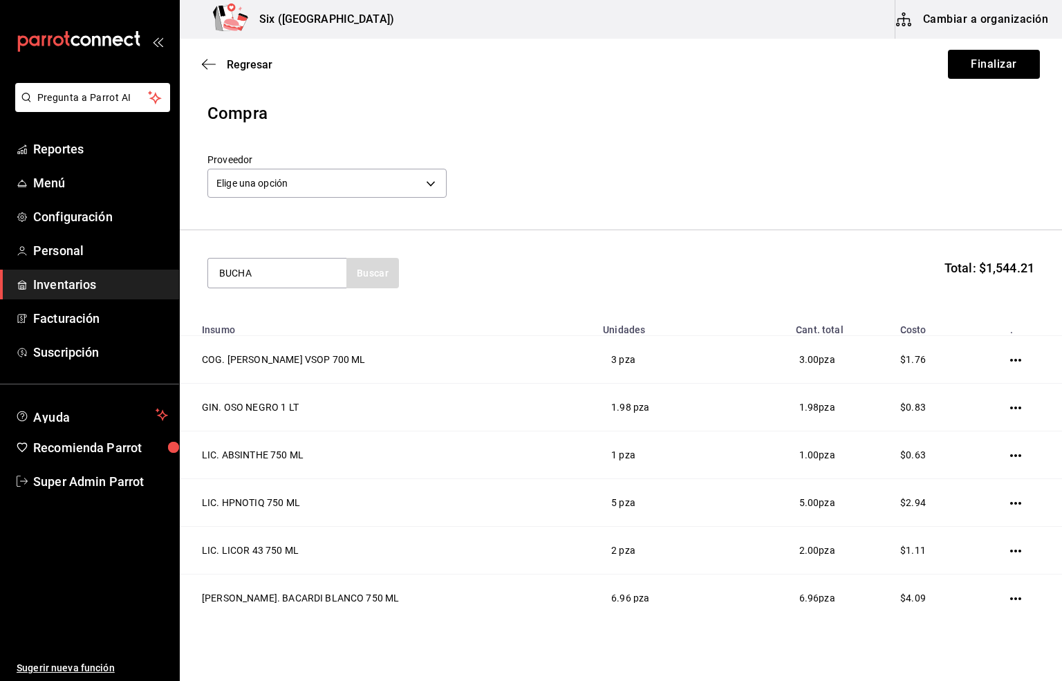
type input "BUCHA"
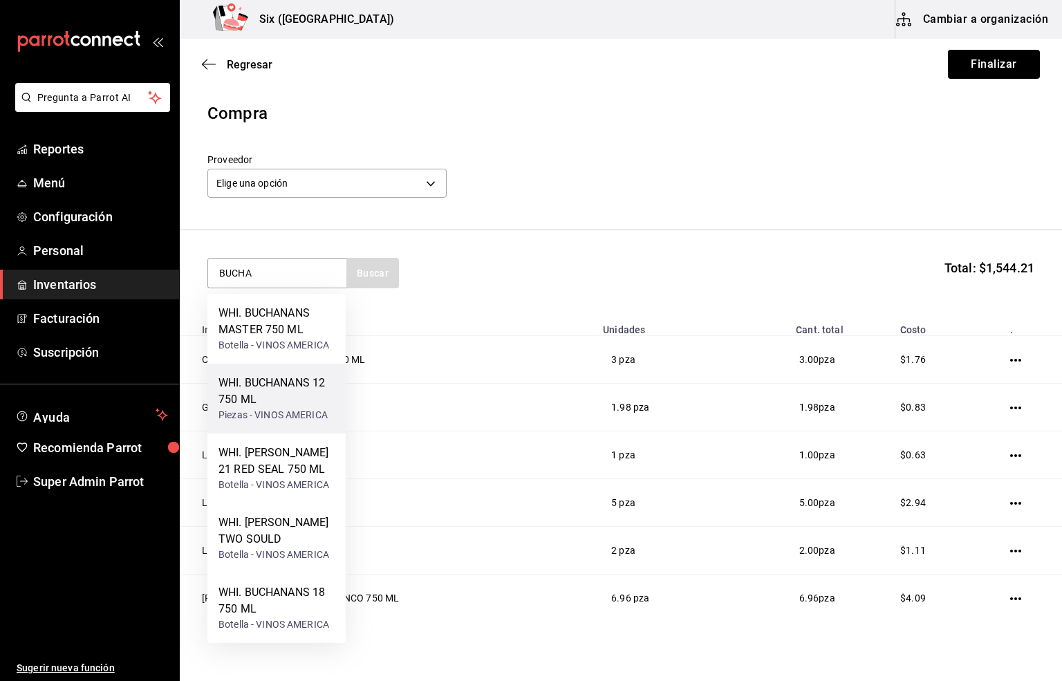
click at [264, 392] on div "WHI. BUCHANANS 12 750 ML" at bounding box center [276, 391] width 116 height 33
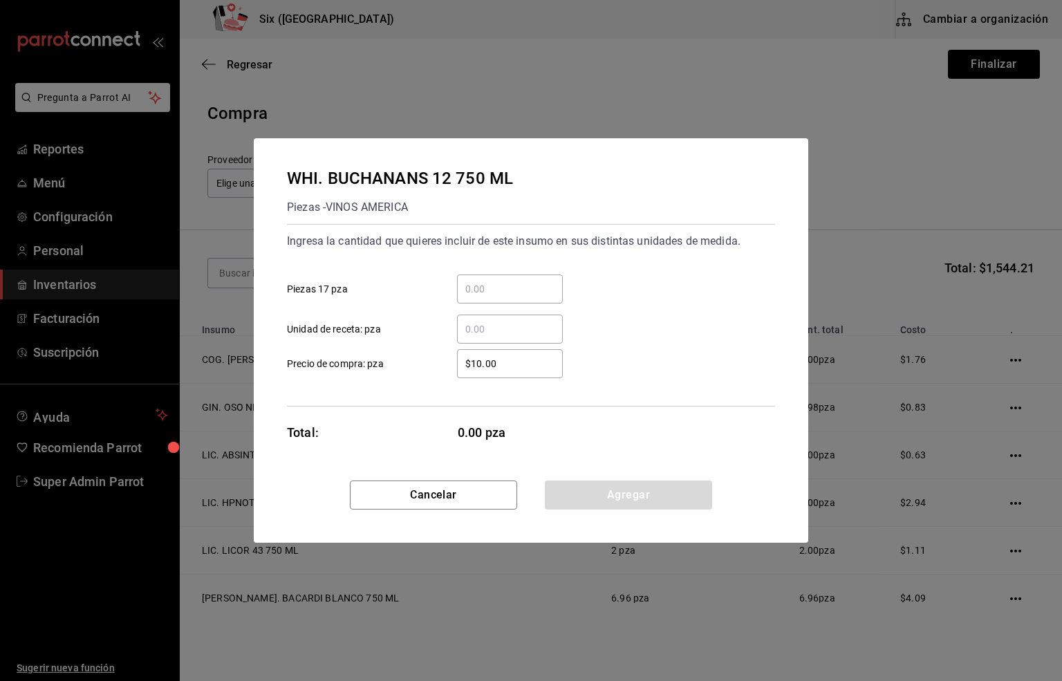
click at [490, 321] on input "​ Unidad de receta: pza" at bounding box center [510, 329] width 106 height 17
type input "1"
click at [601, 494] on button "Agregar" at bounding box center [628, 495] width 167 height 29
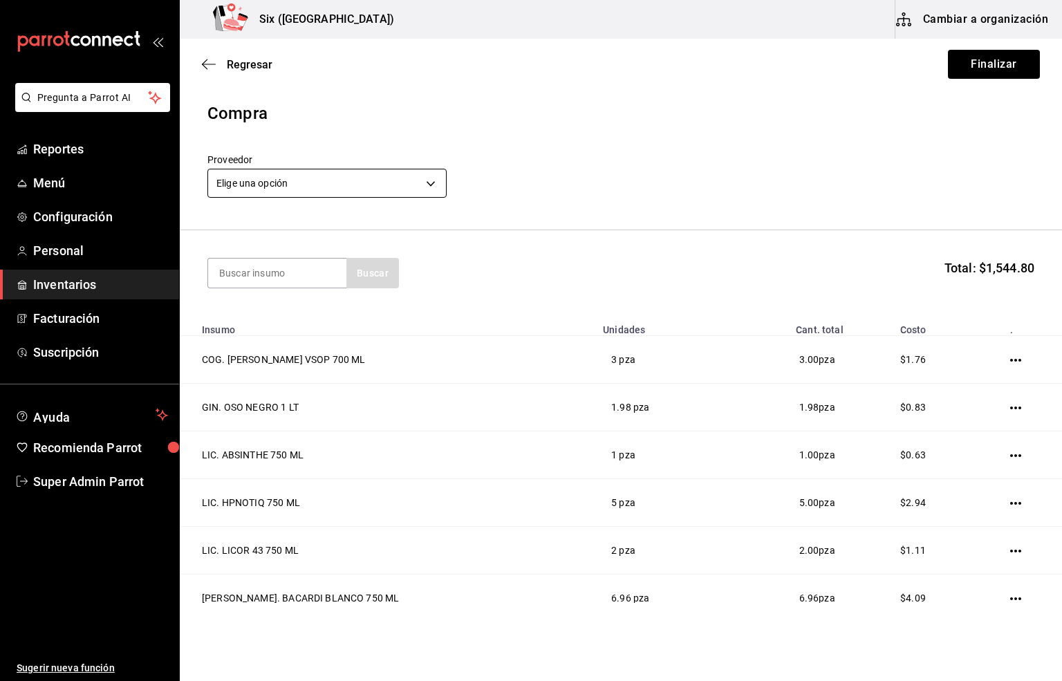
click at [291, 173] on body "Pregunta a Parrot AI Reportes Menú Configuración Personal Inventarios Facturaci…" at bounding box center [531, 301] width 1062 height 603
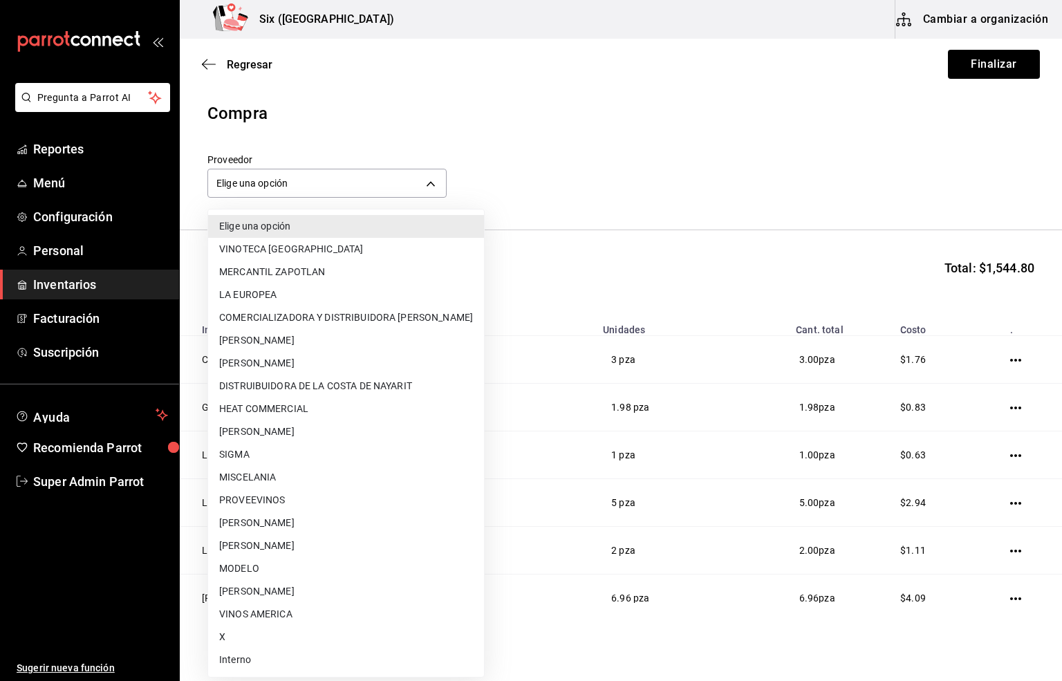
click at [241, 658] on li "Interno" at bounding box center [346, 660] width 276 height 23
type input "e92abefe-3c10-4da0-8aca-c4e45273ec9d"
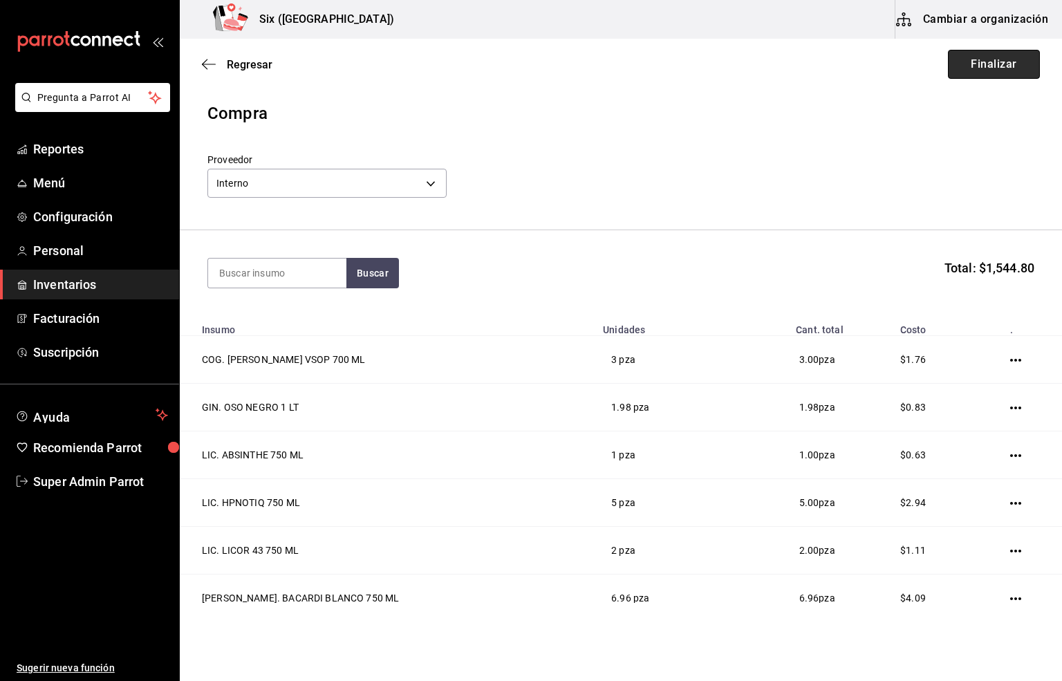
click at [967, 61] on button "Finalizar" at bounding box center [994, 64] width 92 height 29
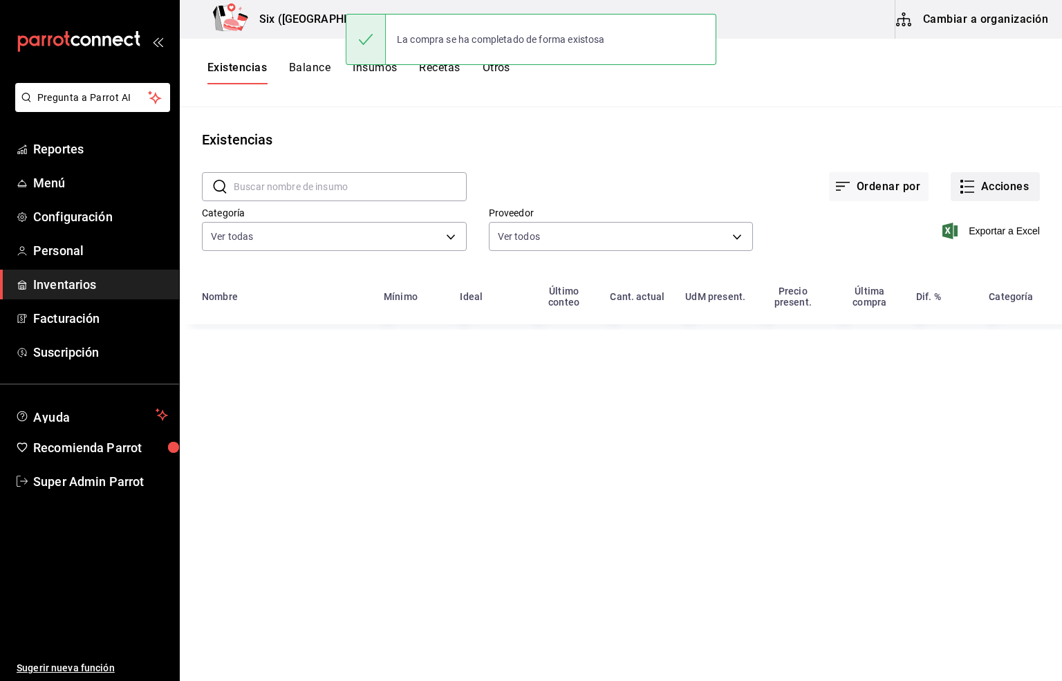
click at [996, 181] on button "Acciones" at bounding box center [995, 186] width 89 height 29
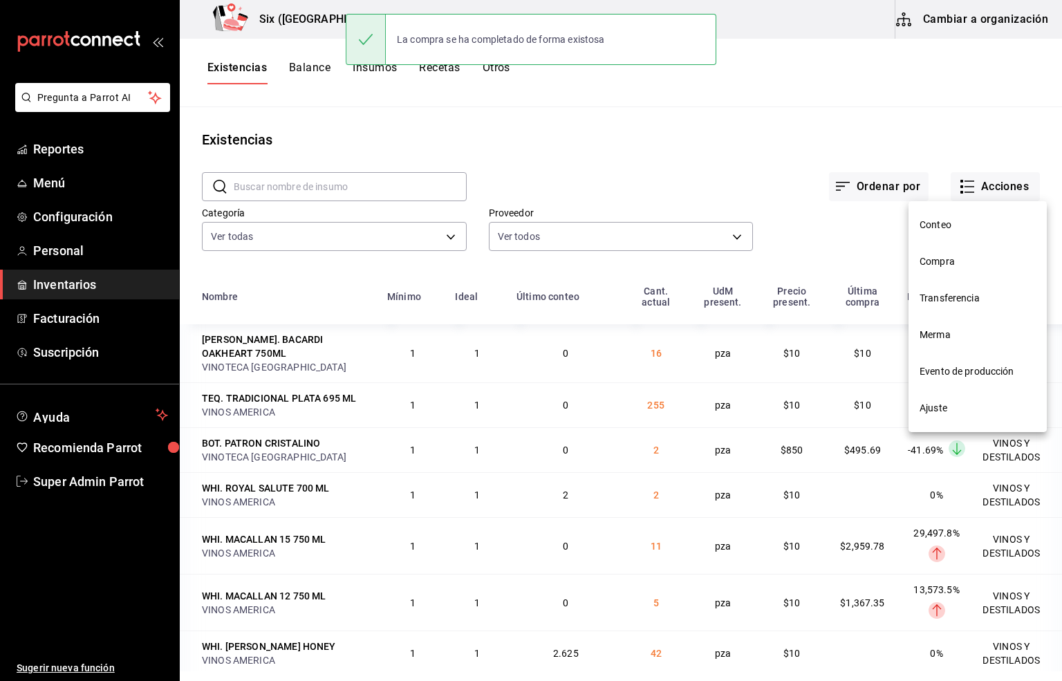
click at [958, 260] on nav "Conteo Compra Transferencia Merma Evento de producción Ajuste" at bounding box center [977, 316] width 138 height 231
click at [938, 261] on span "Compra" at bounding box center [978, 261] width 116 height 15
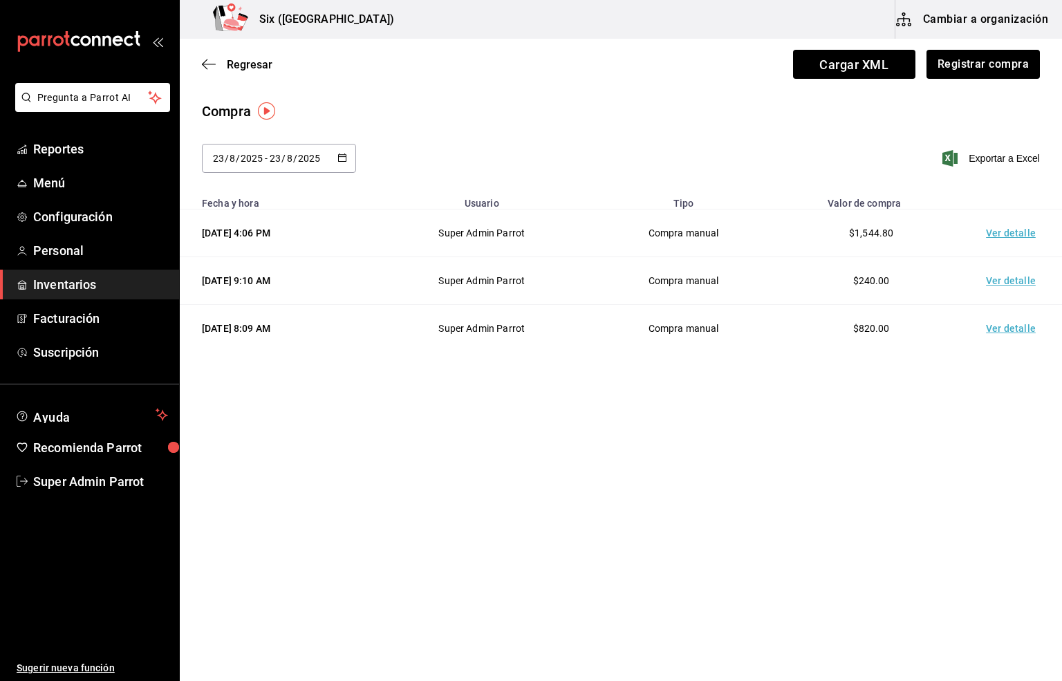
click at [994, 233] on td "Ver detalle" at bounding box center [1013, 233] width 97 height 48
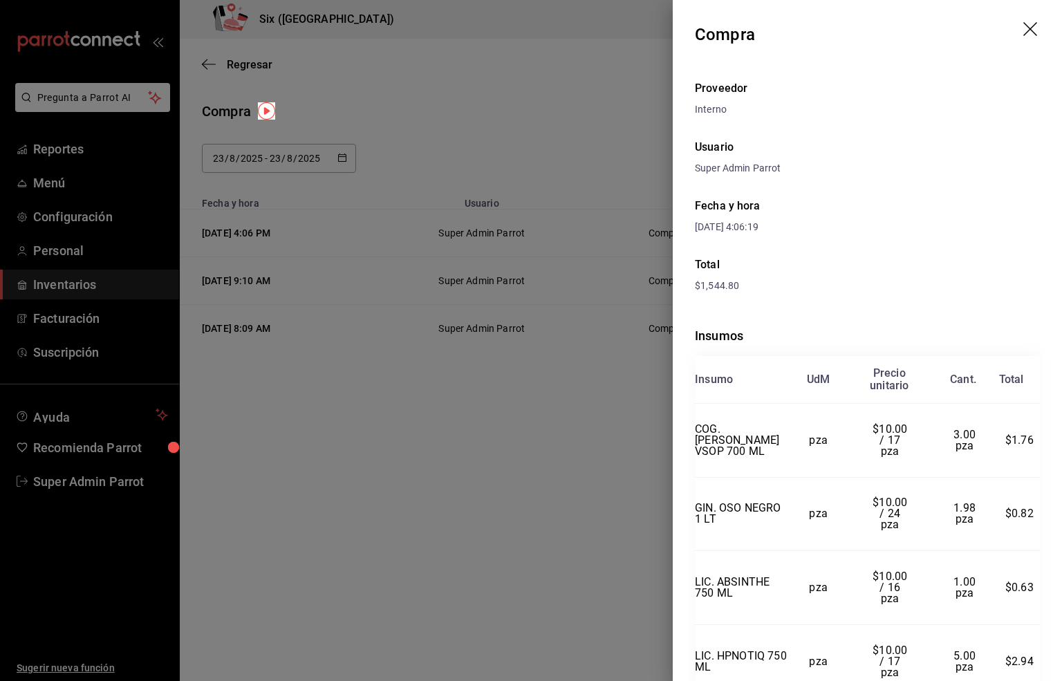
click at [1023, 28] on icon "drag" at bounding box center [1031, 30] width 17 height 17
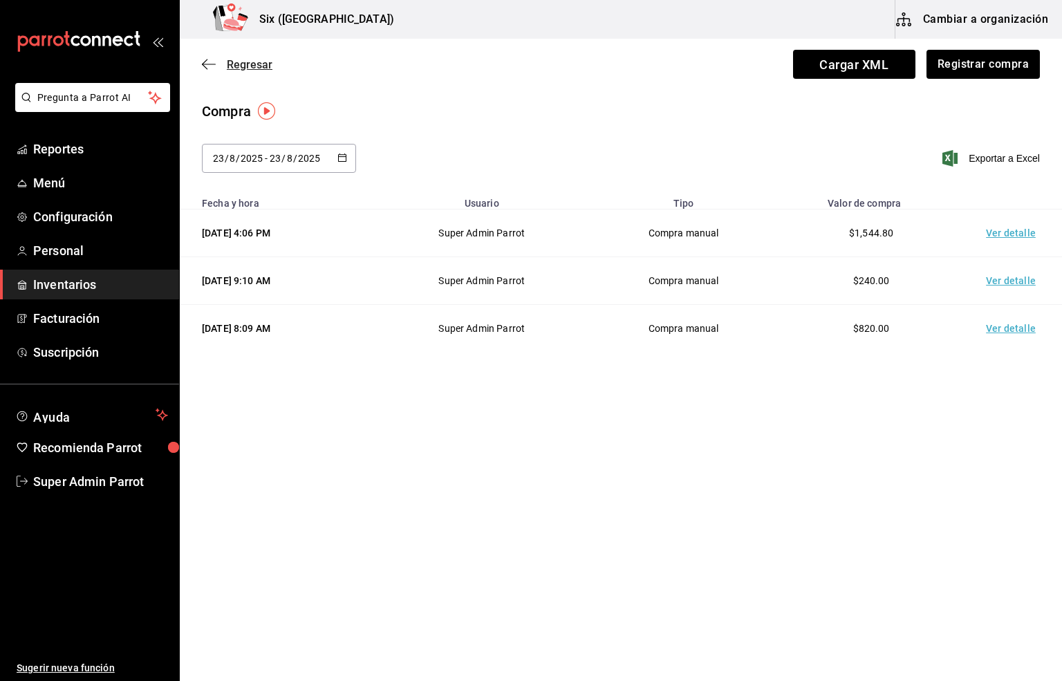
click at [256, 61] on span "Regresar" at bounding box center [250, 64] width 46 height 13
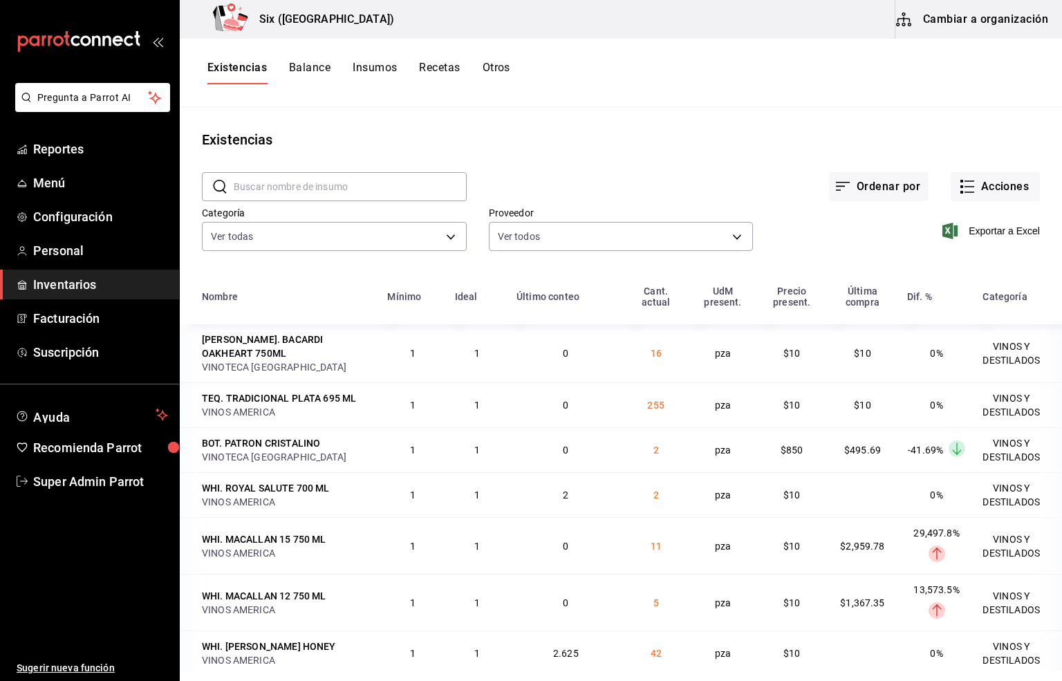
drag, startPoint x: 998, startPoint y: 231, endPoint x: 355, endPoint y: 420, distance: 670.1
click at [998, 231] on span "Exportar a Excel" at bounding box center [992, 231] width 95 height 17
